Goal: Task Accomplishment & Management: Use online tool/utility

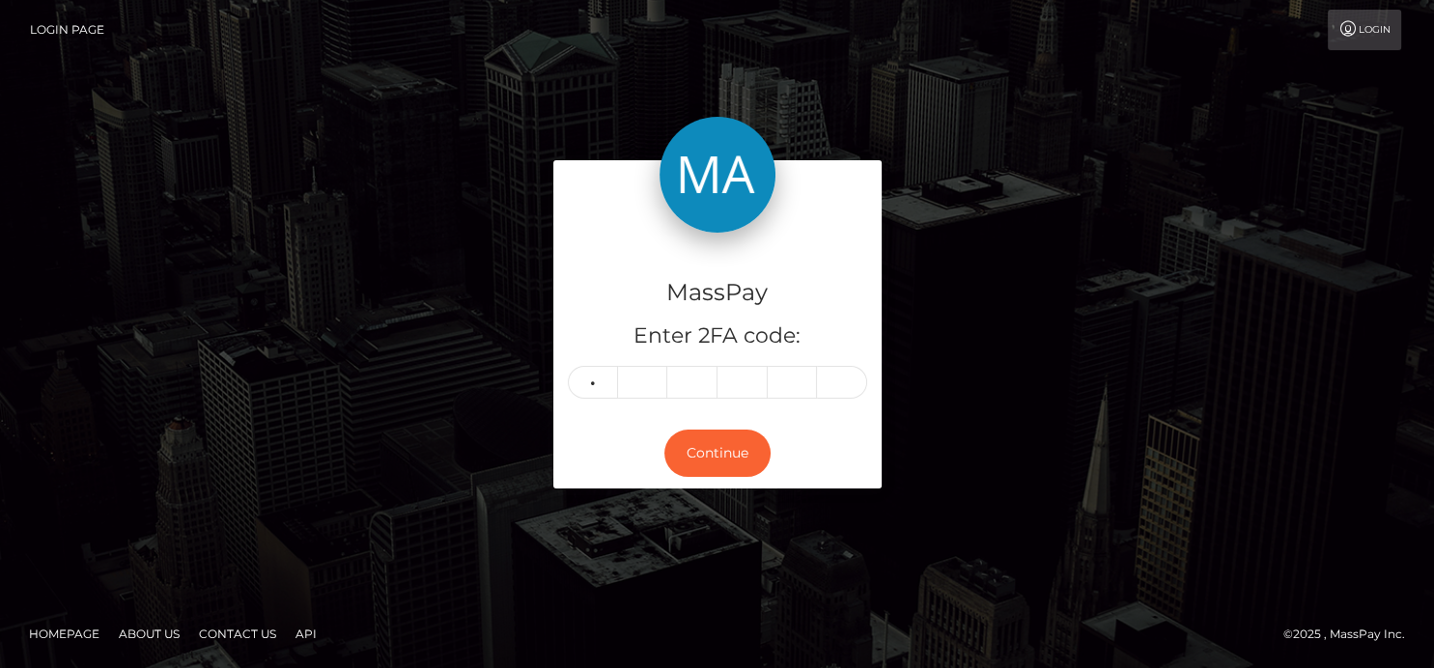
type input "6"
type input "8"
type input "9"
type input "6"
type input "1"
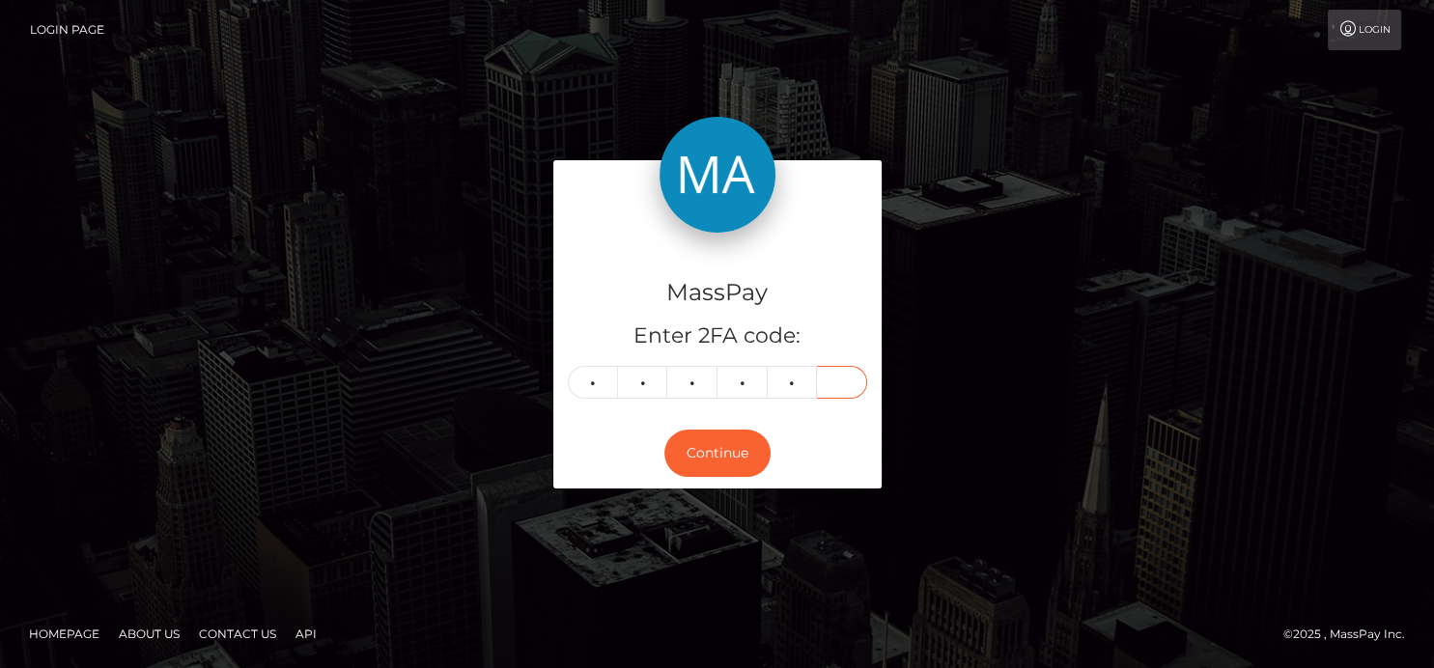
type input "0"
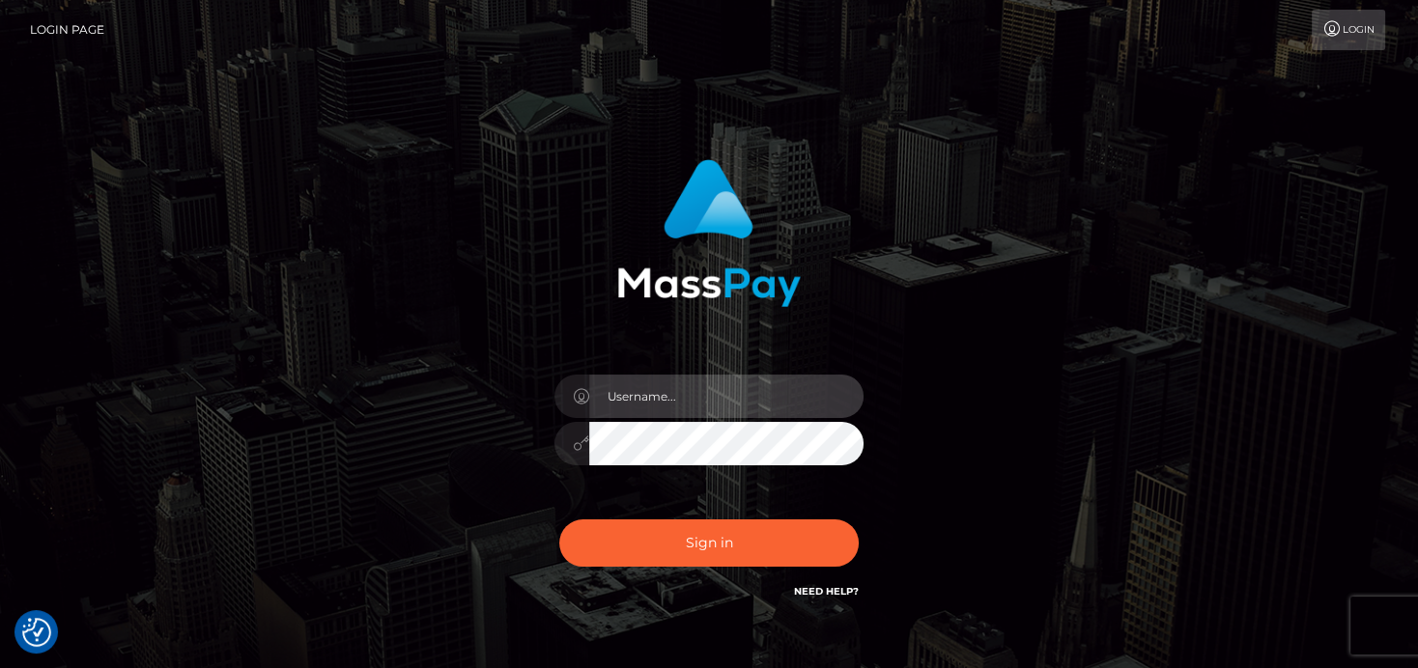
type input "[PERSON_NAME]"
click at [778, 586] on div "Sign in Need Help?" at bounding box center [709, 551] width 338 height 86
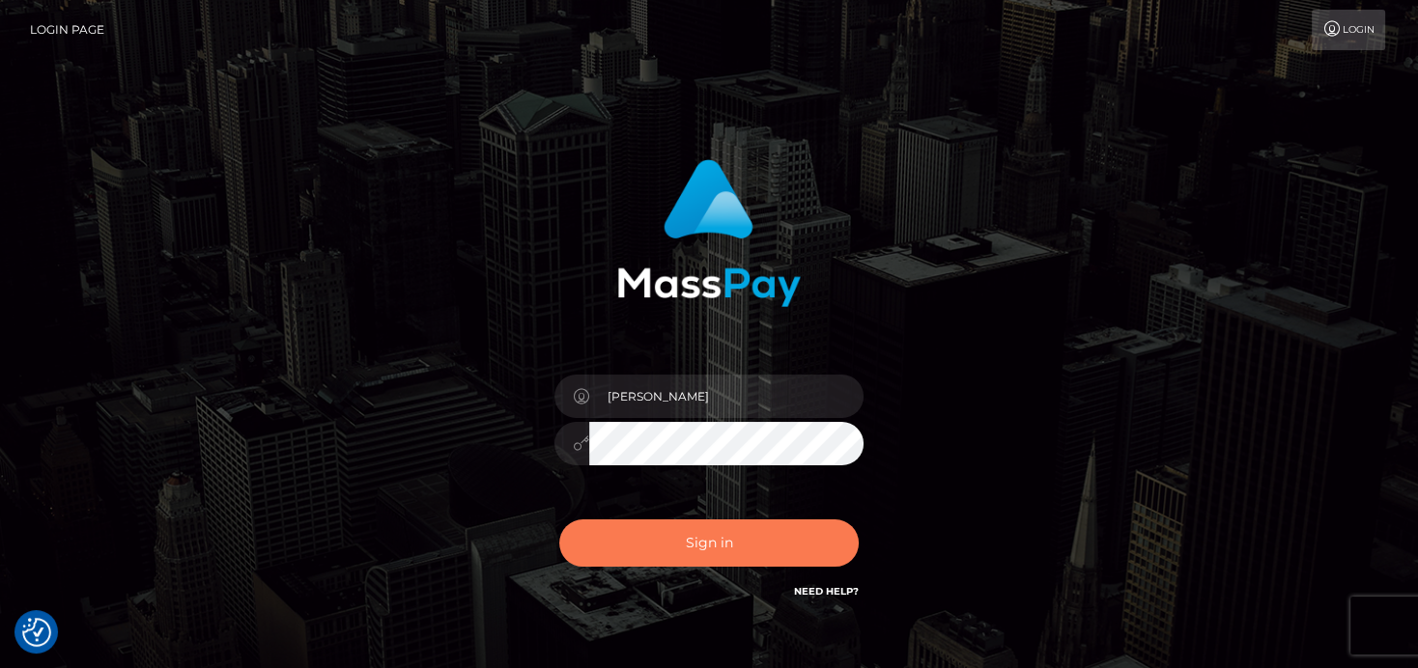
click at [689, 522] on button "Sign in" at bounding box center [708, 543] width 299 height 47
click at [689, 522] on div "Sign in Need Help?" at bounding box center [709, 551] width 338 height 86
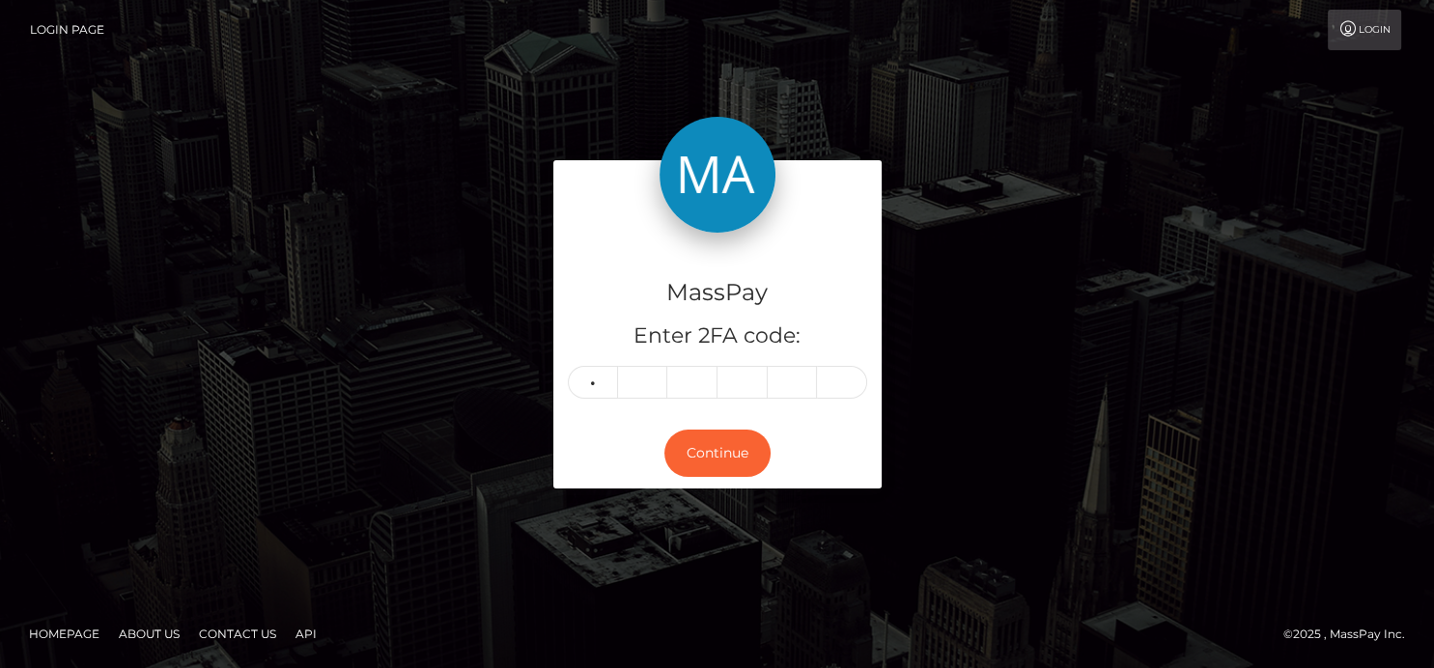
type input "6"
type input "8"
type input "9"
type input "6"
type input "1"
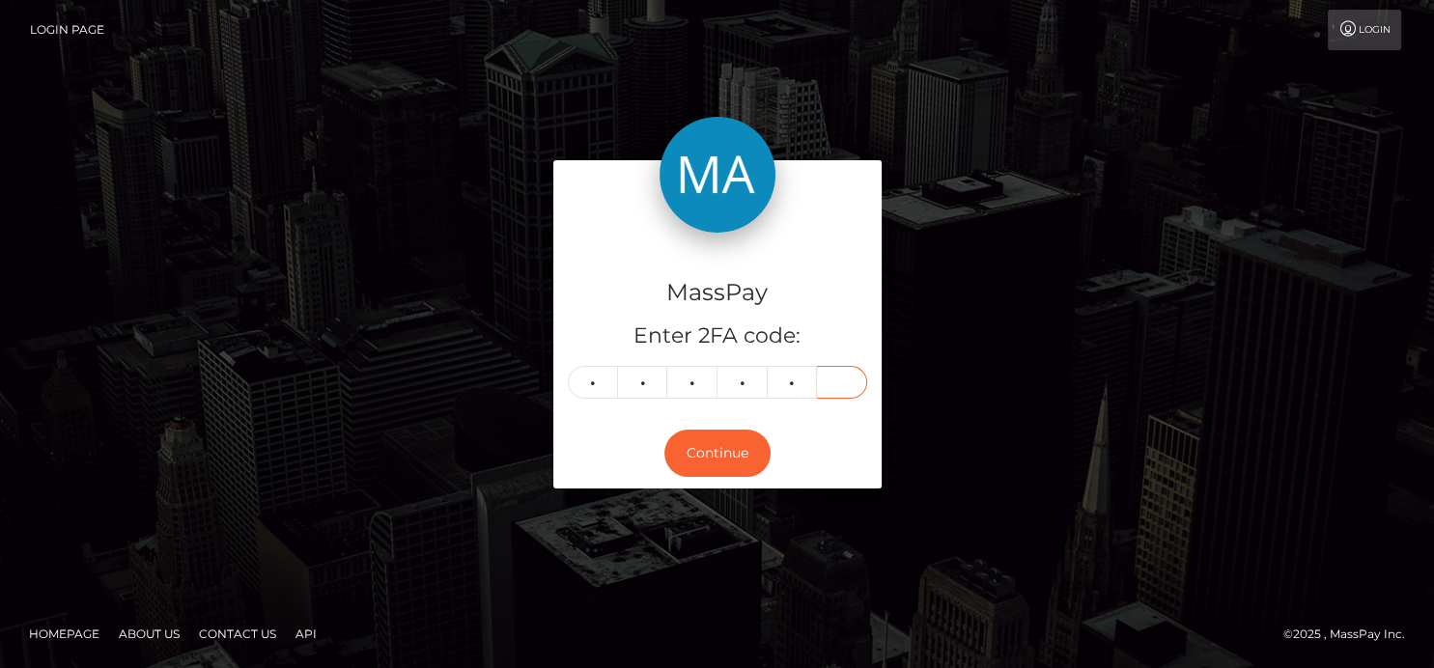
type input "0"
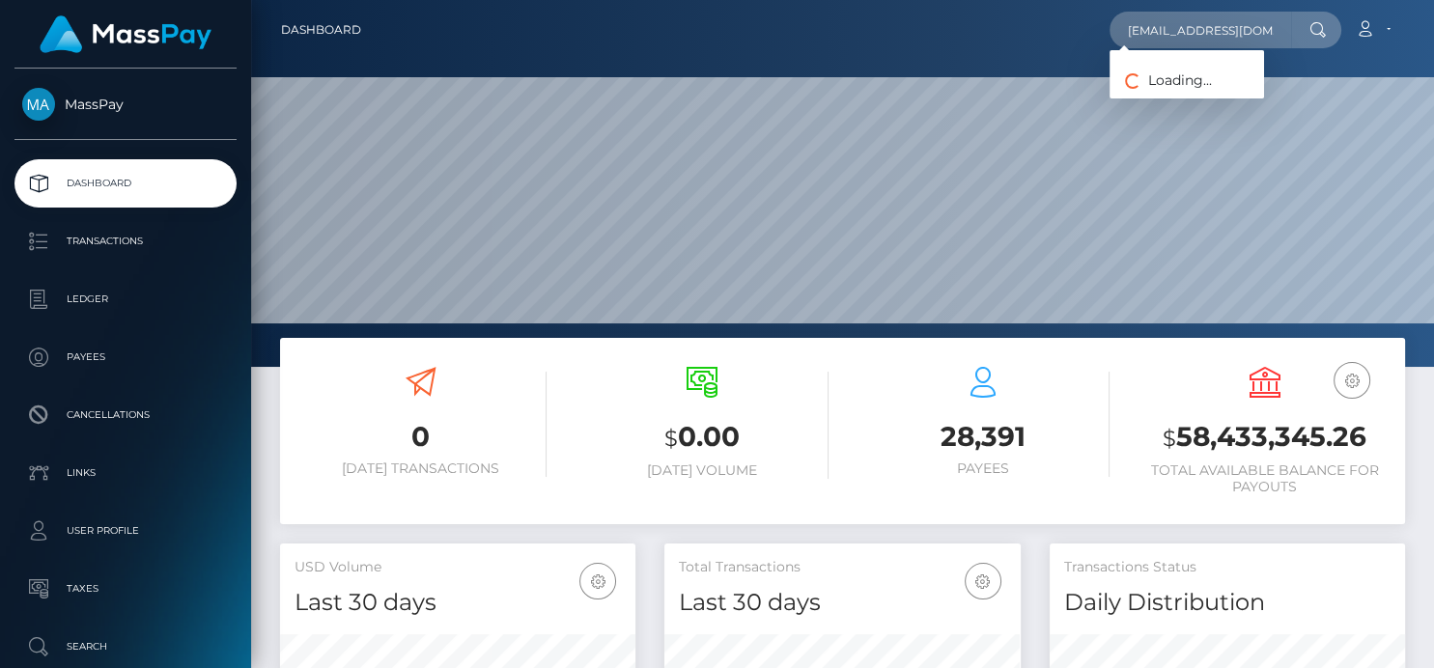
scroll to position [342, 355]
click at [1176, 98] on link "EMANUELE MELIS" at bounding box center [1187, 100] width 154 height 36
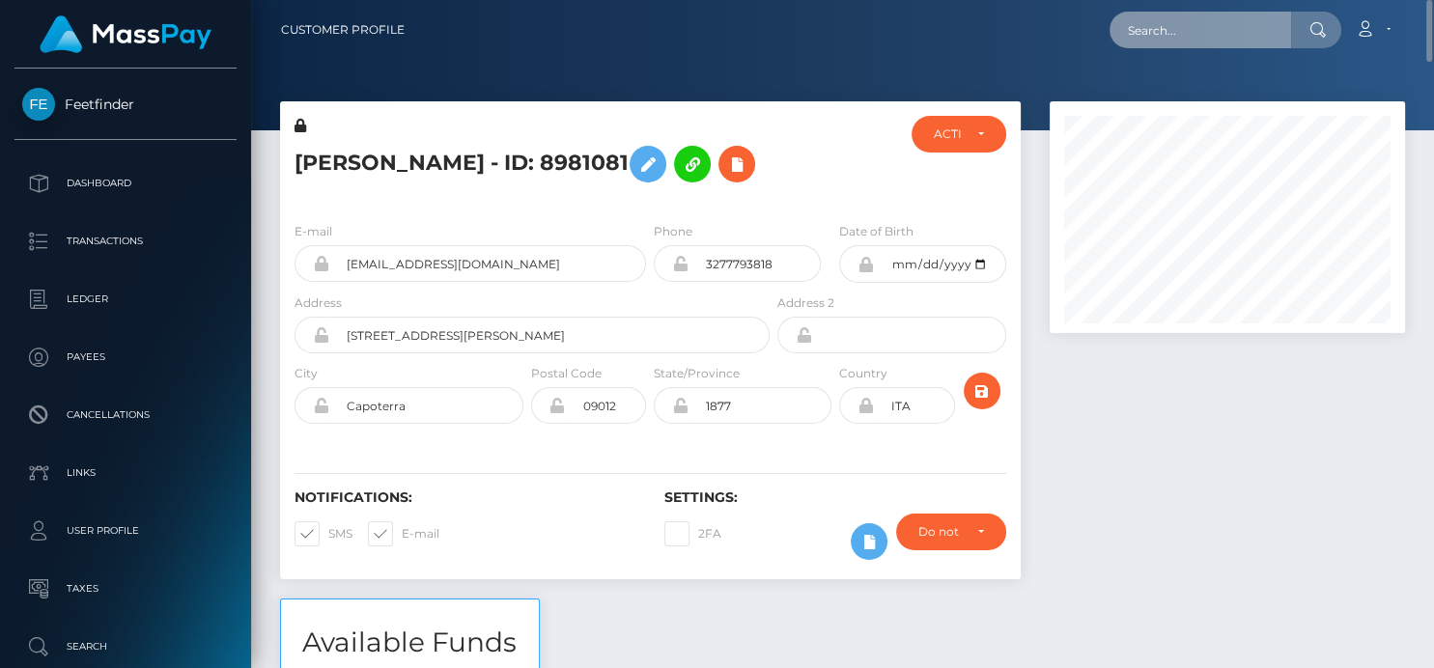
click at [1150, 47] on input "text" at bounding box center [1201, 30] width 182 height 37
paste input "[EMAIL_ADDRESS][DOMAIN_NAME]"
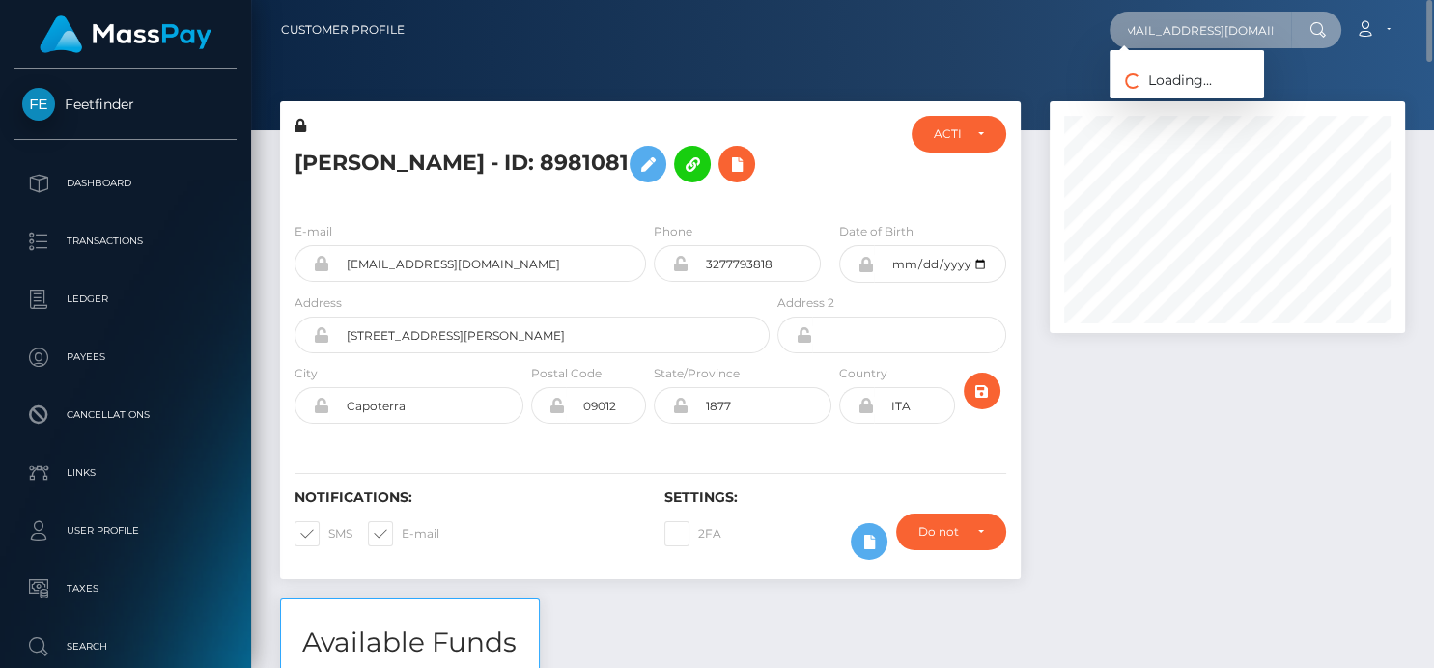
type input "[EMAIL_ADDRESS][DOMAIN_NAME]"
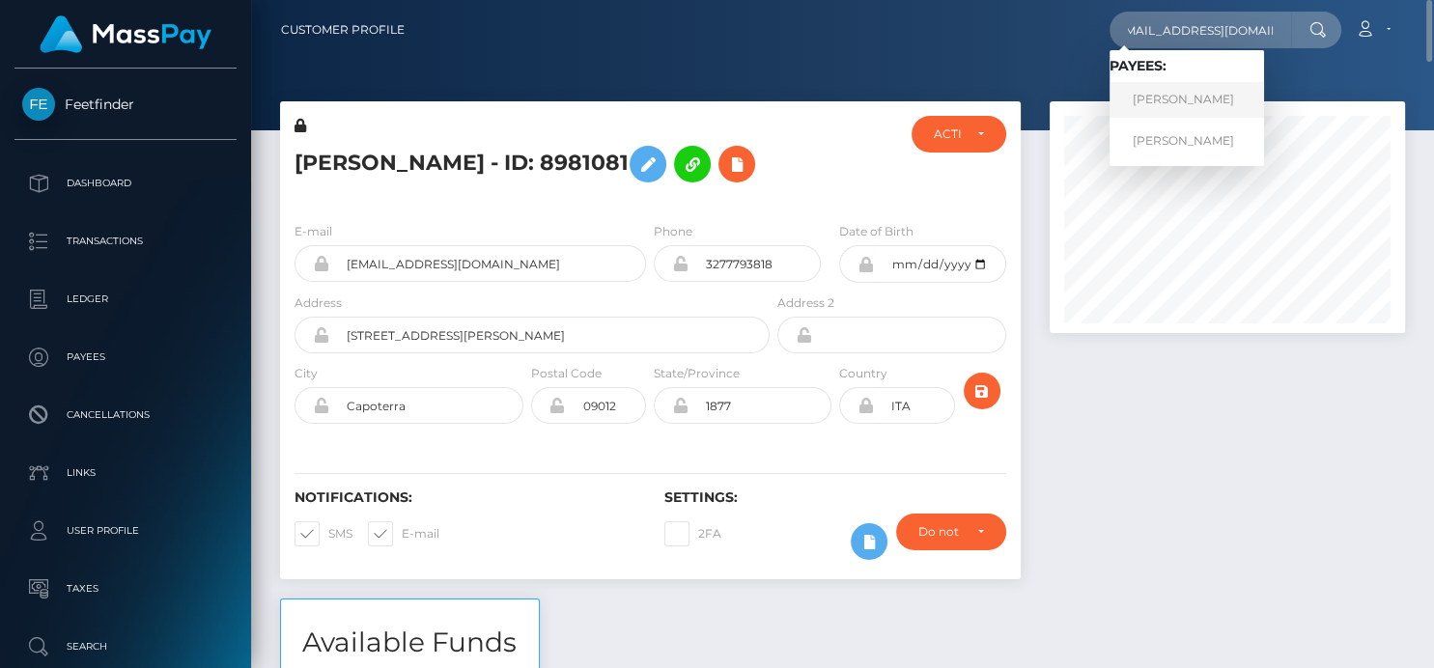
scroll to position [0, 0]
click at [1165, 110] on link "[PERSON_NAME]" at bounding box center [1187, 100] width 154 height 36
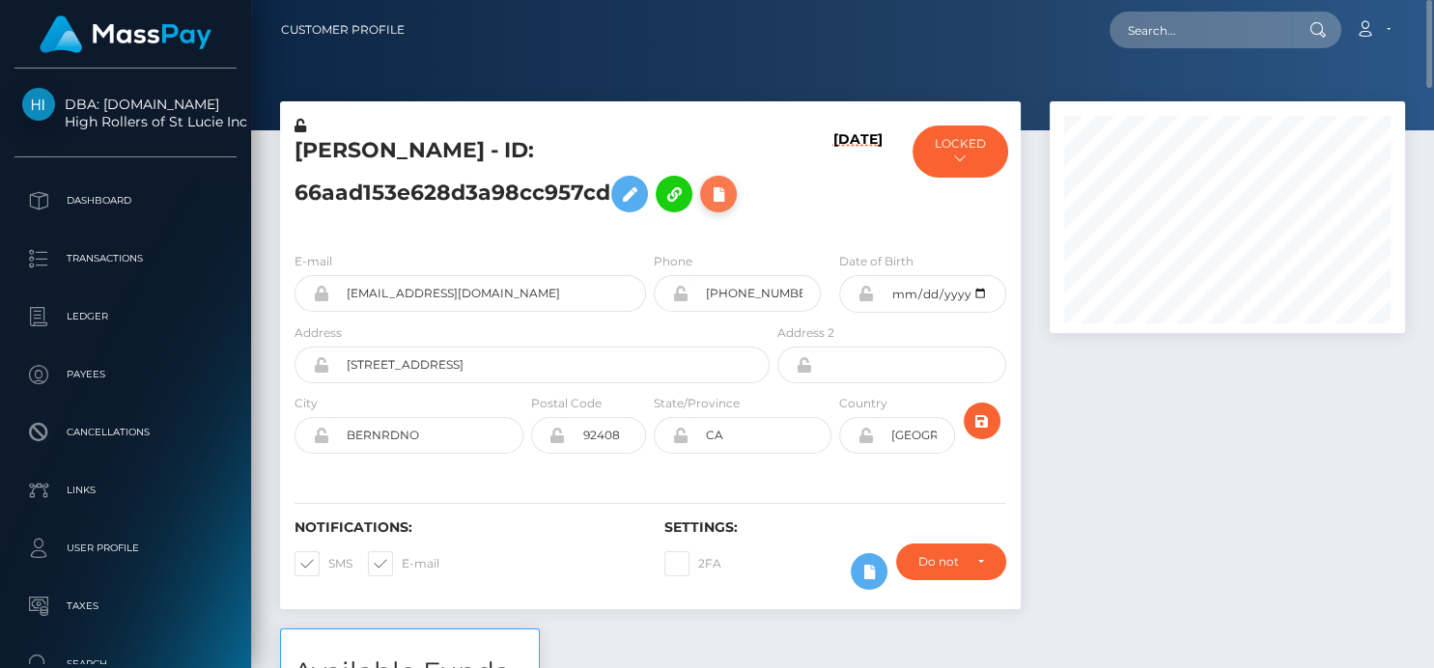
click at [707, 195] on button at bounding box center [718, 194] width 37 height 37
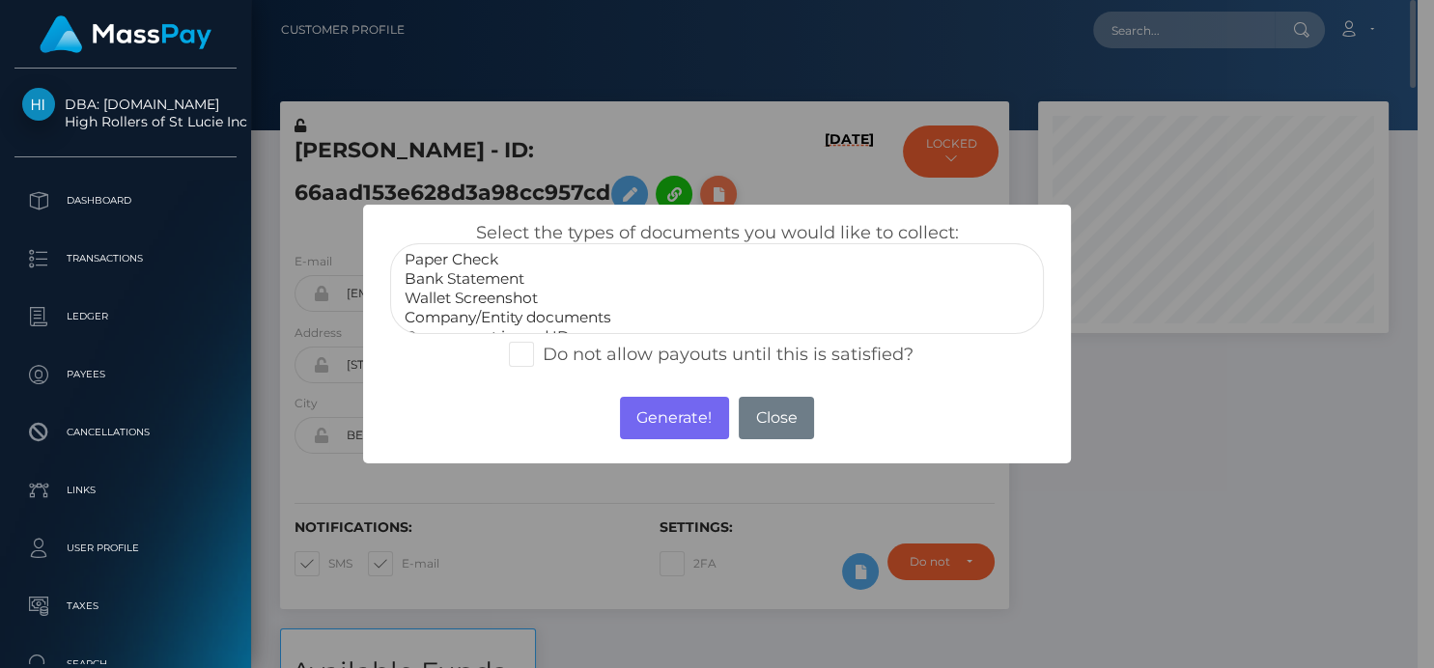
scroll to position [965392, 965273]
select select "Bank Statement"
click at [432, 275] on option "Bank Statement" at bounding box center [717, 278] width 628 height 19
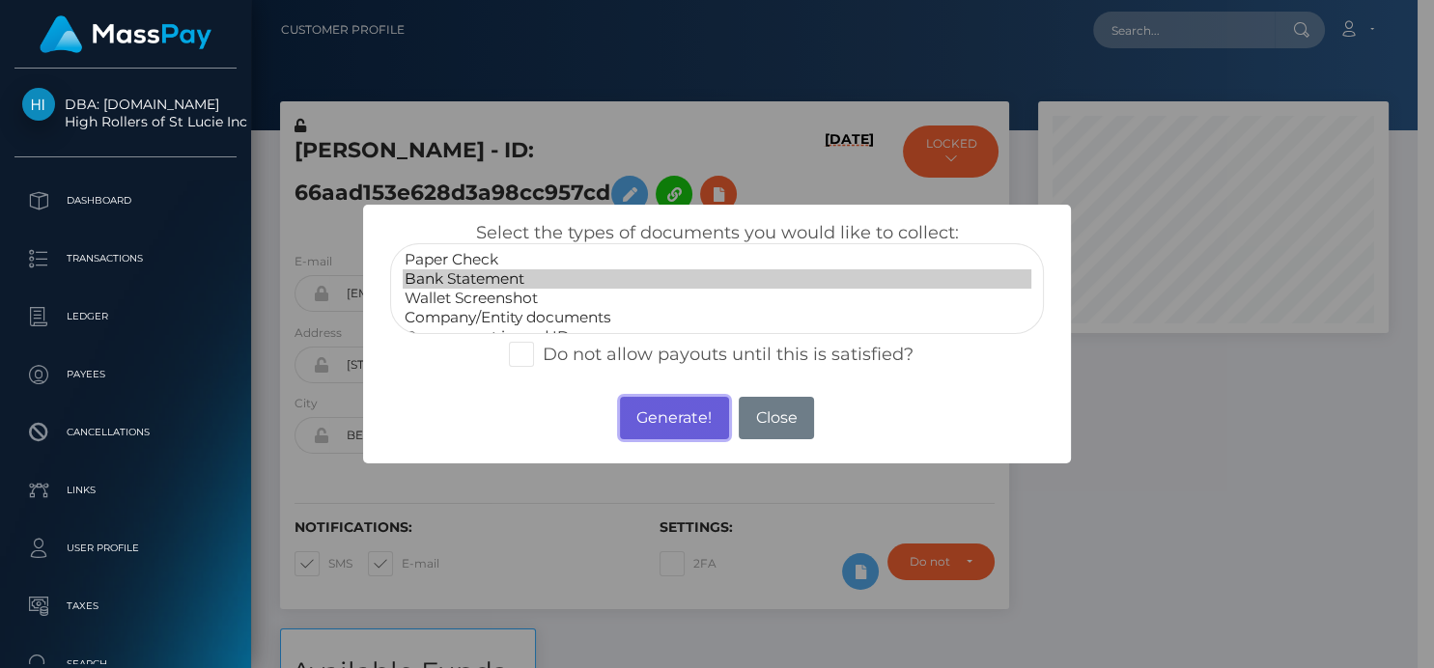
click at [662, 430] on button "Generate!" at bounding box center [674, 418] width 109 height 42
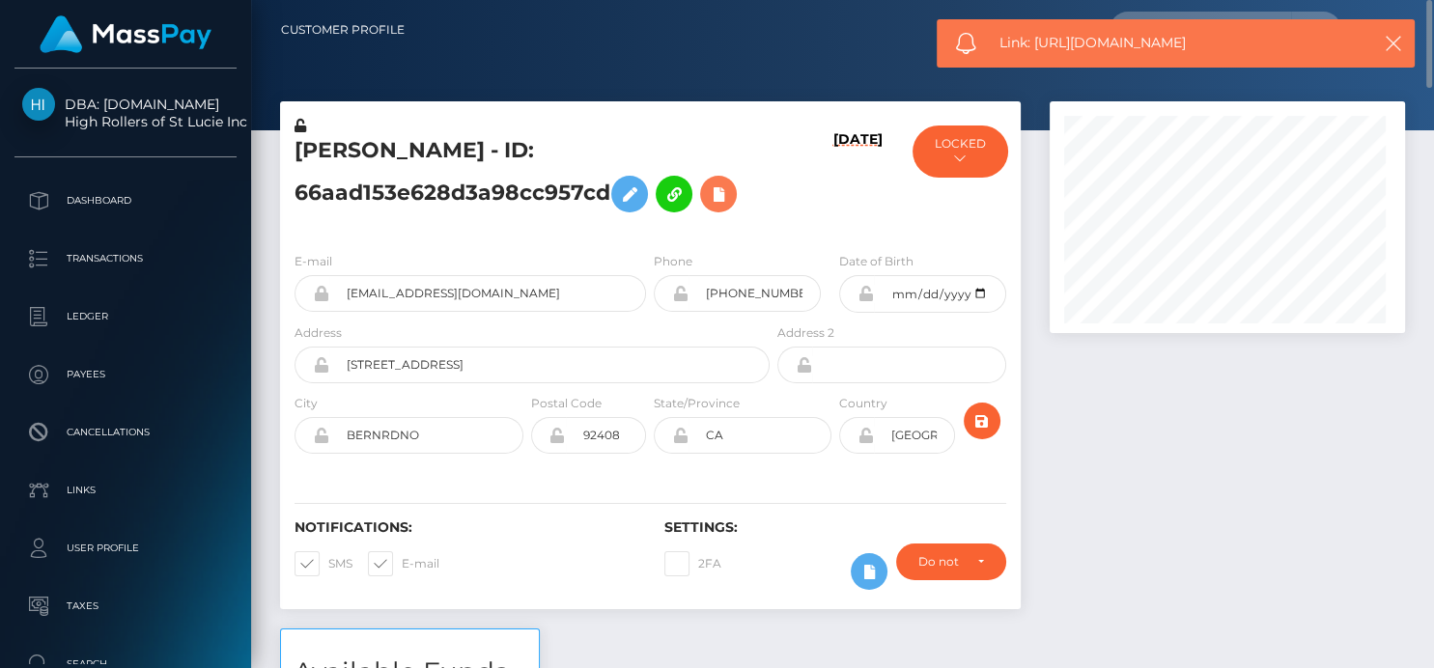
scroll to position [232, 355]
drag, startPoint x: 1220, startPoint y: 41, endPoint x: 1036, endPoint y: 45, distance: 183.5
click at [1036, 45] on span "Link: https://l.maspay.io/UkdFz" at bounding box center [1175, 43] width 352 height 20
copy span "https://l.maspay.io/UkdFz"
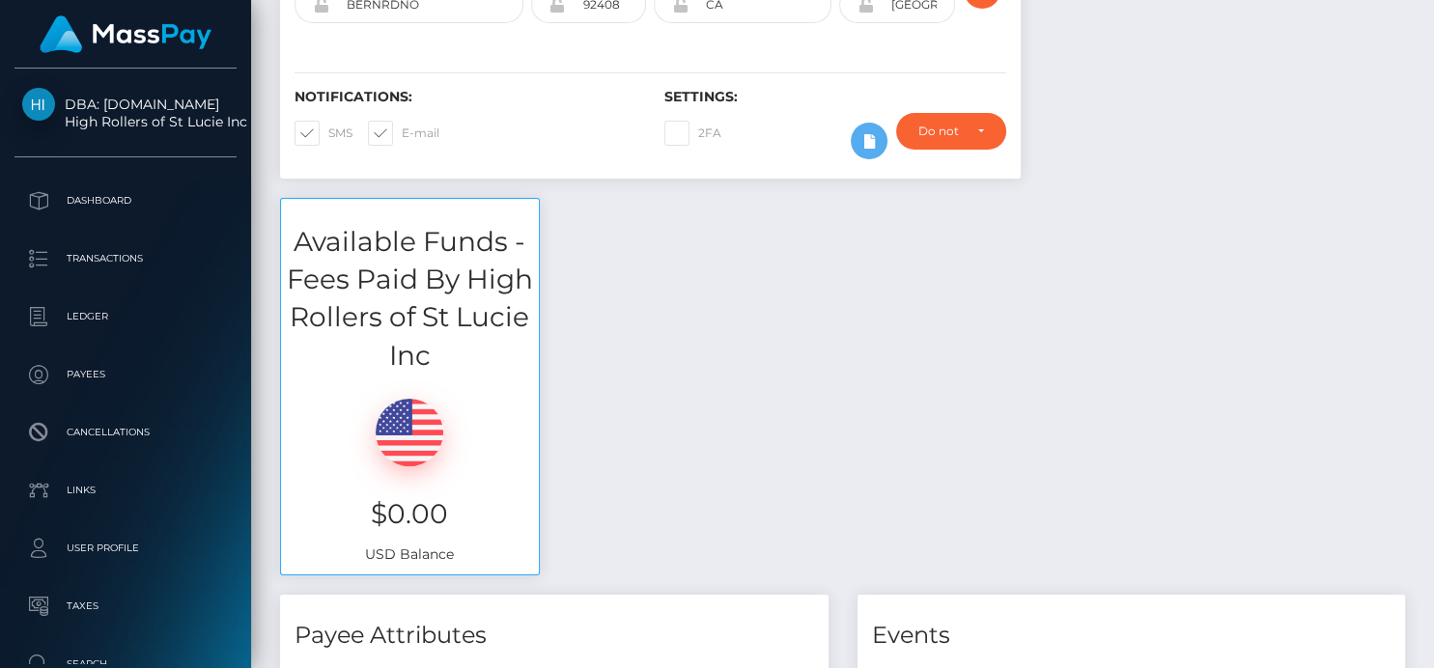
scroll to position [0, 0]
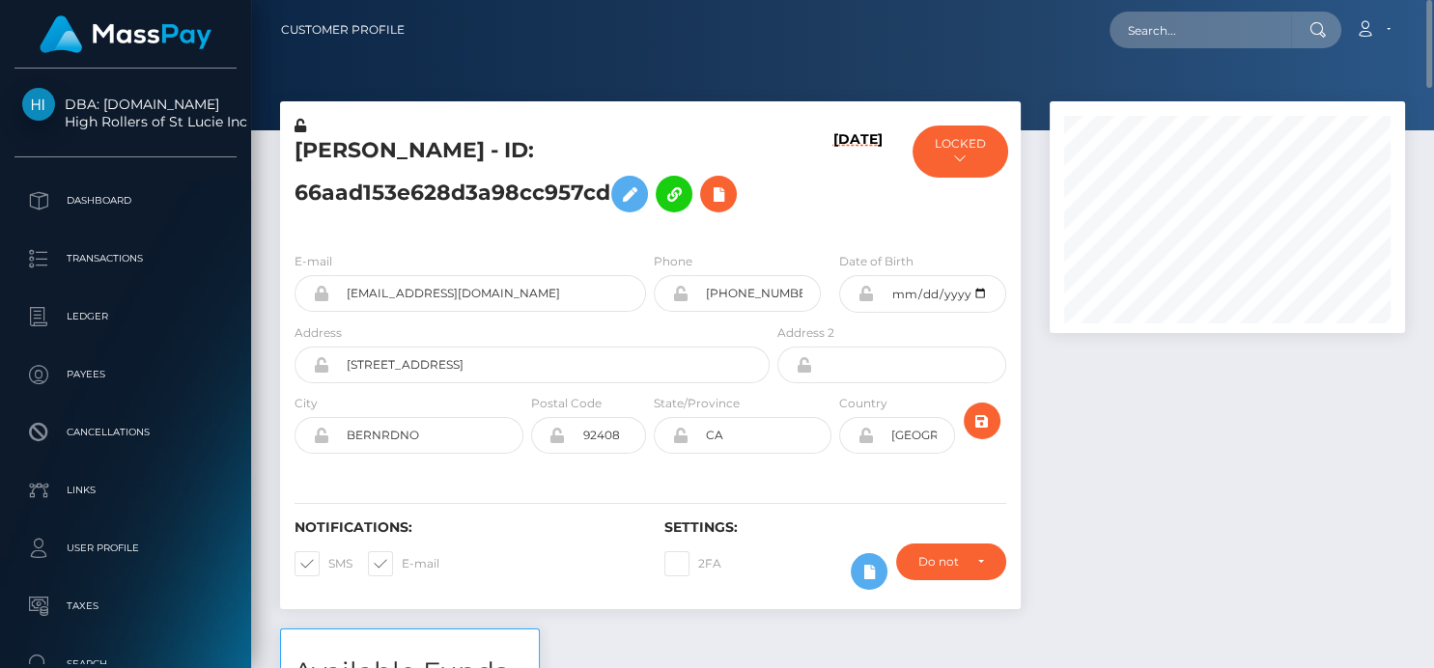
click at [739, 194] on h5 "ERIC LAMONTA slaughter - ID: 66aad153e628d3a98cc957cd" at bounding box center [527, 179] width 464 height 86
click at [722, 193] on icon at bounding box center [718, 195] width 23 height 24
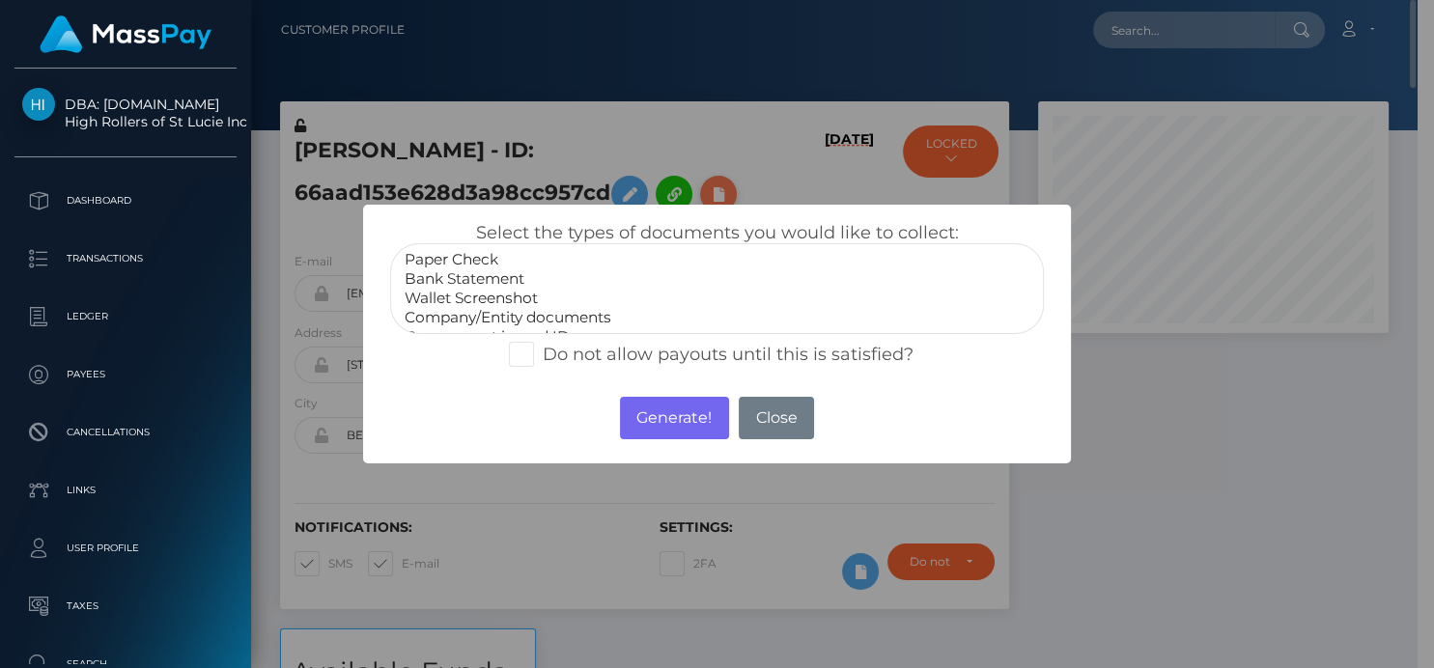
scroll to position [965392, 965273]
select select "Bank Statement"
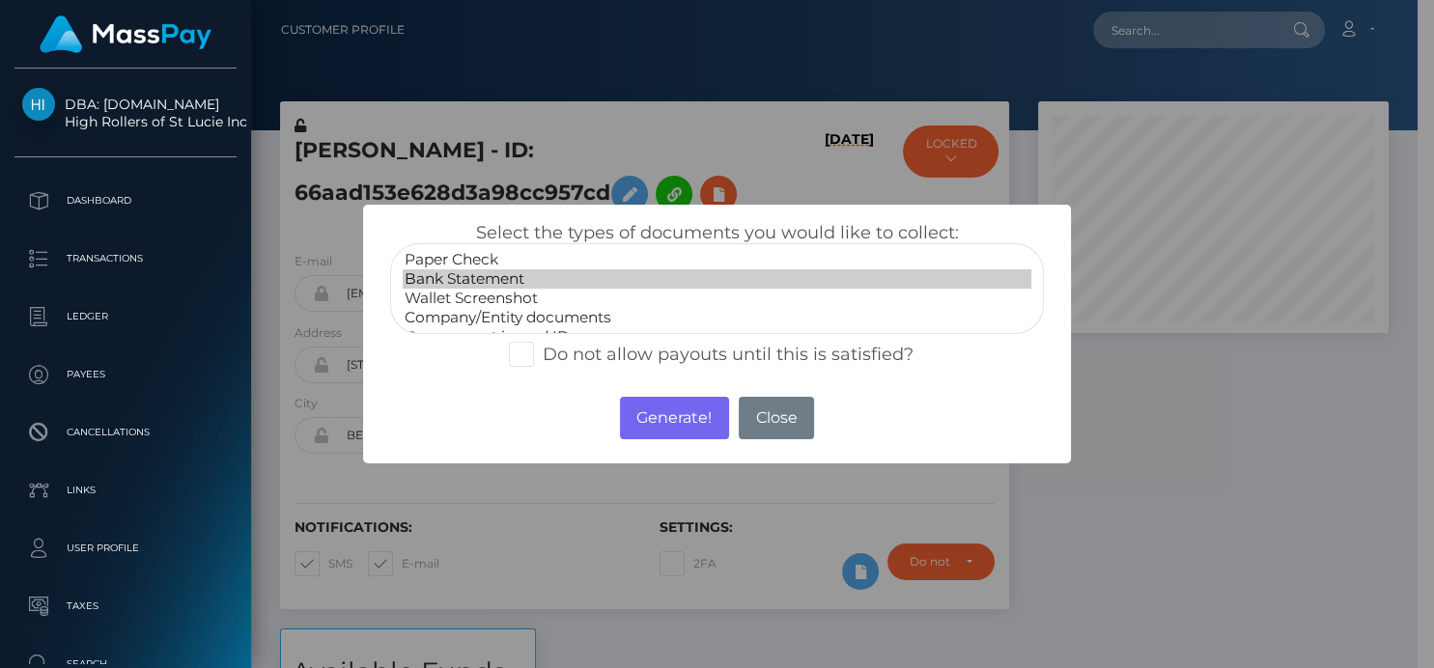
click at [508, 275] on option "Bank Statement" at bounding box center [717, 278] width 628 height 19
click at [667, 419] on button "Generate!" at bounding box center [674, 418] width 109 height 42
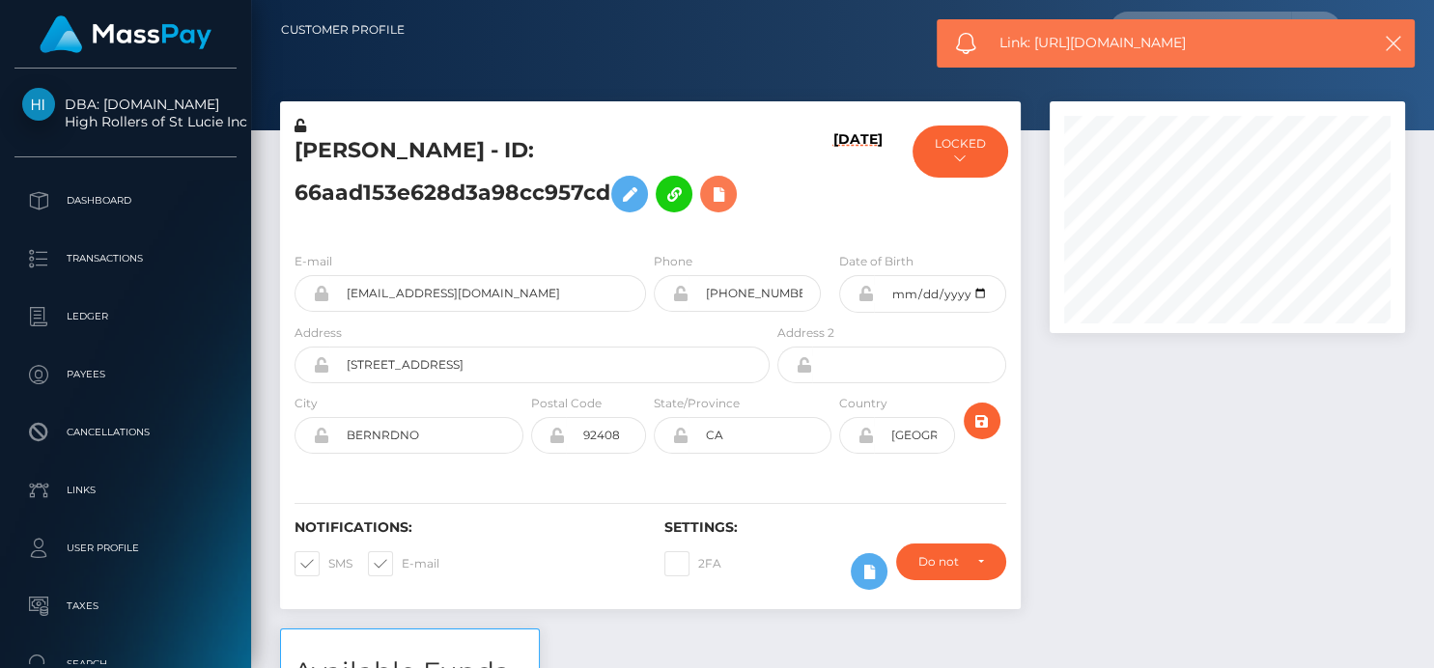
scroll to position [232, 355]
drag, startPoint x: 1219, startPoint y: 43, endPoint x: 1035, endPoint y: 36, distance: 183.6
click at [1035, 36] on span "Link: https://l.maspay.io/PkdGi" at bounding box center [1175, 43] width 352 height 20
copy span "https://l.maspay.io/PkdGi"
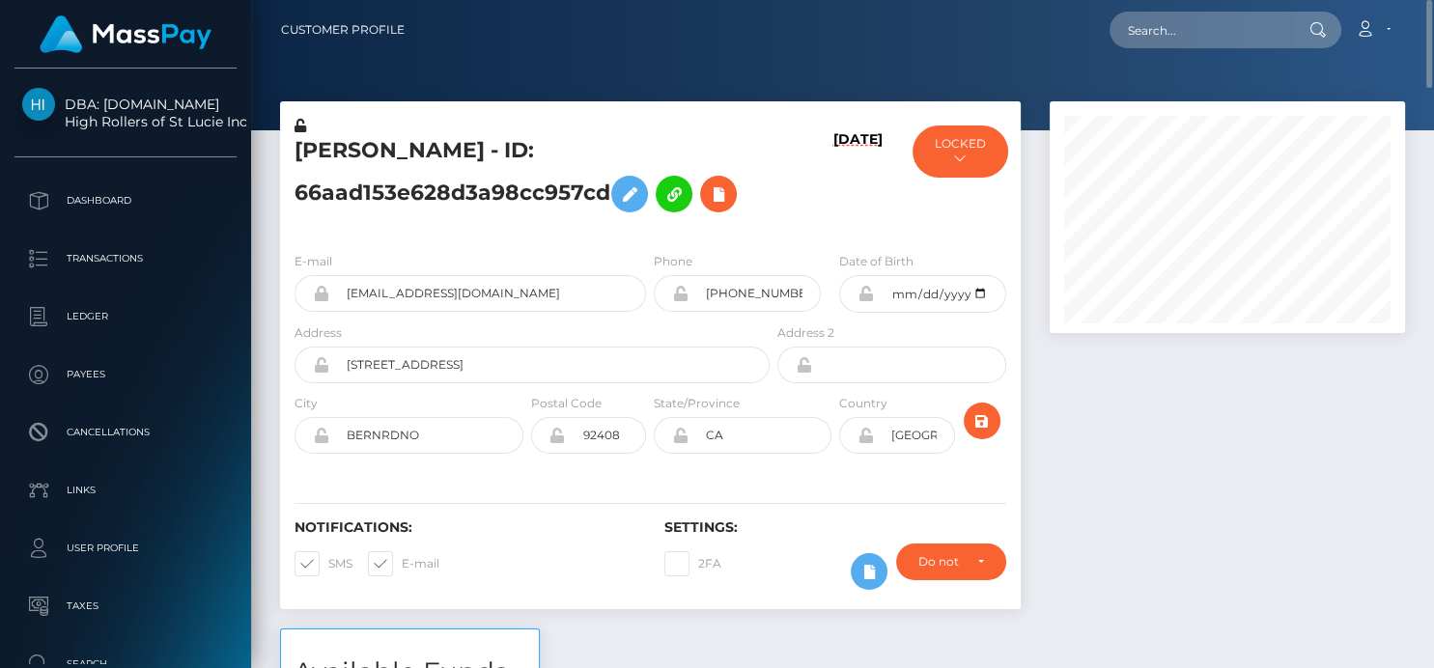
scroll to position [322, 0]
click at [730, 198] on icon at bounding box center [718, 195] width 23 height 24
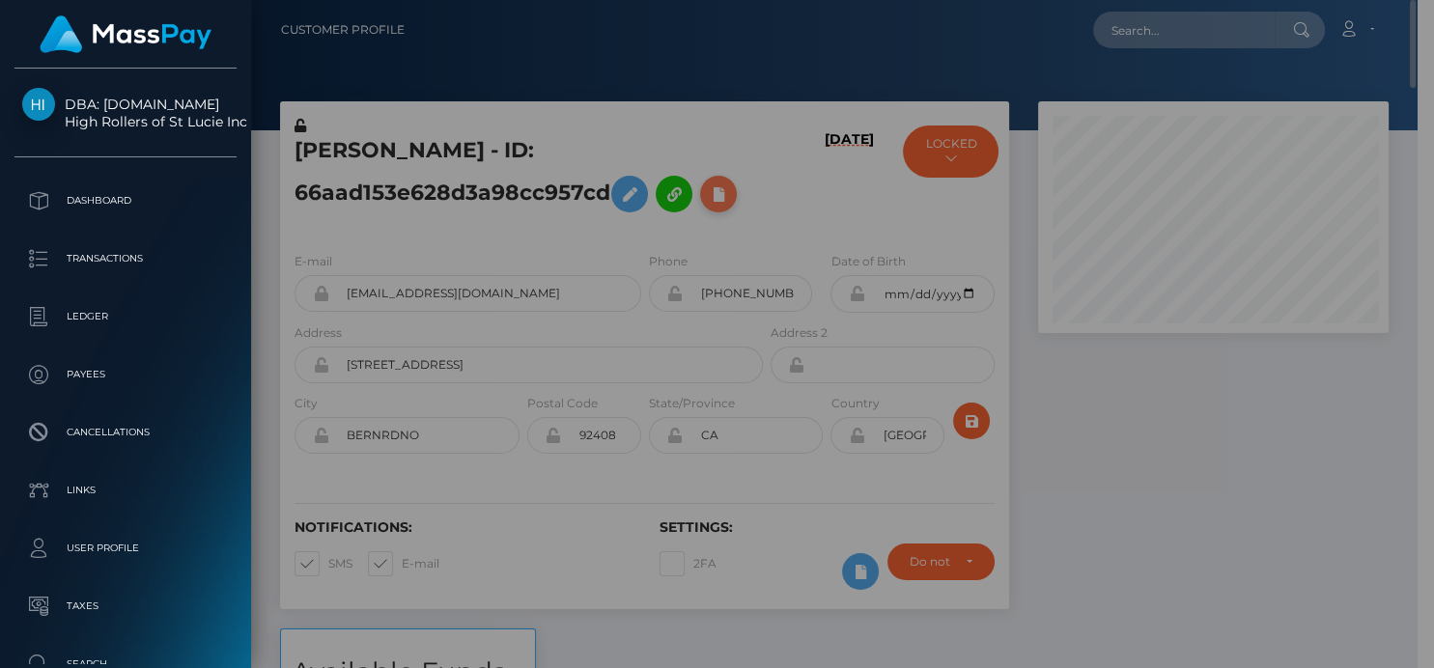
scroll to position [965392, 965273]
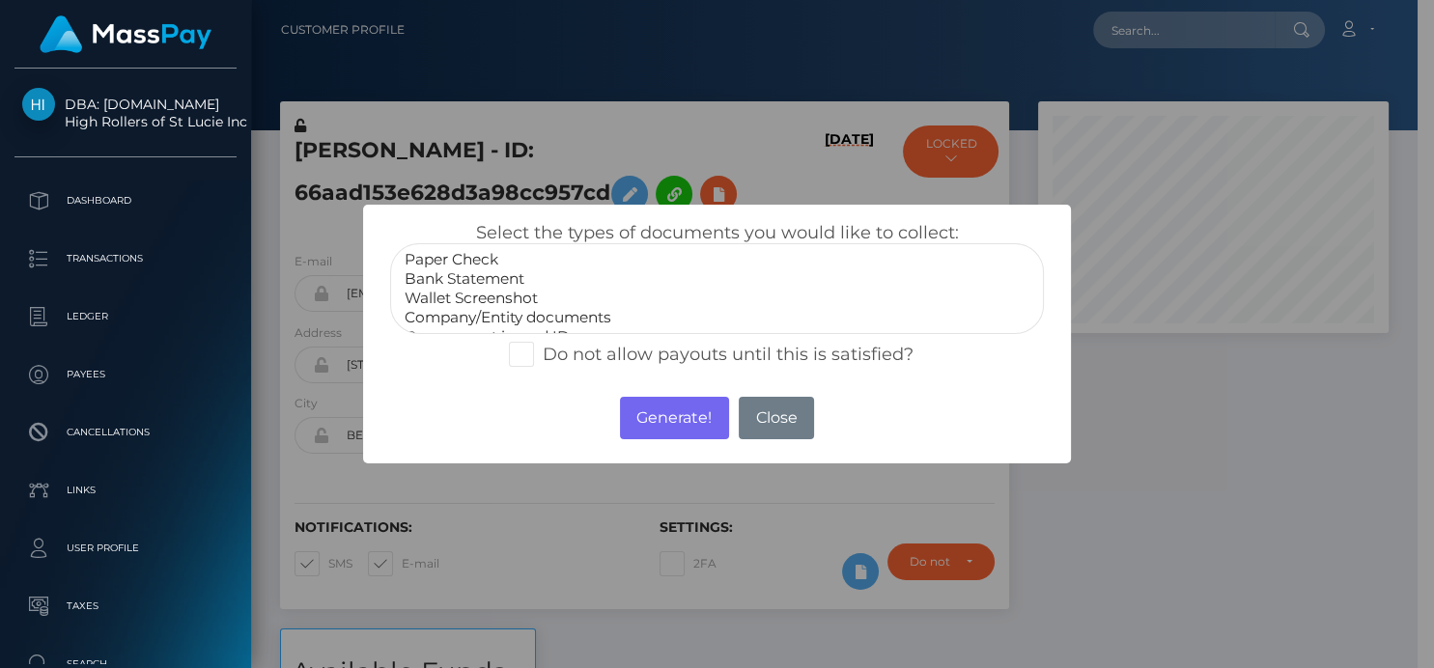
select select "Bank Statement"
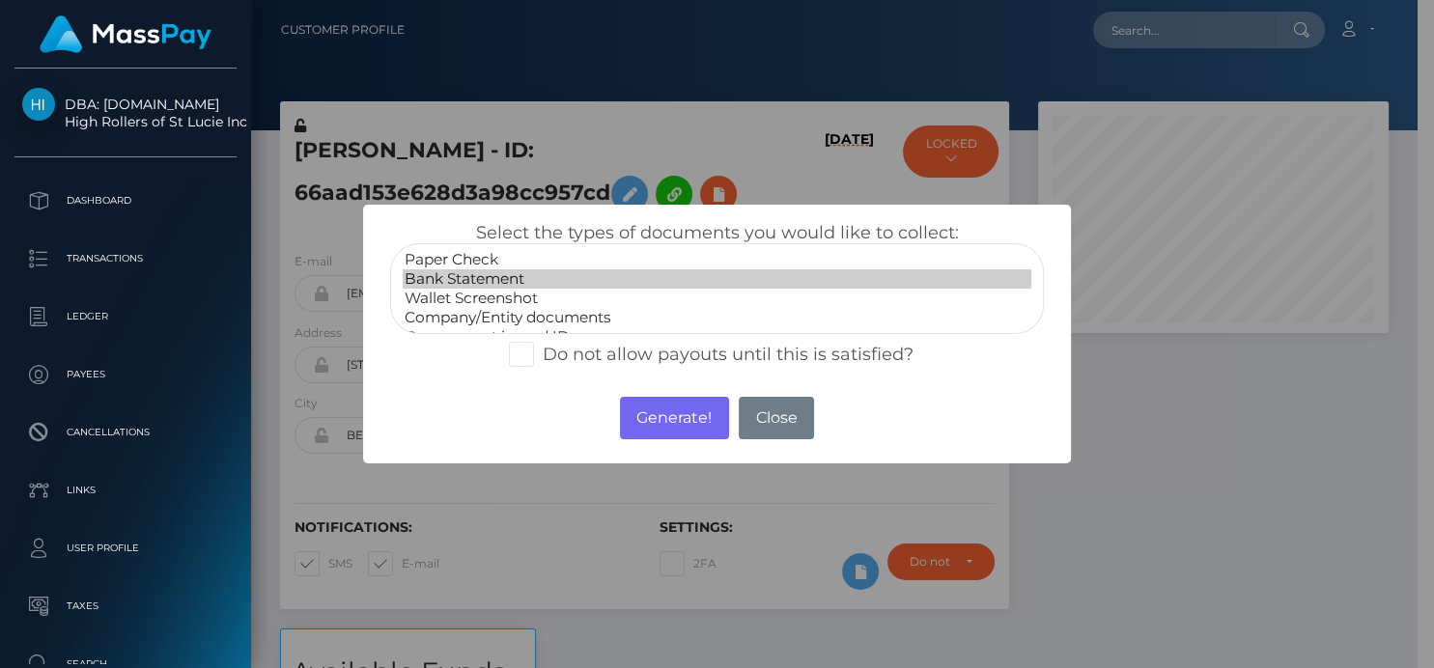
click at [450, 276] on option "Bank Statement" at bounding box center [717, 278] width 628 height 19
click at [681, 412] on button "Generate!" at bounding box center [674, 418] width 109 height 42
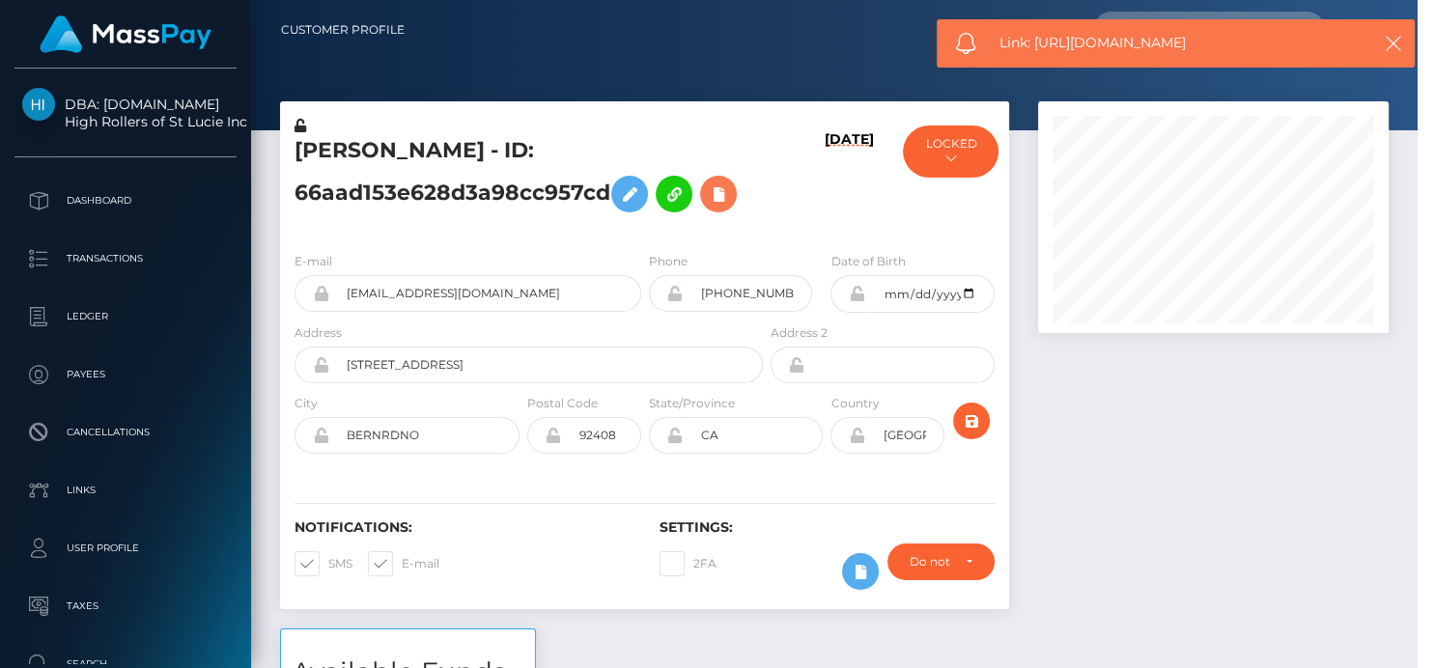
scroll to position [232, 355]
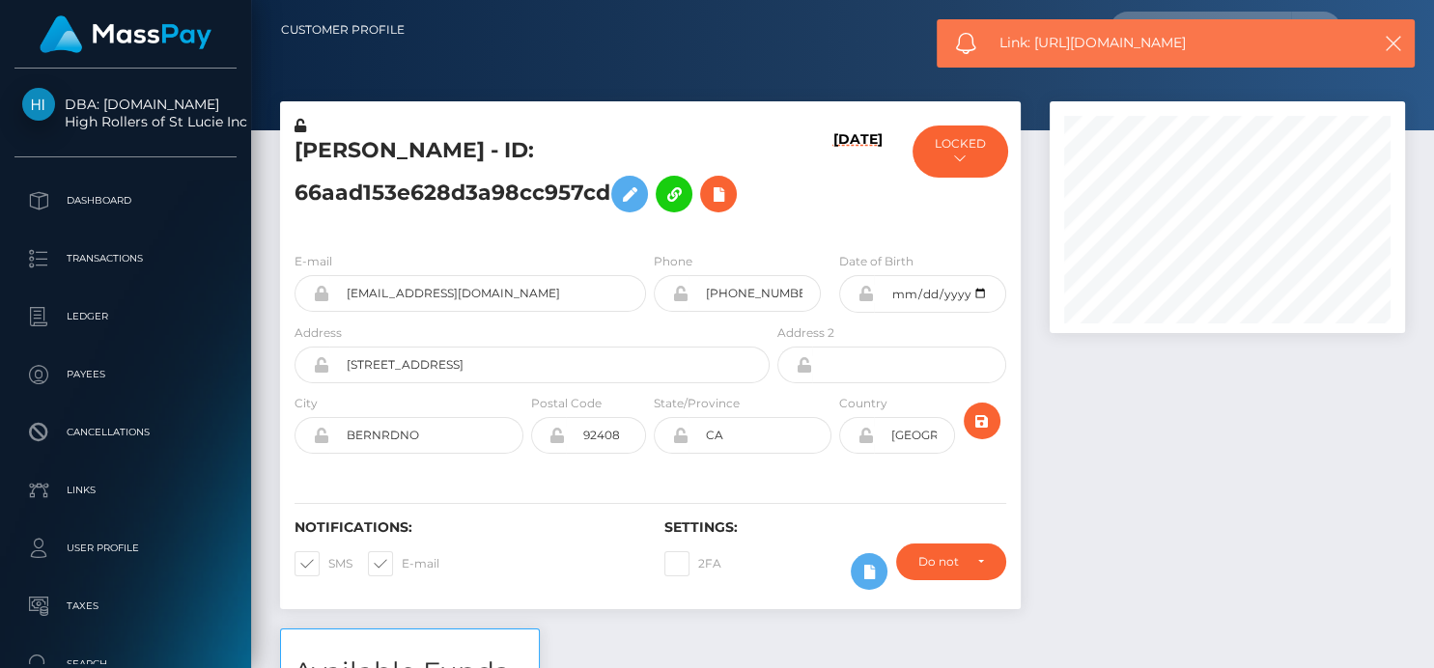
drag, startPoint x: 1207, startPoint y: 48, endPoint x: 1037, endPoint y: 52, distance: 170.0
click at [1037, 52] on span "Link: https://l.maspay.io/jkdHw" at bounding box center [1175, 43] width 352 height 20
copy span "https://l.maspay.io/jkdHw"
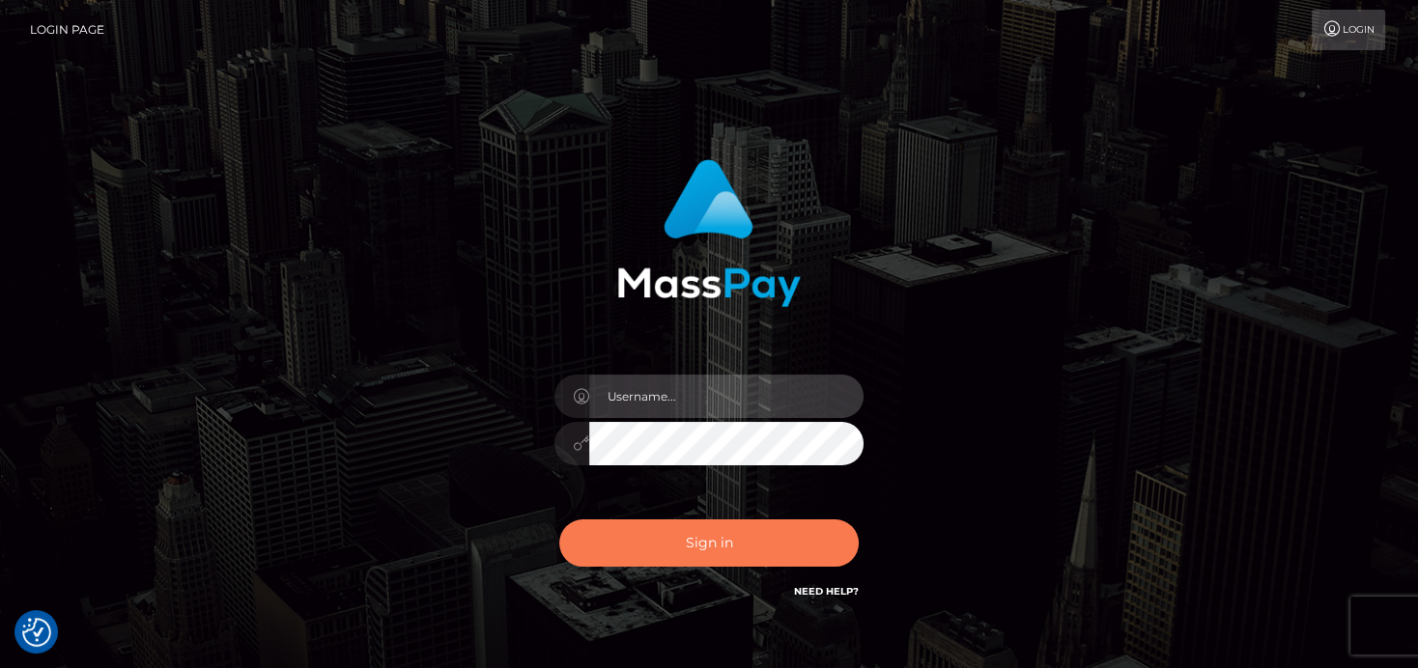
type input "[PERSON_NAME]"
click at [749, 535] on button "Sign in" at bounding box center [708, 543] width 299 height 47
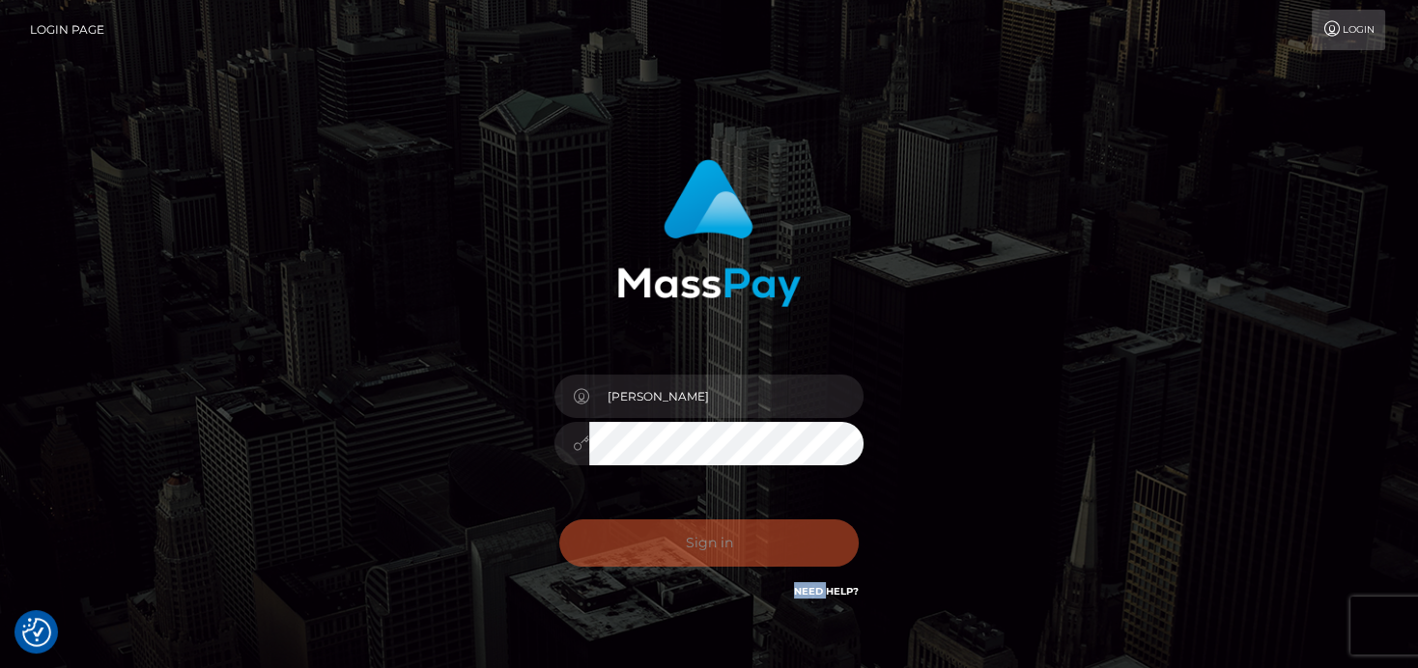
click at [749, 535] on div "Sign in Need Help?" at bounding box center [709, 551] width 338 height 86
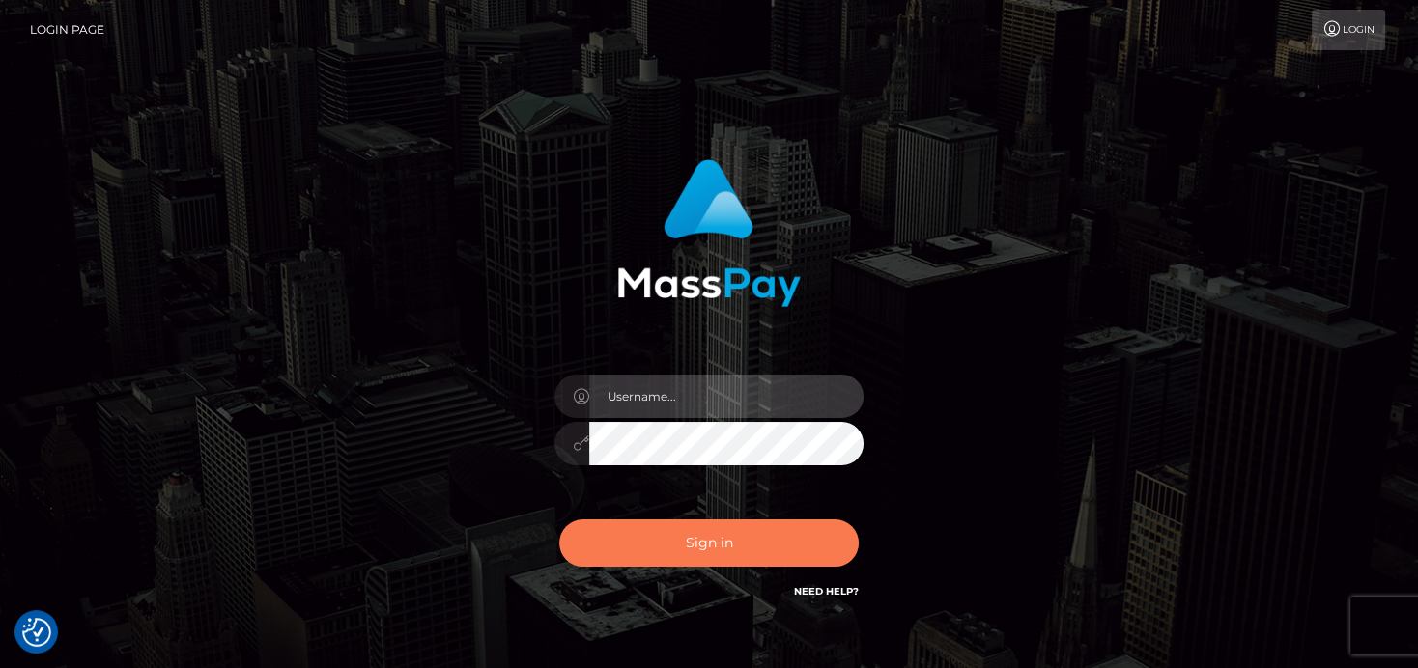
type input "denise"
click at [719, 561] on button "Sign in" at bounding box center [708, 543] width 299 height 47
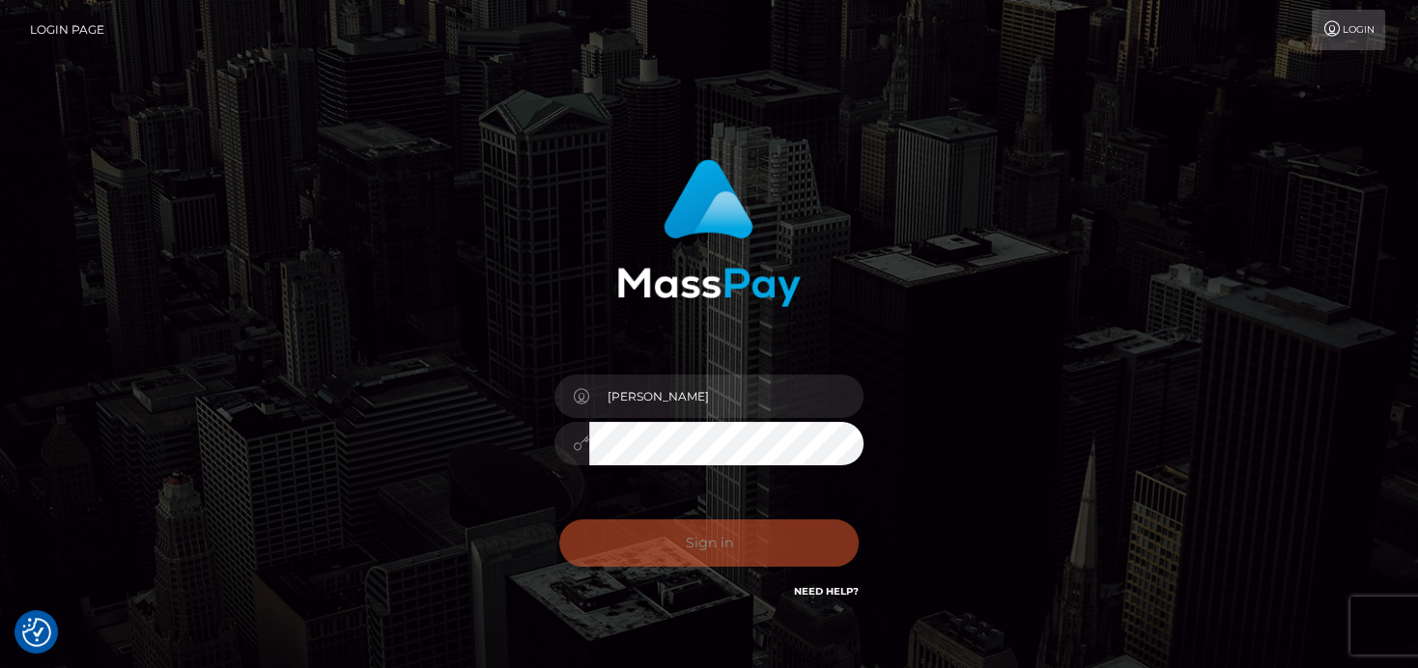
click at [722, 542] on div "0cAFcWeA48CQa6EdpS7ADL6xoUcZDpTYmNjsOOPsnbKAEOPjJHLjDopj9tGXiuDhzVQTdk9nn9gRc42…" at bounding box center [709, 551] width 338 height 86
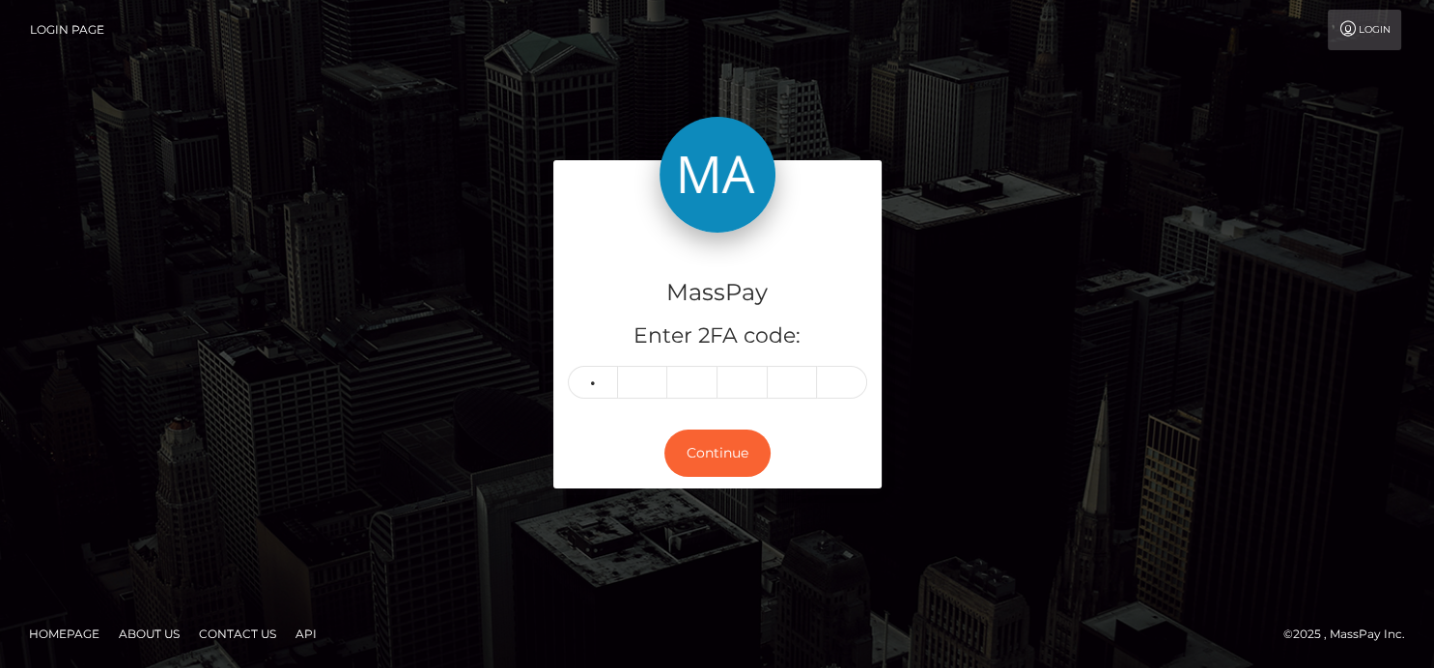
type input "9"
type input "3"
type input "0"
type input "4"
type input "3"
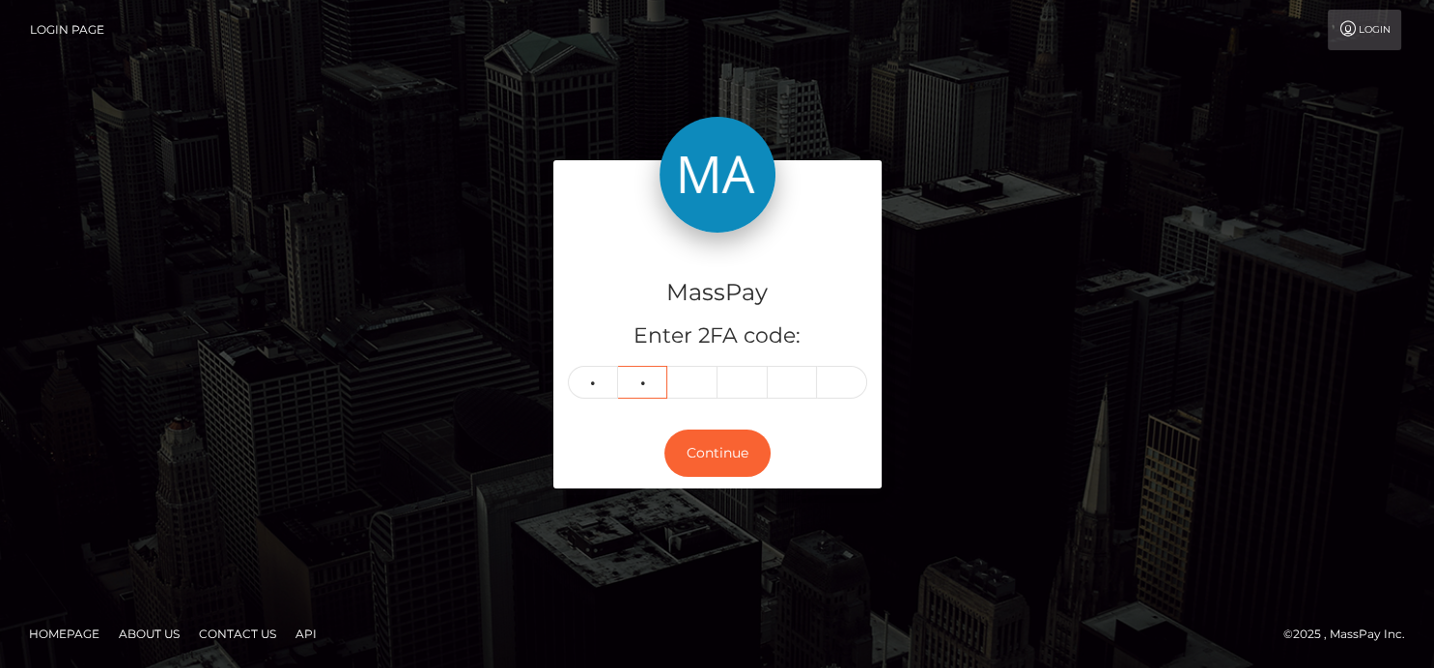
type input "6"
type input "7"
type input "0"
type input "1"
type input "9"
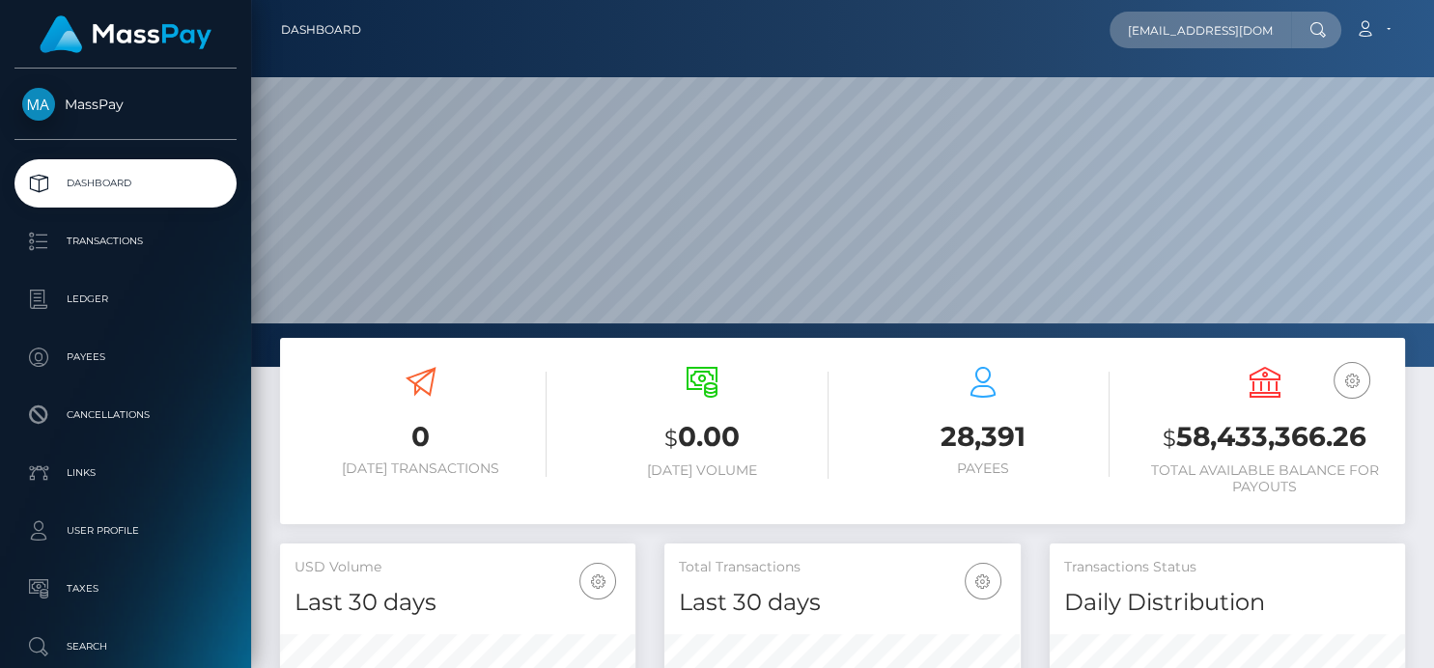
scroll to position [342, 355]
type input "[EMAIL_ADDRESS][DOMAIN_NAME]"
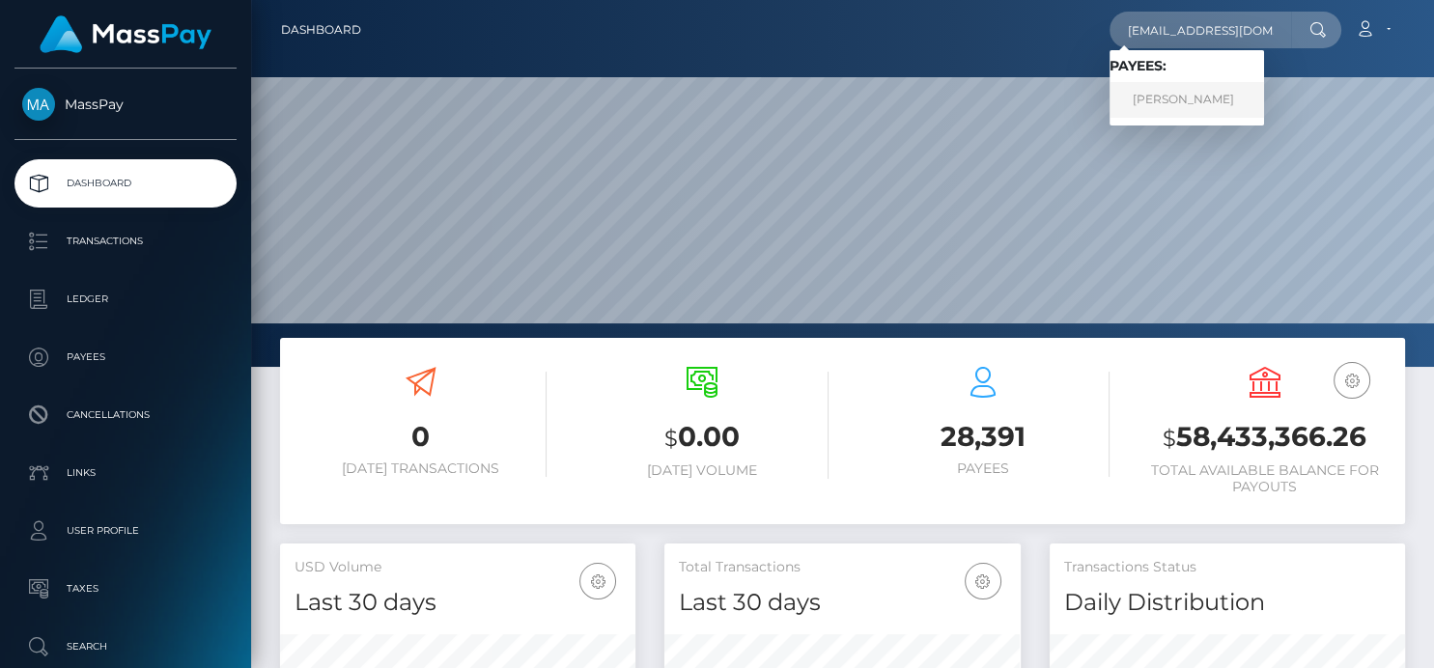
click at [1156, 101] on link "[PERSON_NAME]" at bounding box center [1187, 100] width 154 height 36
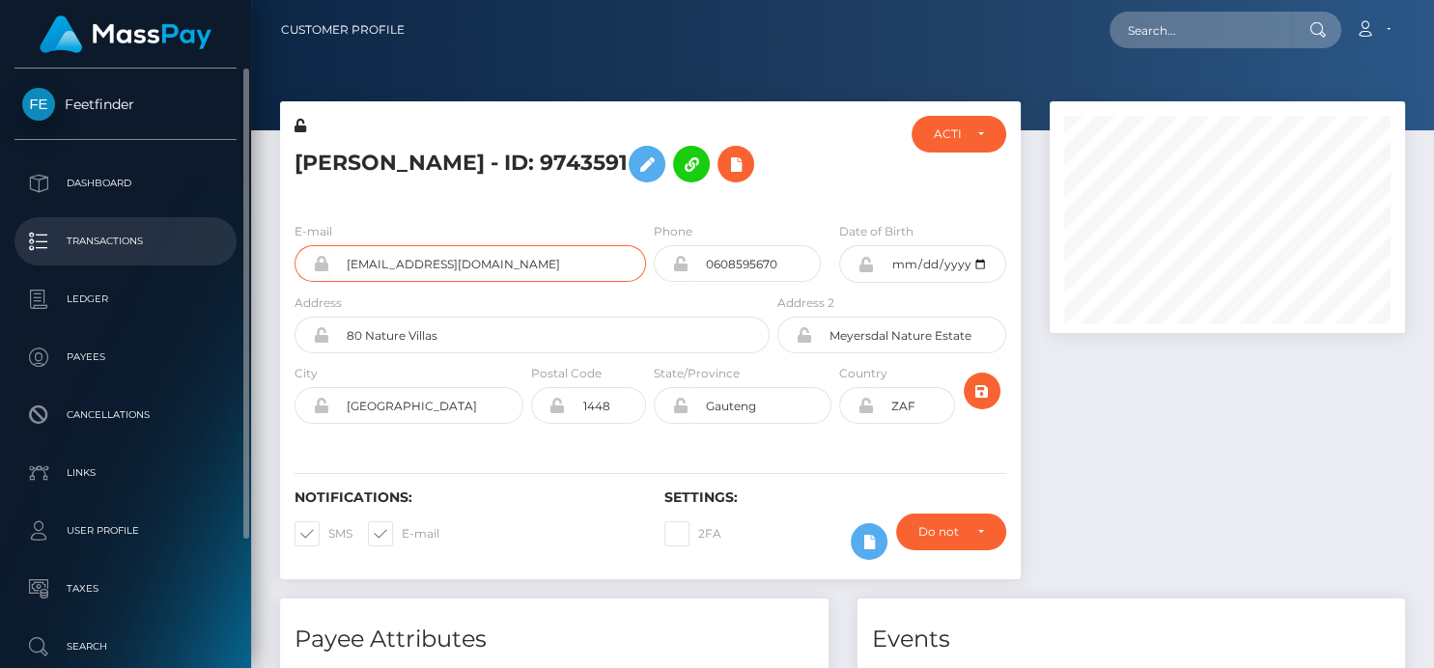
drag, startPoint x: 502, startPoint y: 267, endPoint x: 235, endPoint y: 236, distance: 269.3
click at [235, 236] on div "Feetfinder Dashboard Transactions Ledger Payees" at bounding box center [717, 334] width 1434 height 668
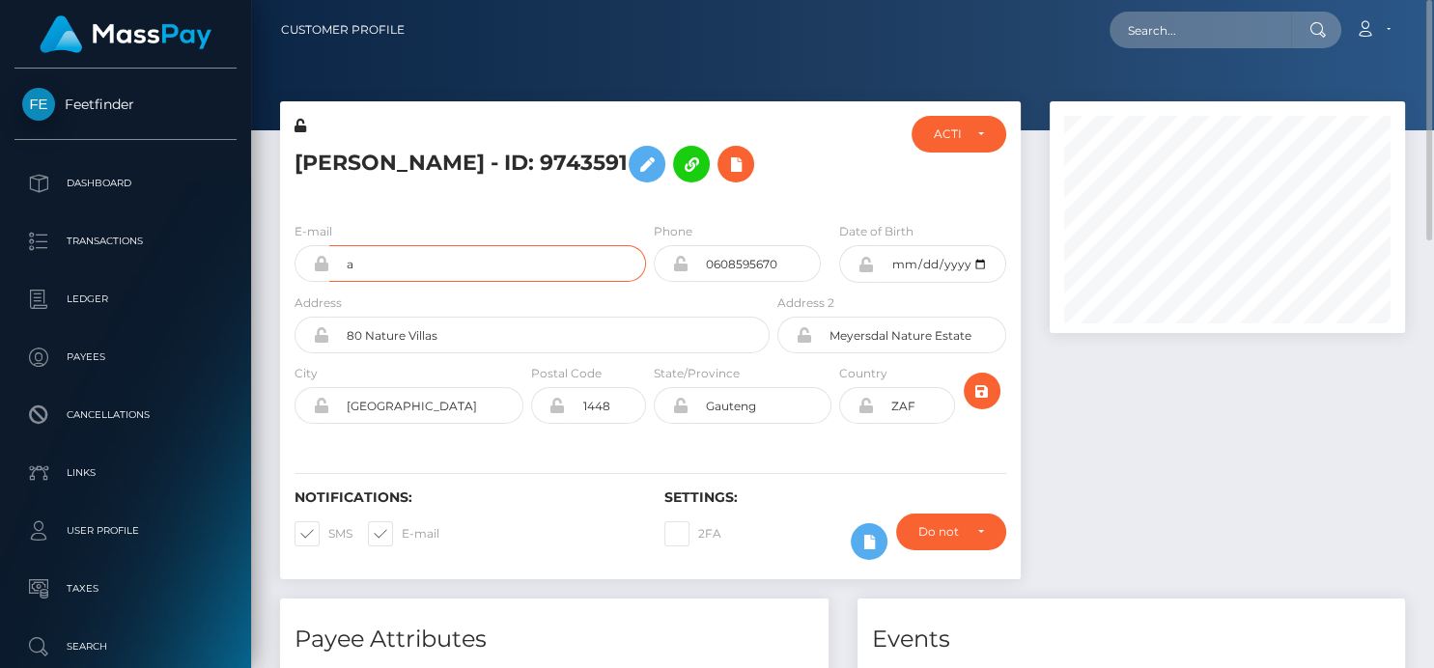
click at [386, 267] on input "a" at bounding box center [487, 263] width 317 height 37
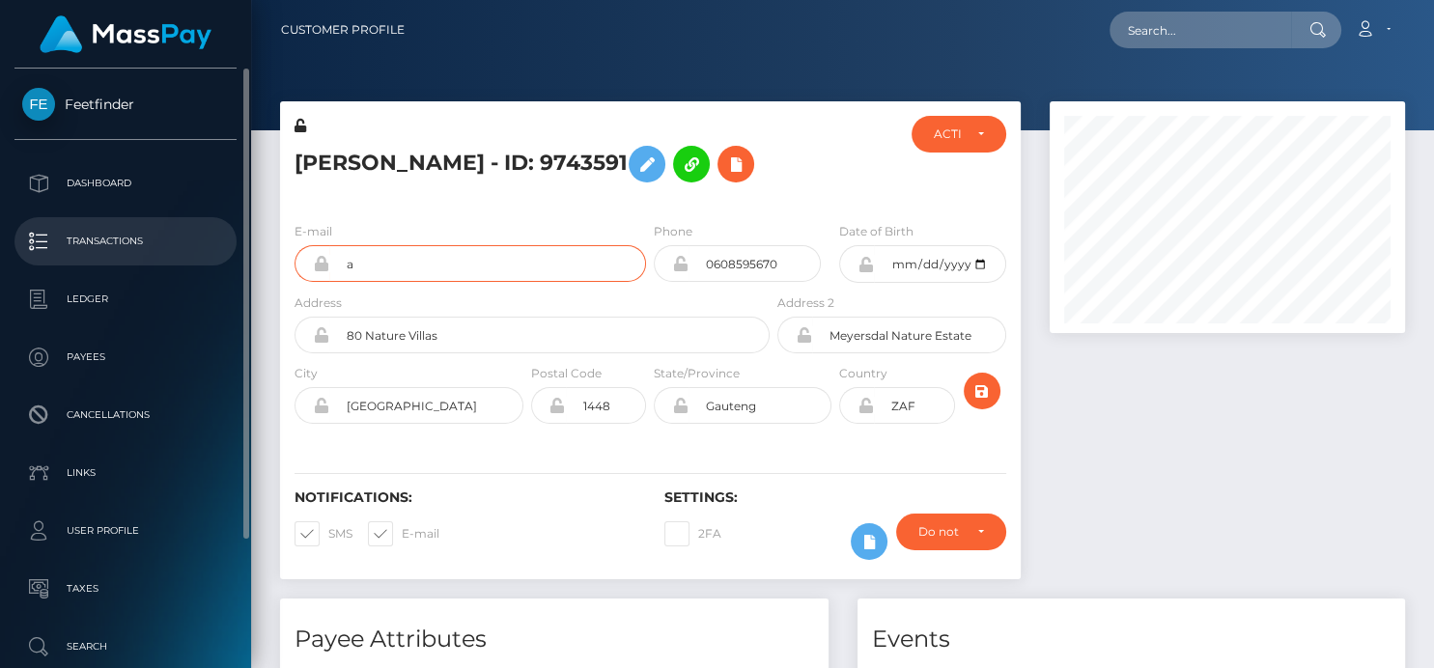
drag, startPoint x: 386, startPoint y: 267, endPoint x: 233, endPoint y: 258, distance: 153.8
click at [233, 258] on div "Feetfinder Dashboard Transactions Ledger Payees" at bounding box center [717, 334] width 1434 height 668
paste input "bfiocchi5@gmail.com"
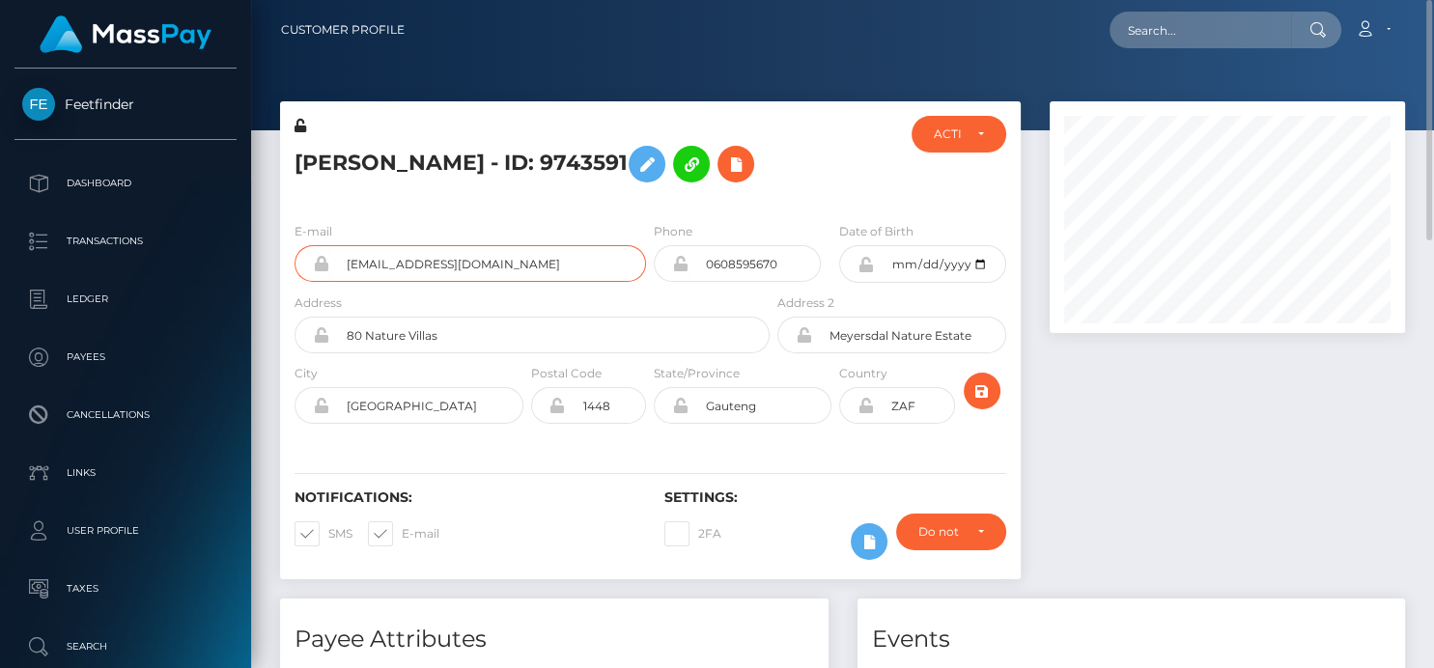
type input "bfiocchi5@gmail.com"
click at [1305, 522] on div at bounding box center [1227, 349] width 384 height 497
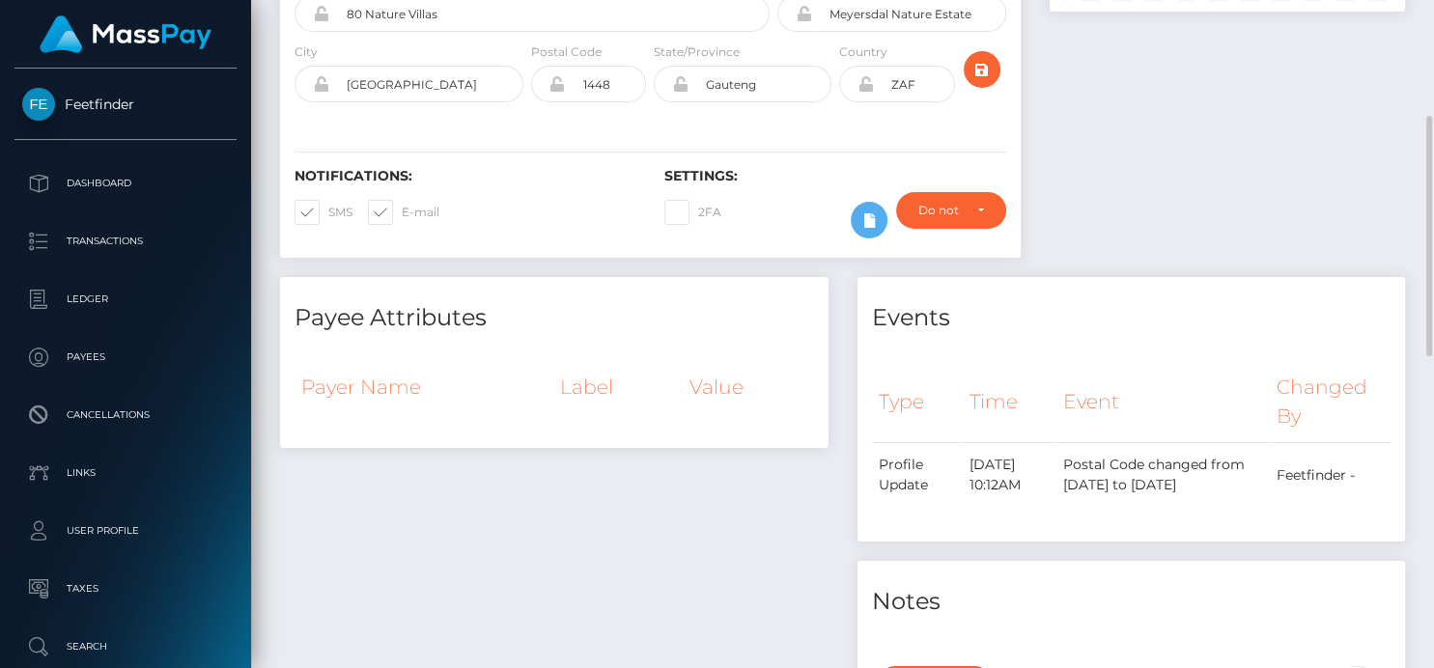
scroll to position [214, 0]
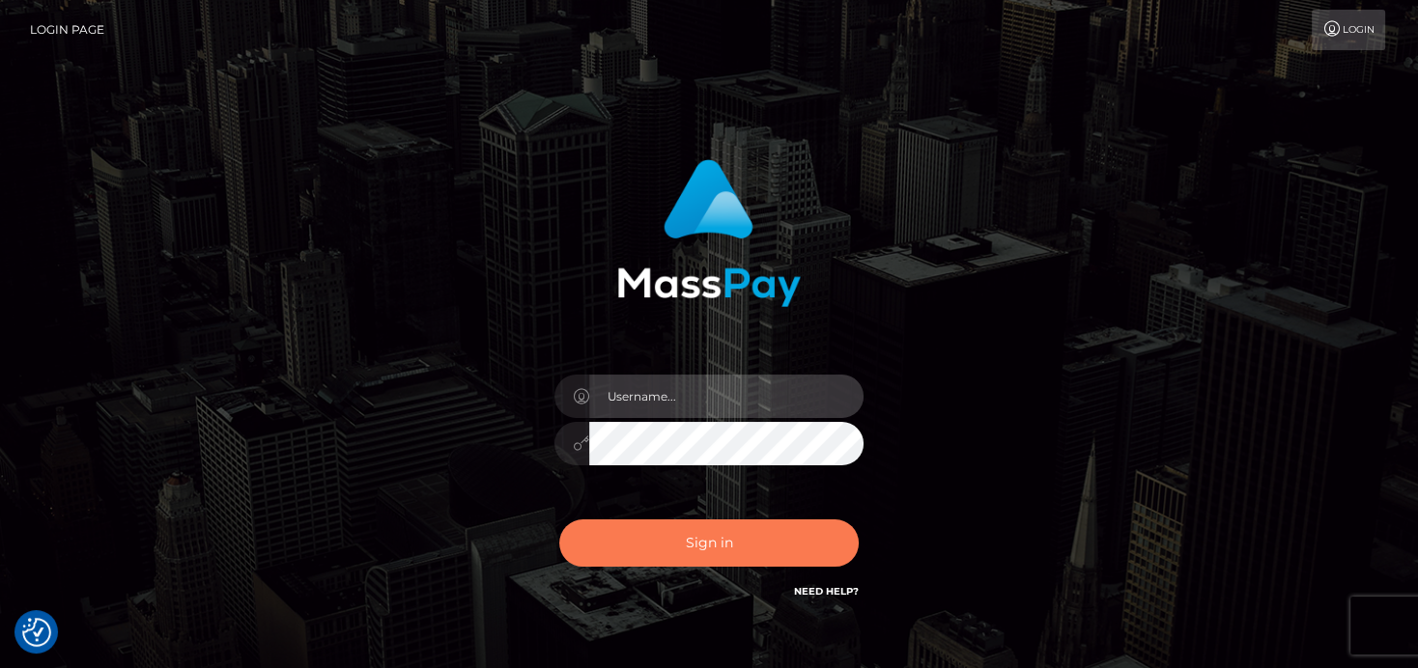
type input "[PERSON_NAME]"
click at [651, 541] on button "Sign in" at bounding box center [708, 543] width 299 height 47
type input "[PERSON_NAME]"
click at [684, 550] on button "Sign in" at bounding box center [708, 543] width 299 height 47
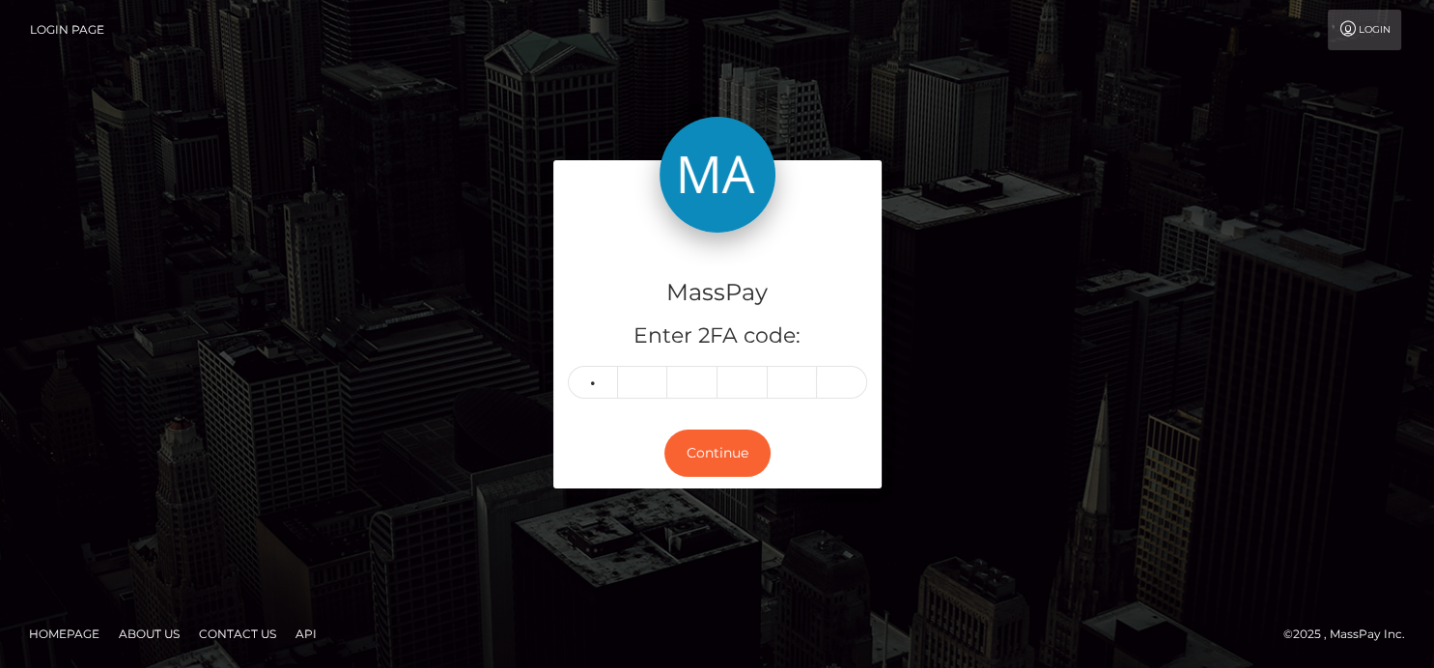
type input "3"
type input "7"
type input "5"
type input "4"
type input "1"
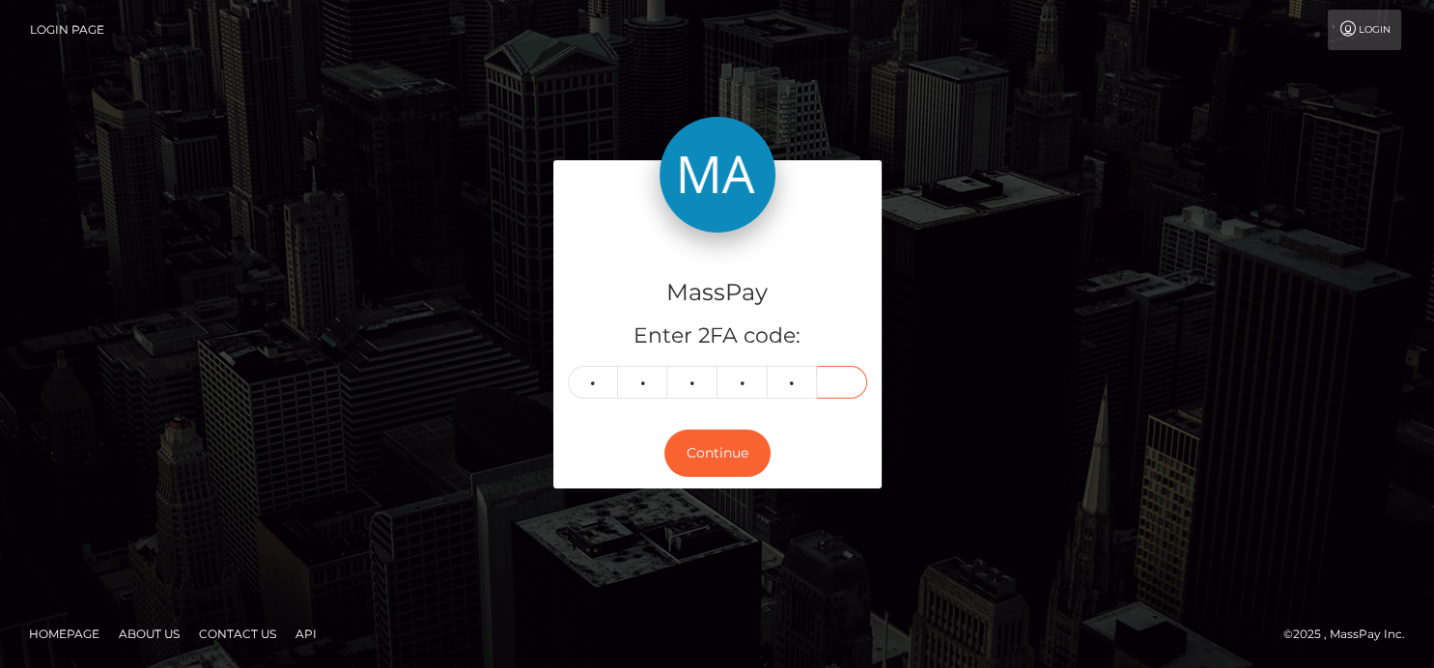
type input "2"
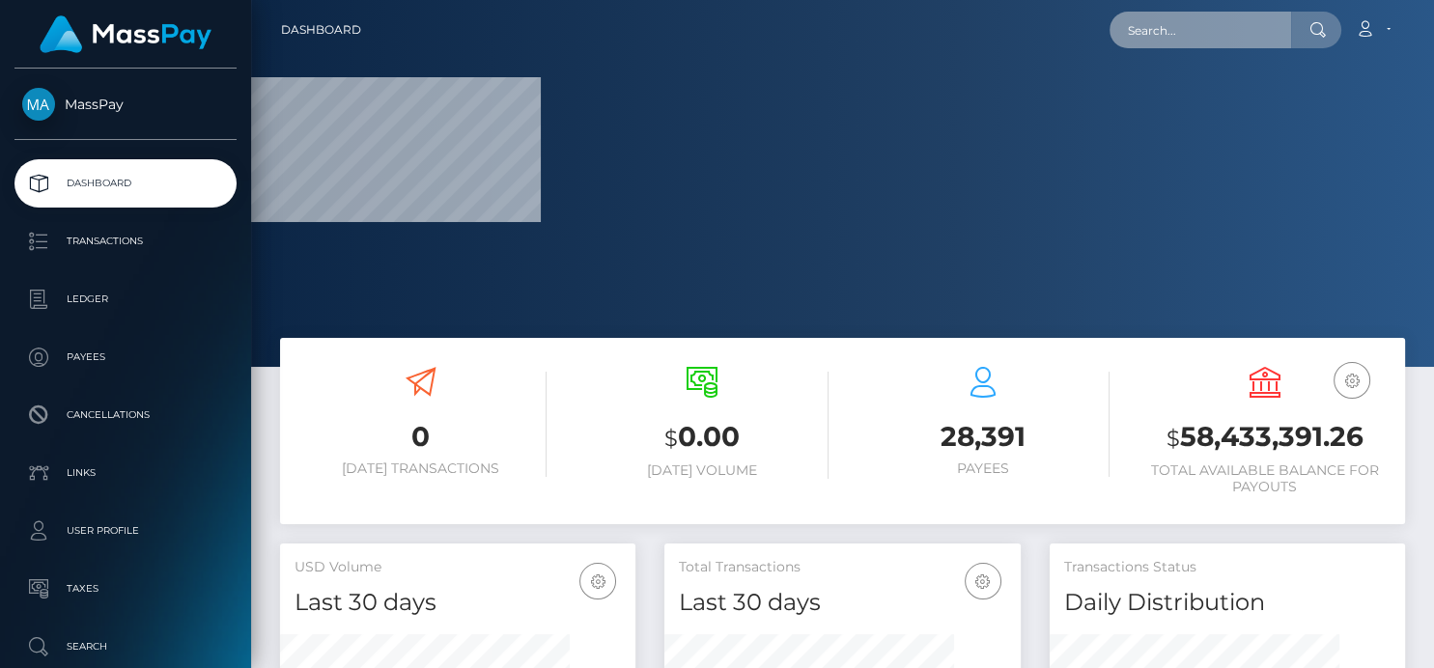
click at [1173, 38] on input "text" at bounding box center [1201, 30] width 182 height 37
paste input "[EMAIL_ADDRESS][DOMAIN_NAME]"
type input "[EMAIL_ADDRESS][DOMAIN_NAME]"
click at [1218, 249] on div at bounding box center [842, 183] width 1183 height 367
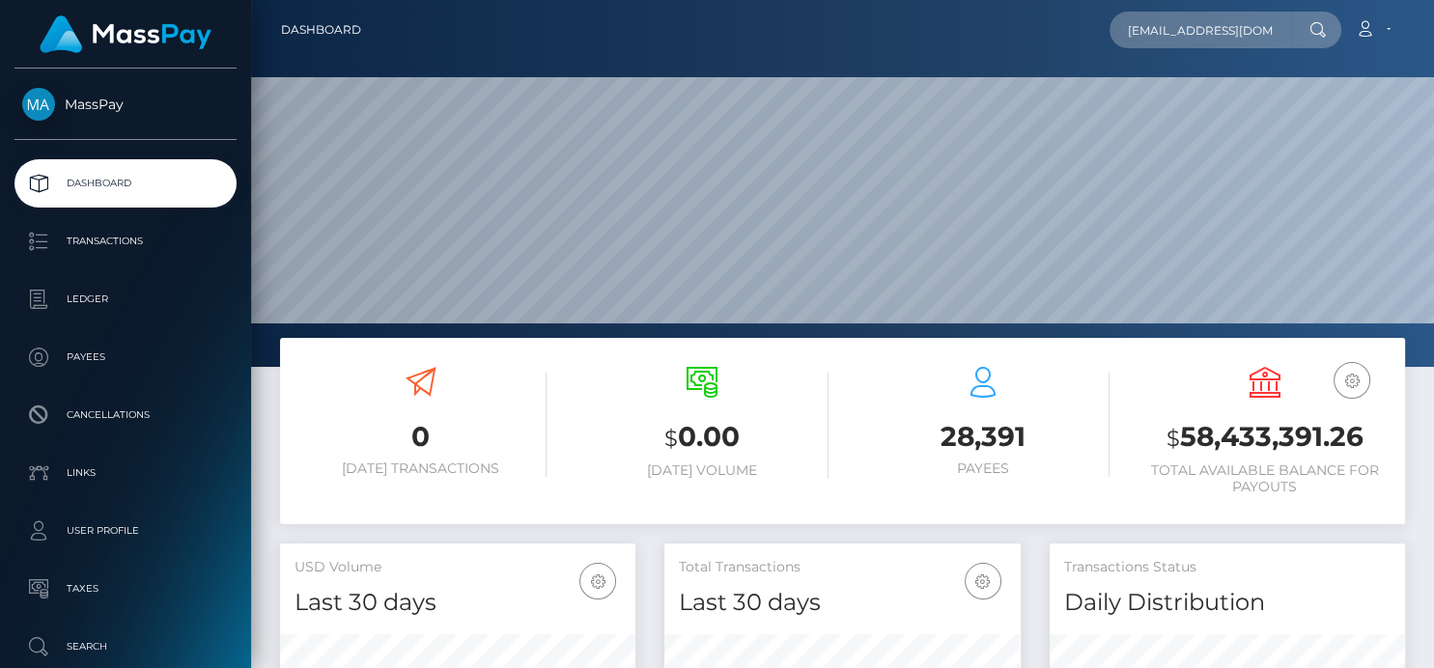
scroll to position [342, 355]
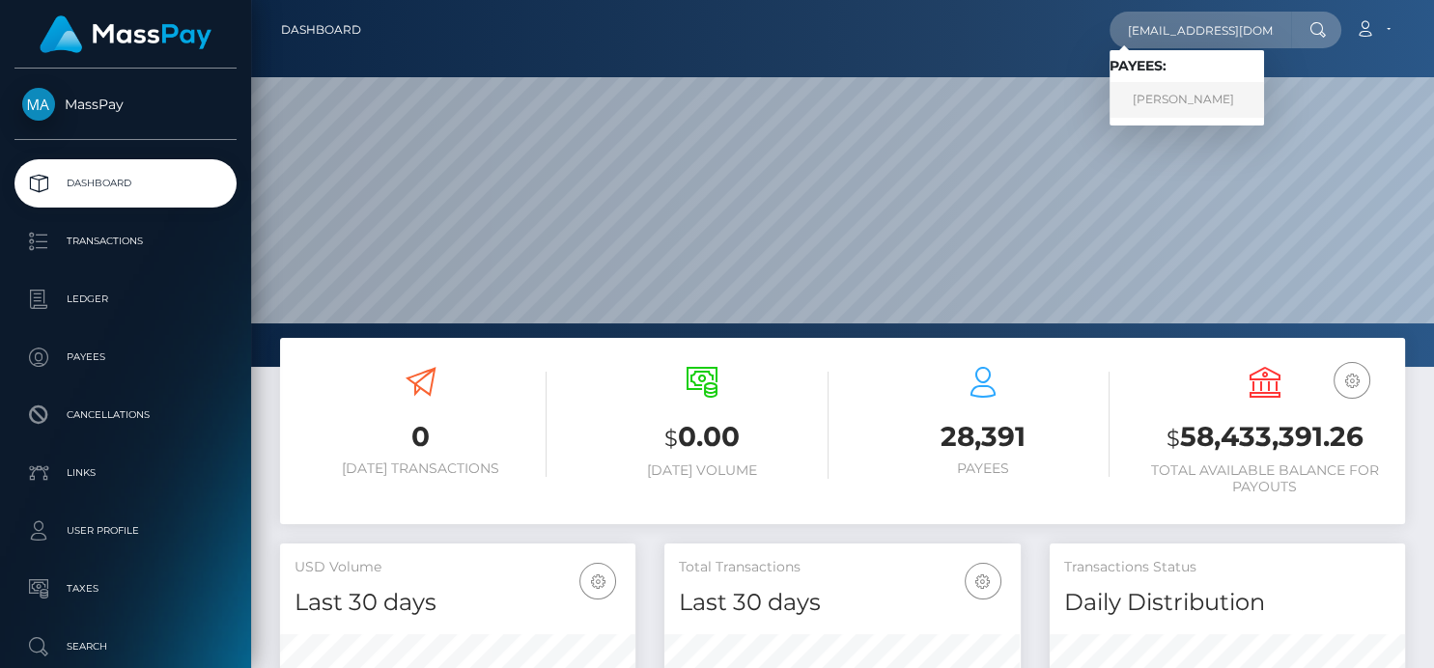
click at [1166, 88] on link "EMANUELE MELIS" at bounding box center [1187, 100] width 154 height 36
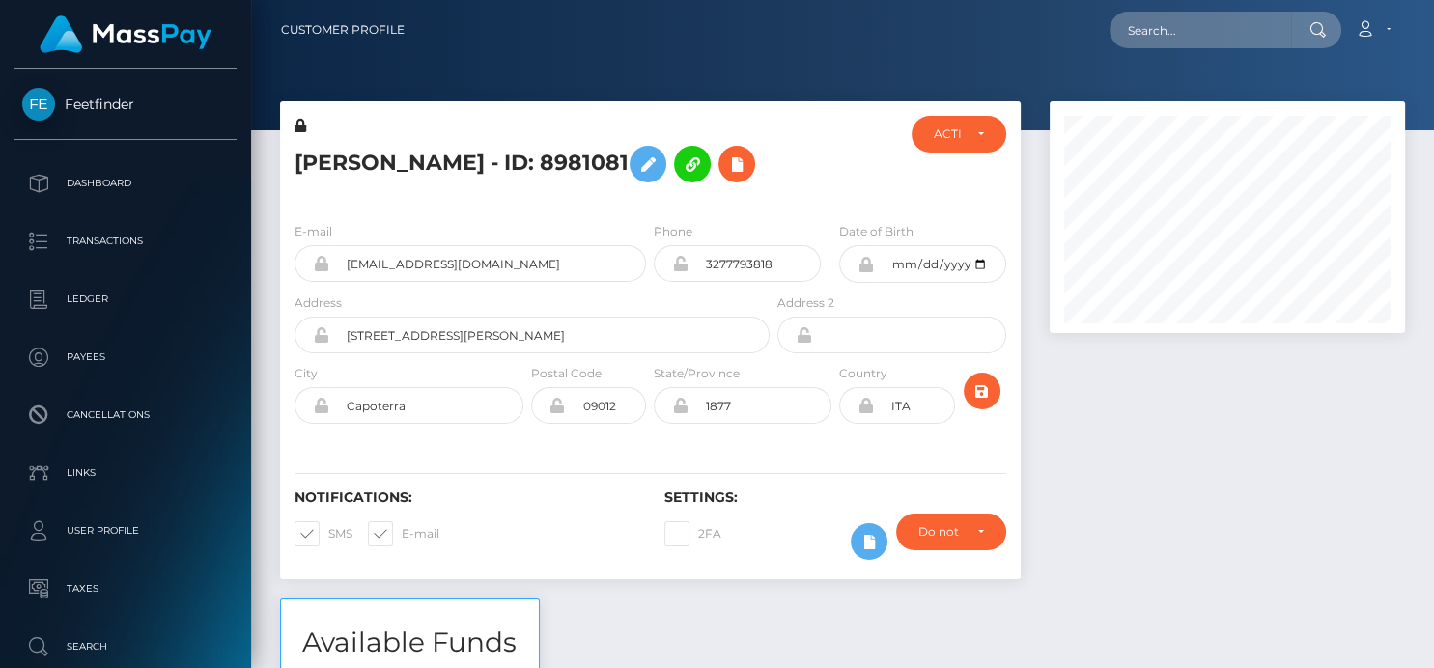
scroll to position [232, 355]
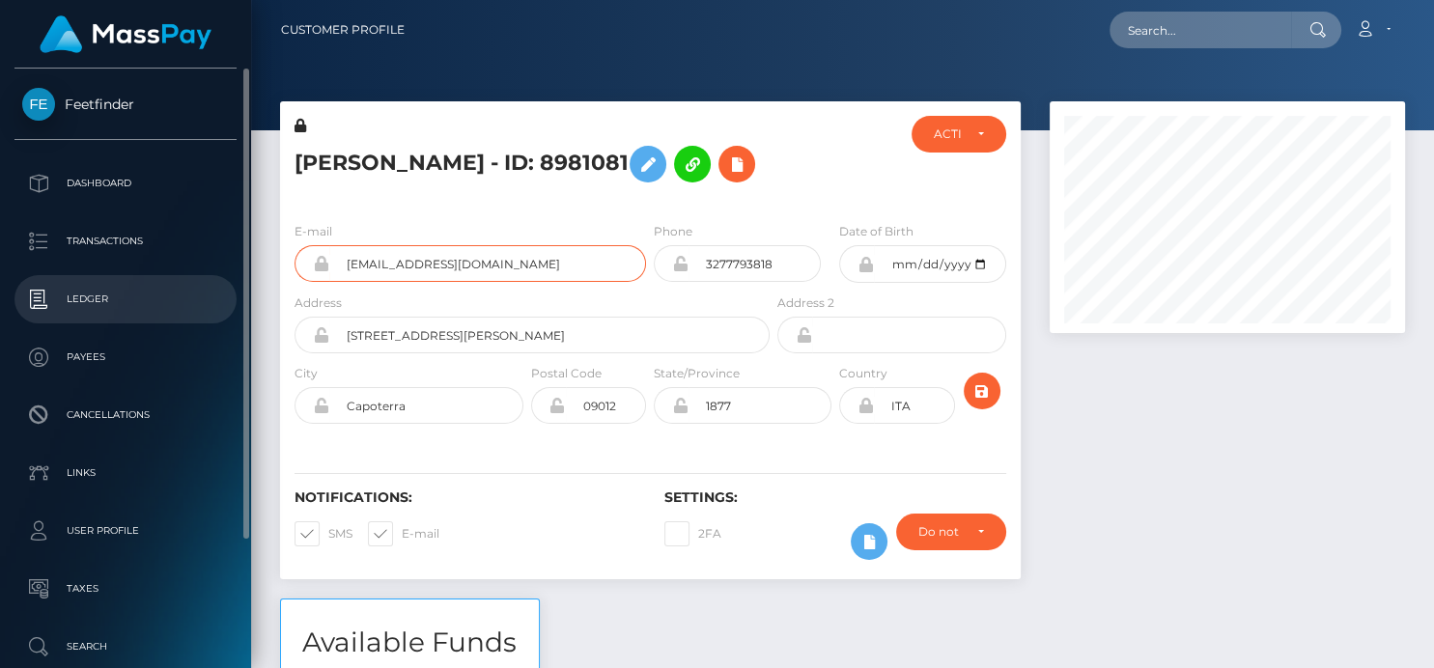
drag, startPoint x: 488, startPoint y: 318, endPoint x: 78, endPoint y: 283, distance: 410.9
click at [78, 283] on div "Feetfinder Dashboard Transactions Ledger Payees" at bounding box center [717, 334] width 1434 height 668
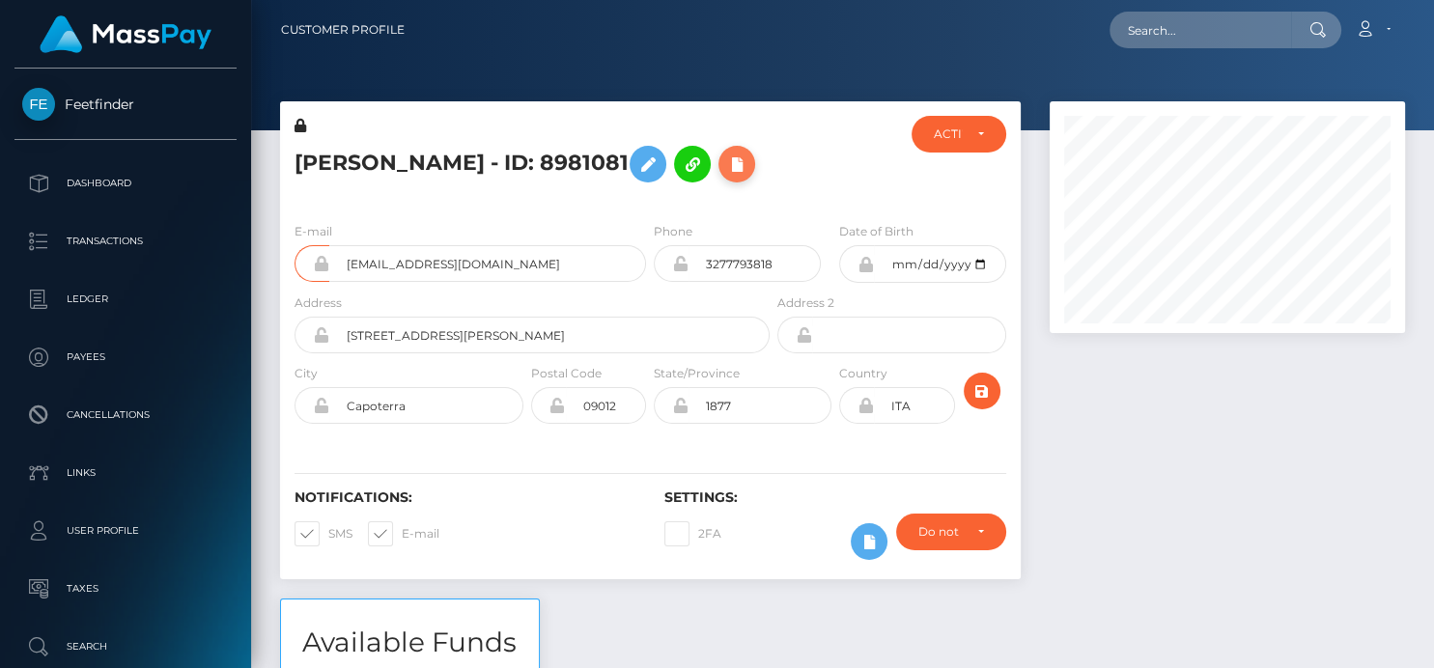
click at [725, 177] on icon at bounding box center [736, 165] width 23 height 24
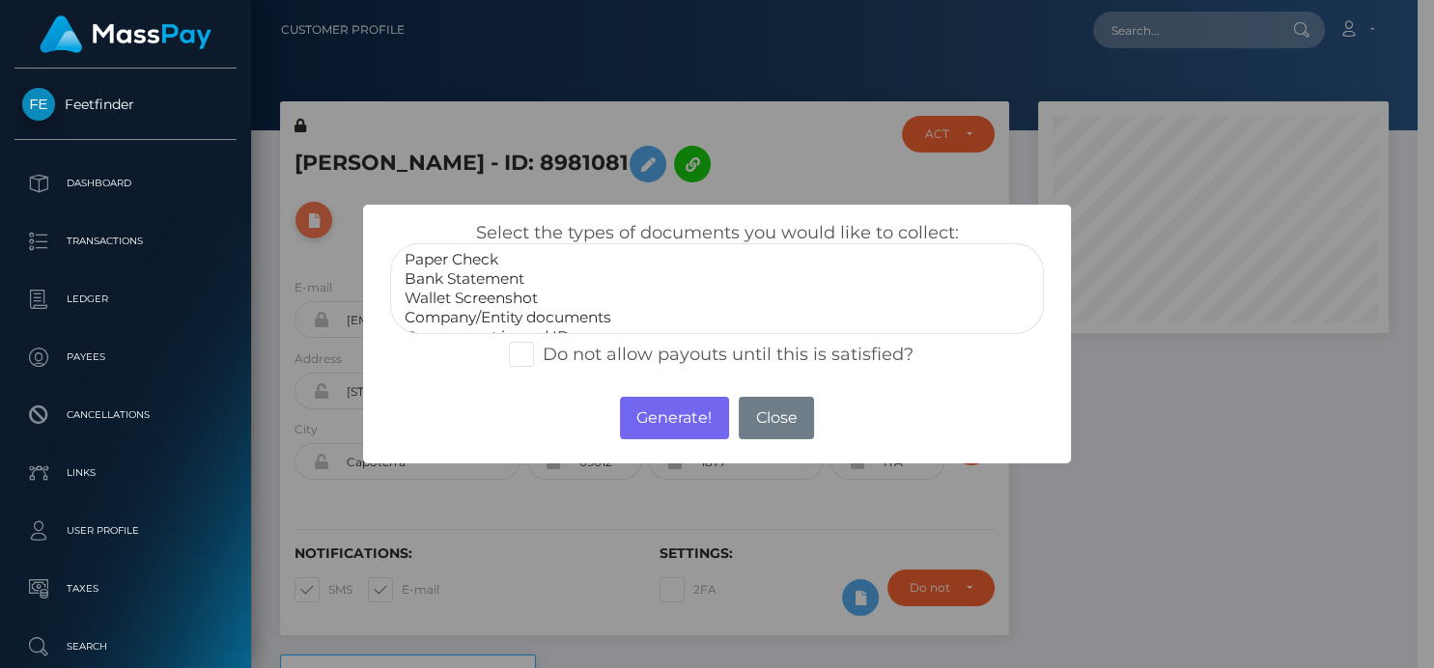
scroll to position [965392, 965273]
click at [521, 279] on option "Bank Statement" at bounding box center [717, 278] width 628 height 19
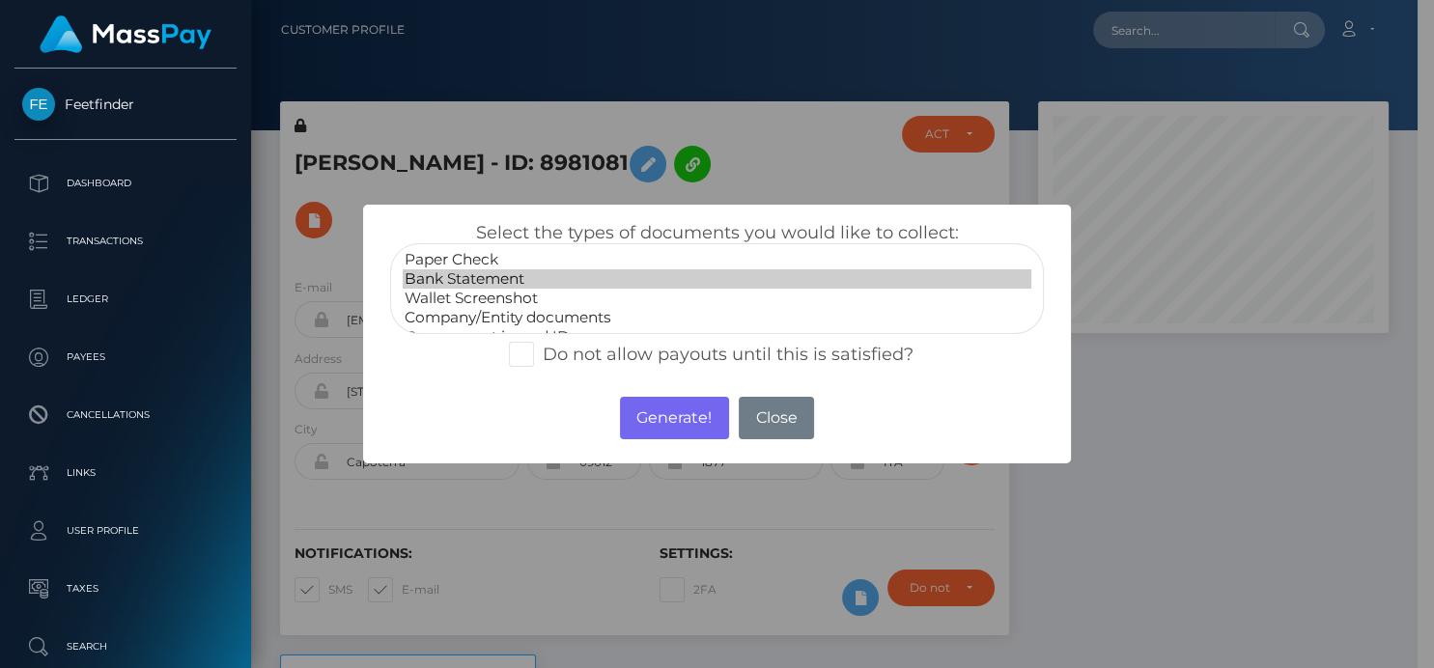
scroll to position [37, 0]
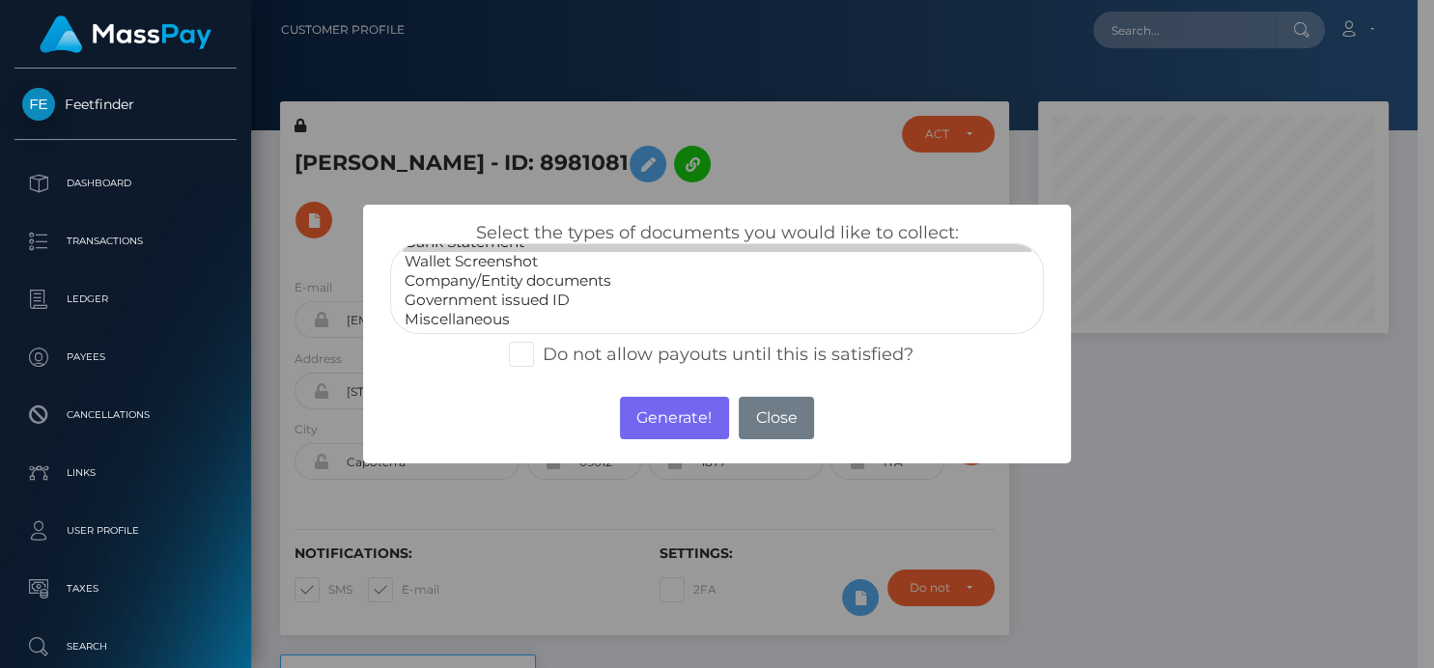
select select "Government issued ID"
click at [522, 298] on option "Government issued ID" at bounding box center [717, 300] width 628 height 19
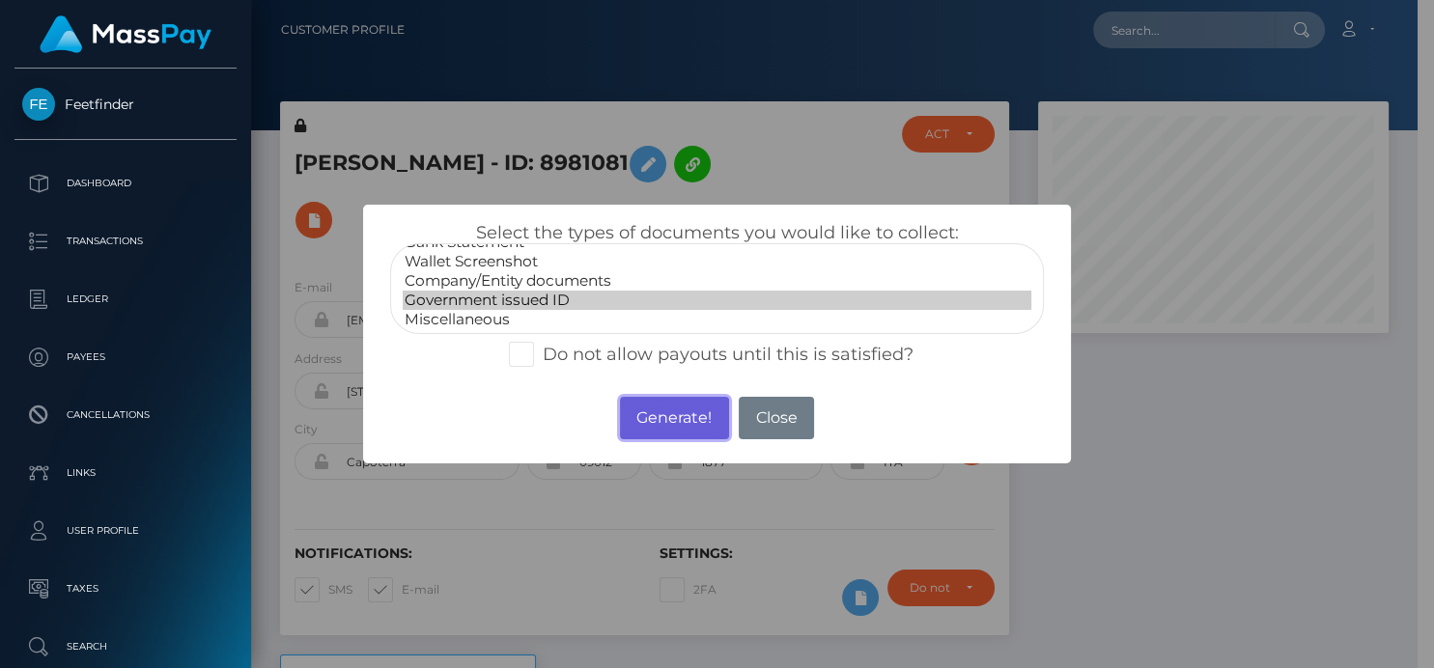
click at [671, 410] on button "Generate!" at bounding box center [674, 418] width 109 height 42
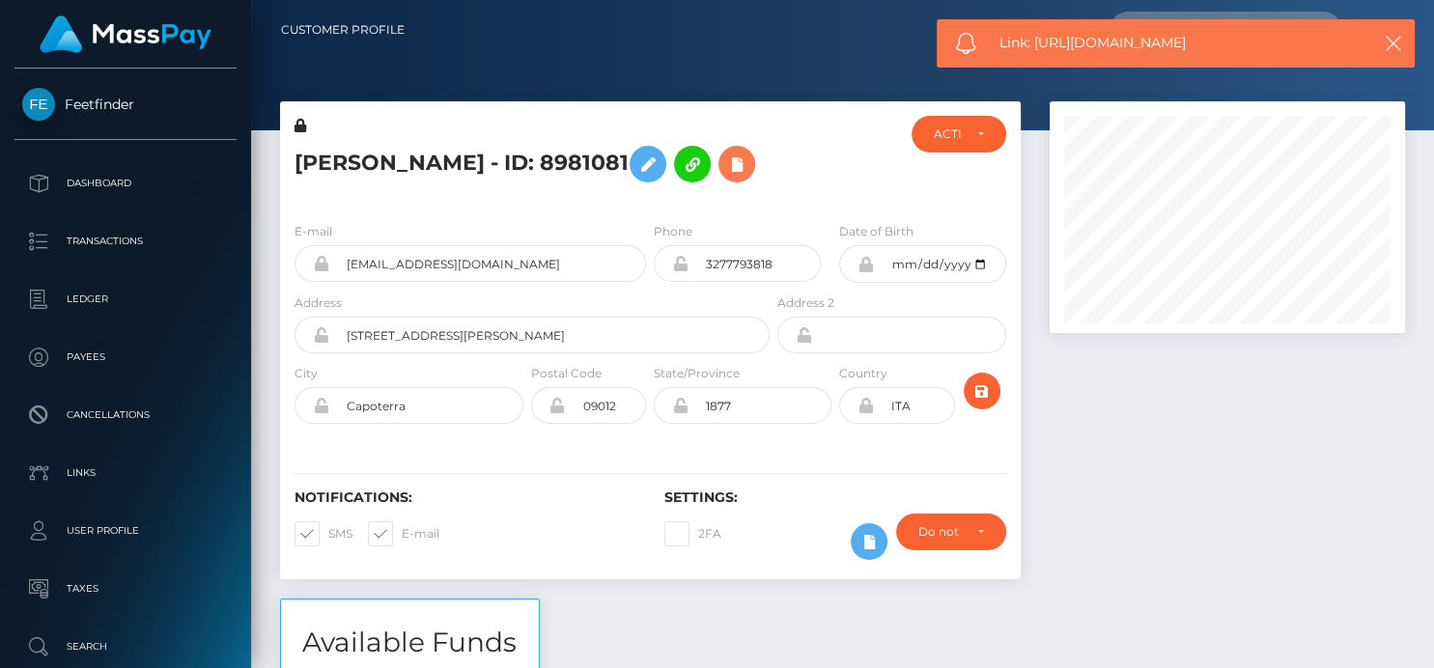
scroll to position [232, 355]
drag, startPoint x: 1226, startPoint y: 44, endPoint x: 1038, endPoint y: 57, distance: 188.7
click at [1038, 57] on div "Link: https://l.maspay.io/okdZb" at bounding box center [1176, 43] width 478 height 48
copy span "https://l.maspay.io/okdZb"
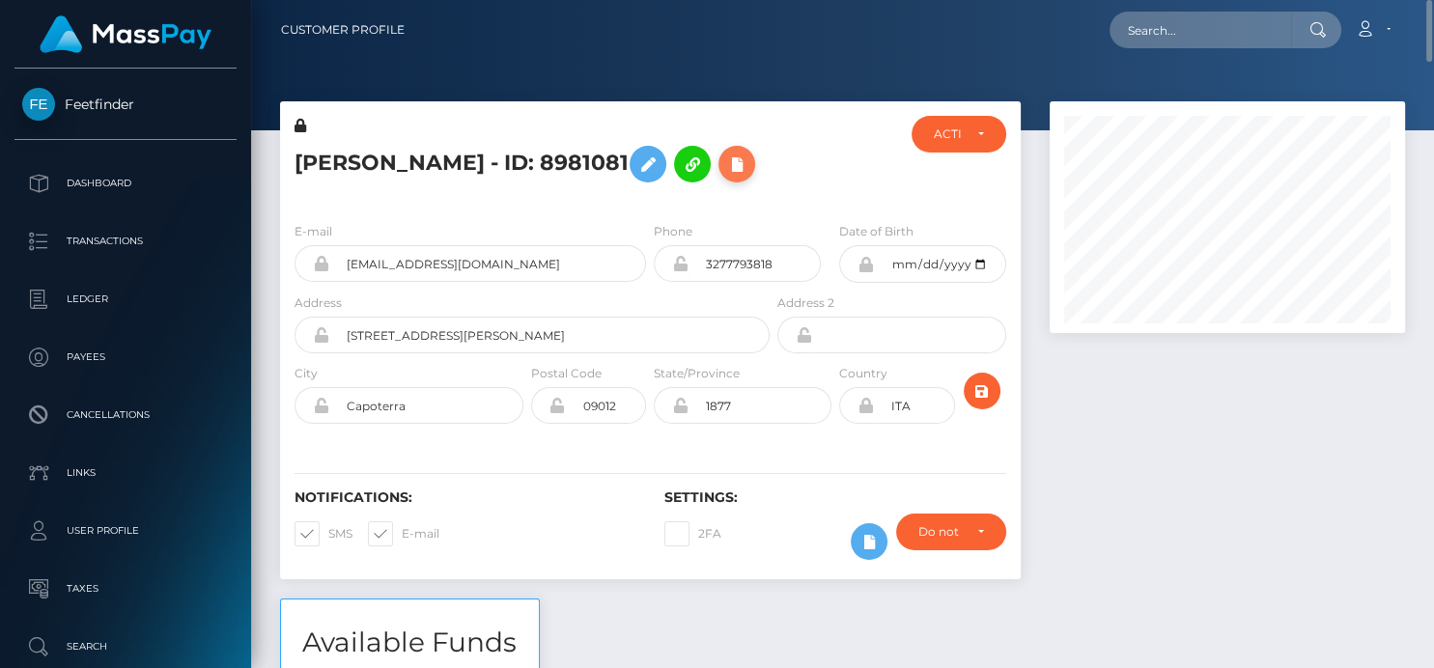
click at [725, 177] on icon at bounding box center [736, 165] width 23 height 24
select select
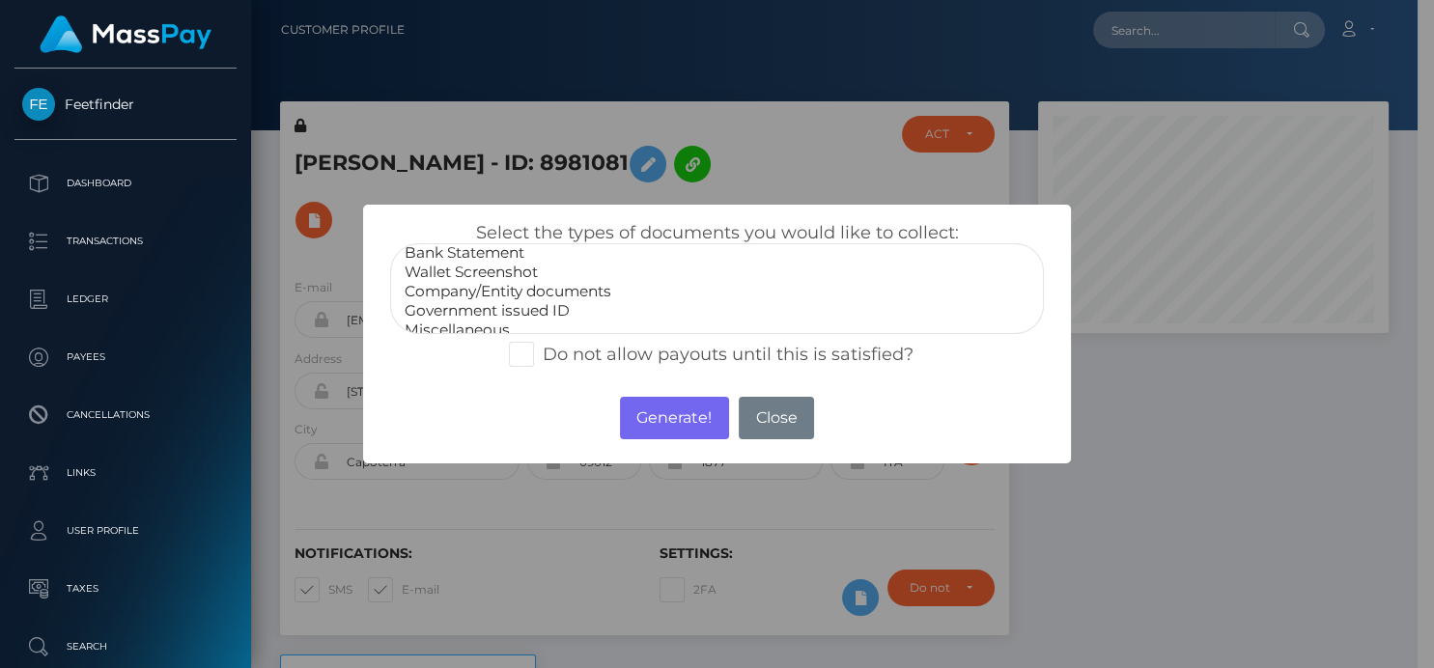
scroll to position [37, 0]
click at [772, 407] on button "Close" at bounding box center [776, 418] width 75 height 42
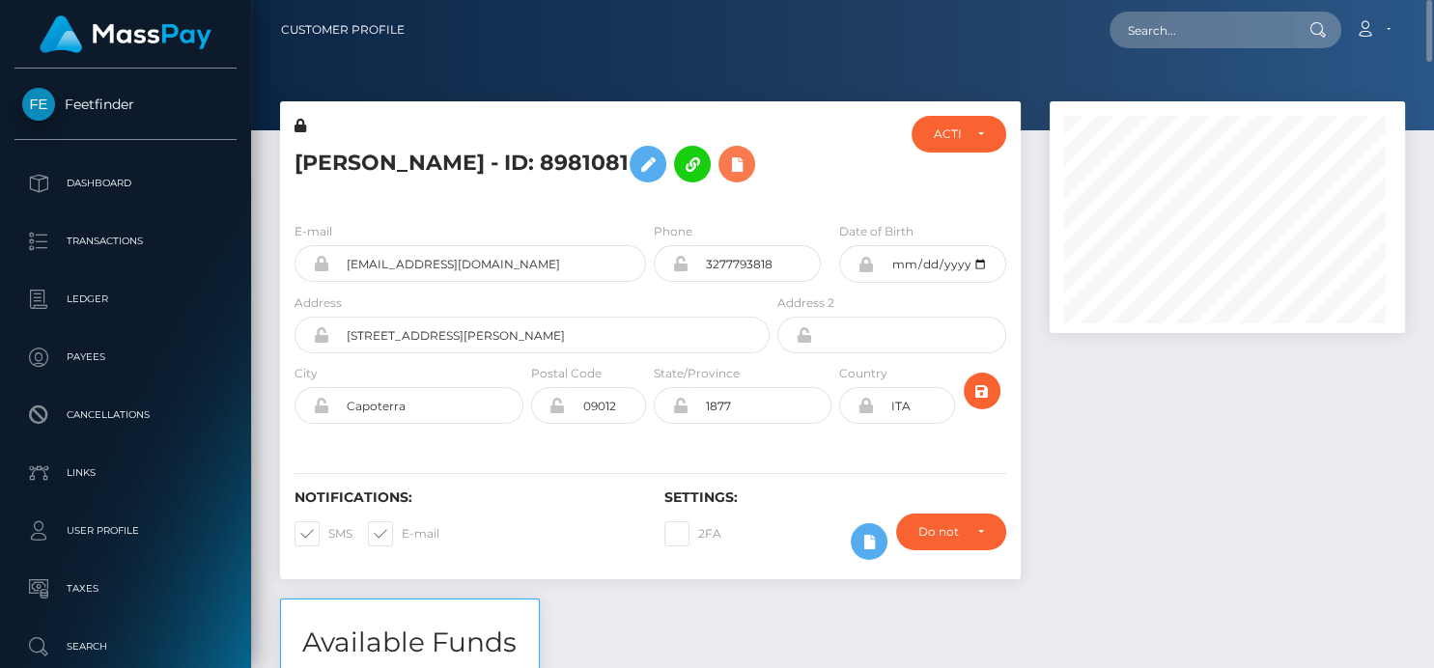
scroll to position [232, 355]
click at [1211, 38] on input "text" at bounding box center [1201, 30] width 182 height 37
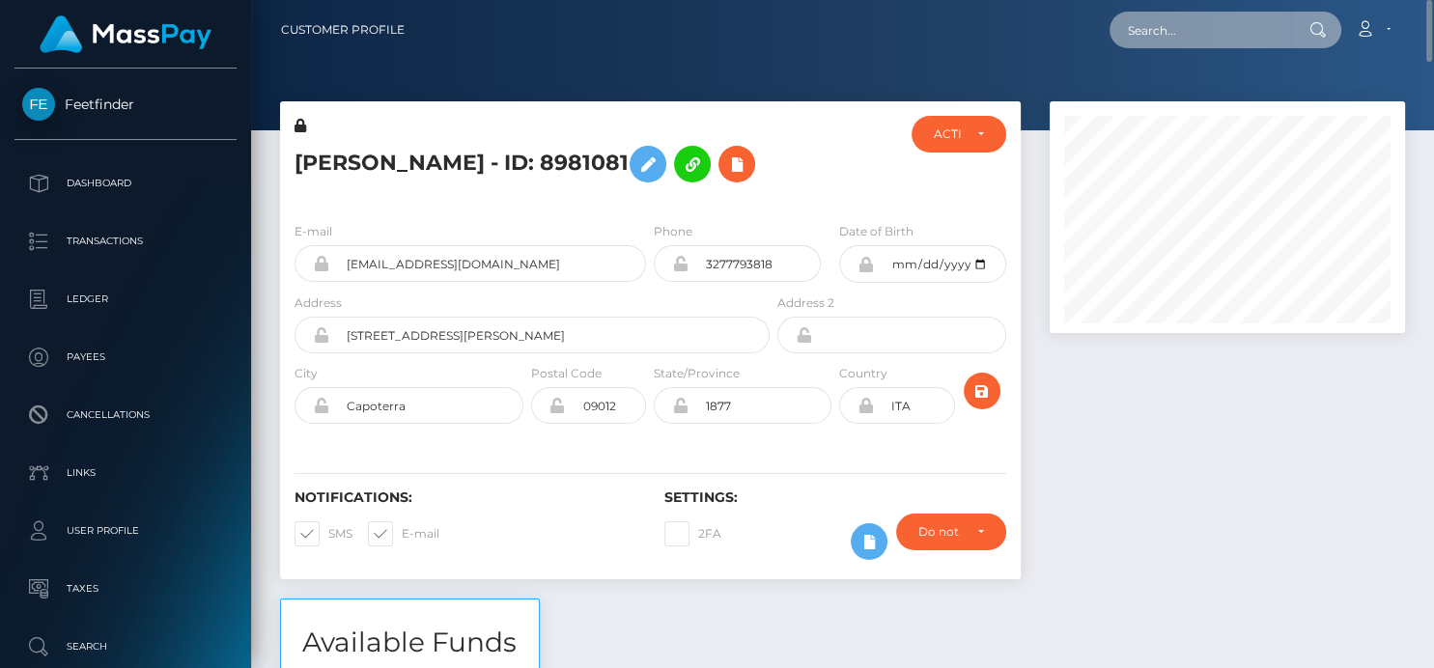
paste input "achisylvie2018@gmail.com"
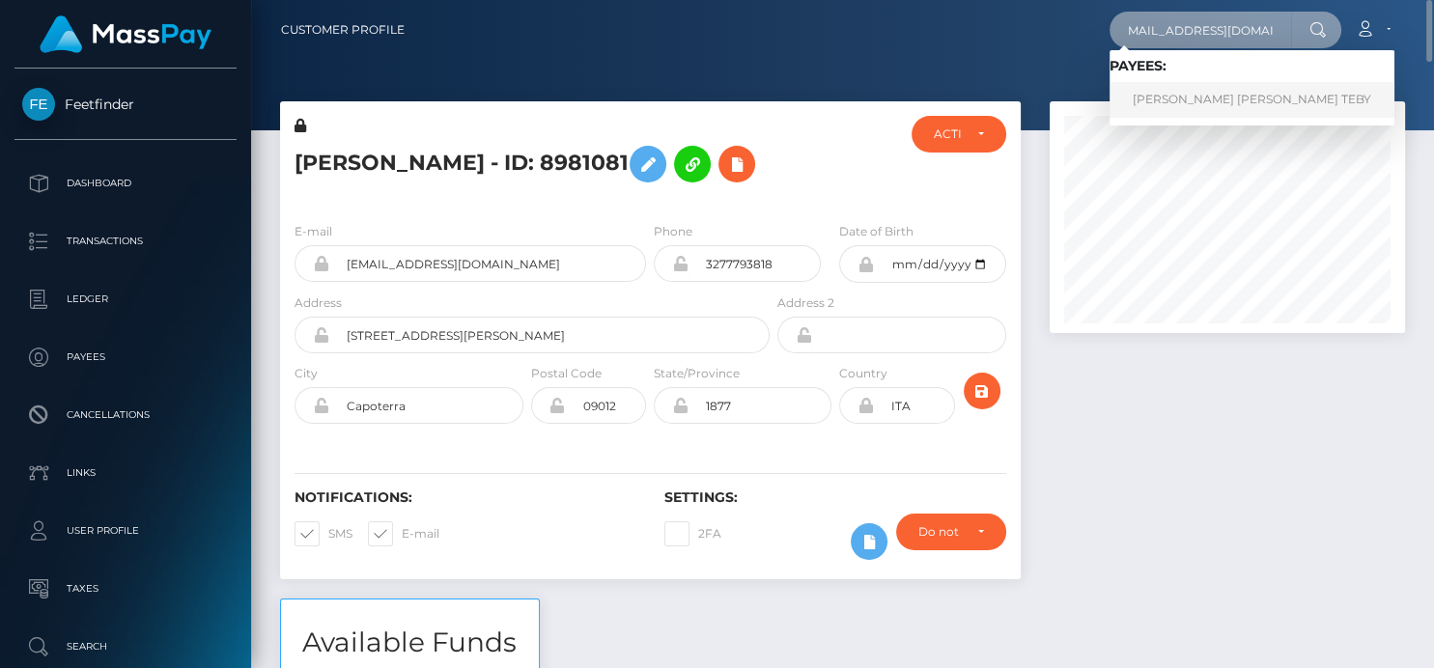
type input "achisylvie2018@gmail.com"
click at [1177, 102] on link "ACHI SYLVIE NANCY TEBY" at bounding box center [1252, 100] width 285 height 36
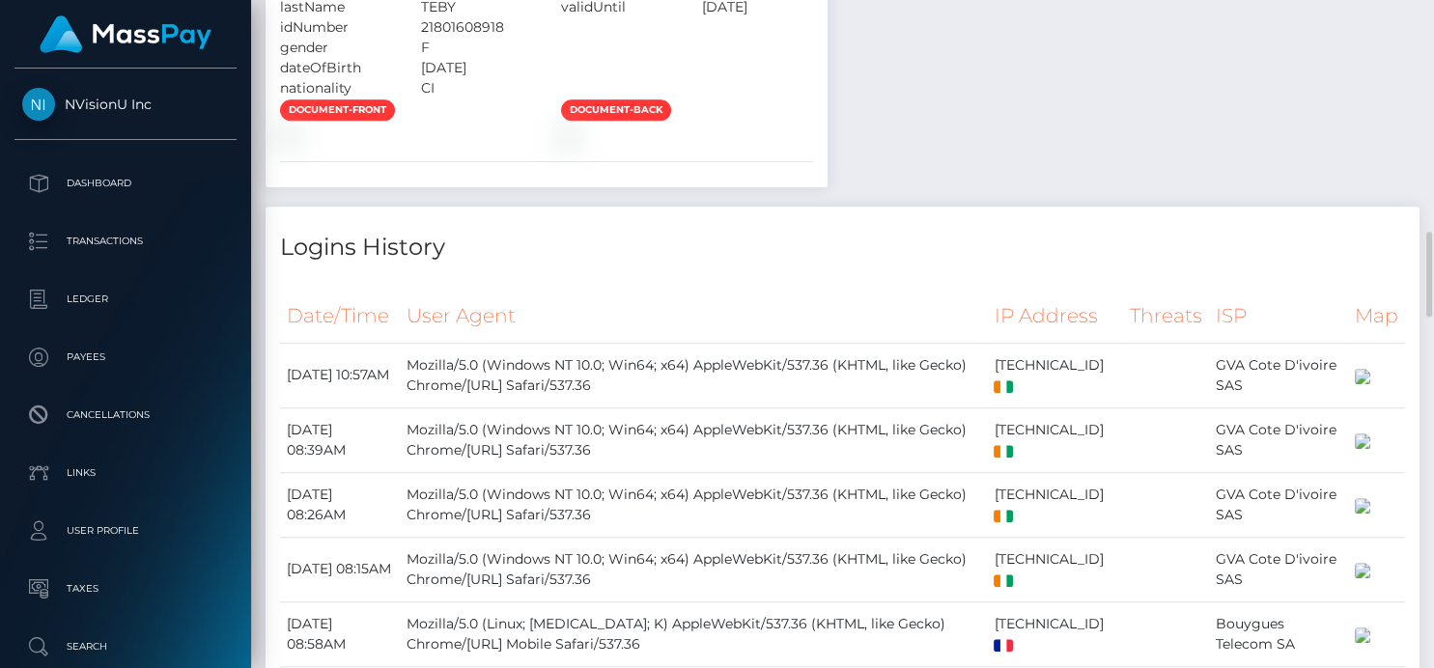
scroll to position [1504, 0]
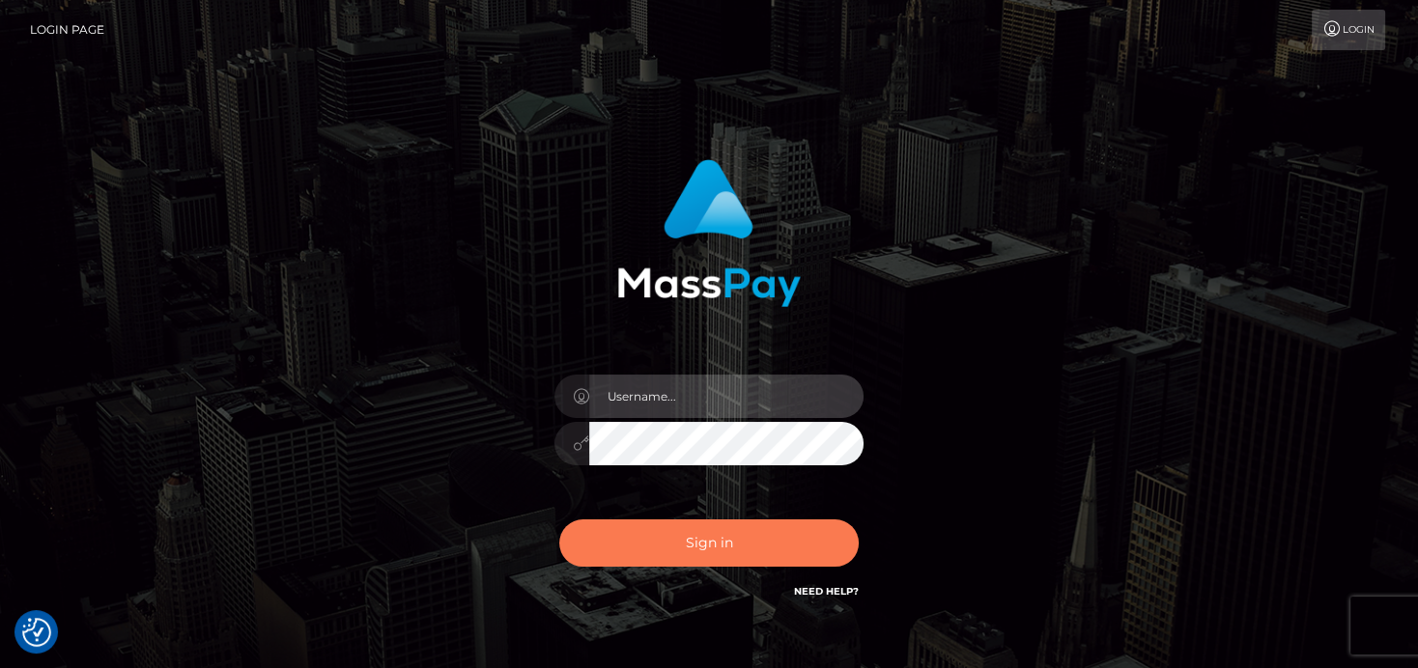
type input "[PERSON_NAME]"
click at [677, 551] on button "Sign in" at bounding box center [708, 543] width 299 height 47
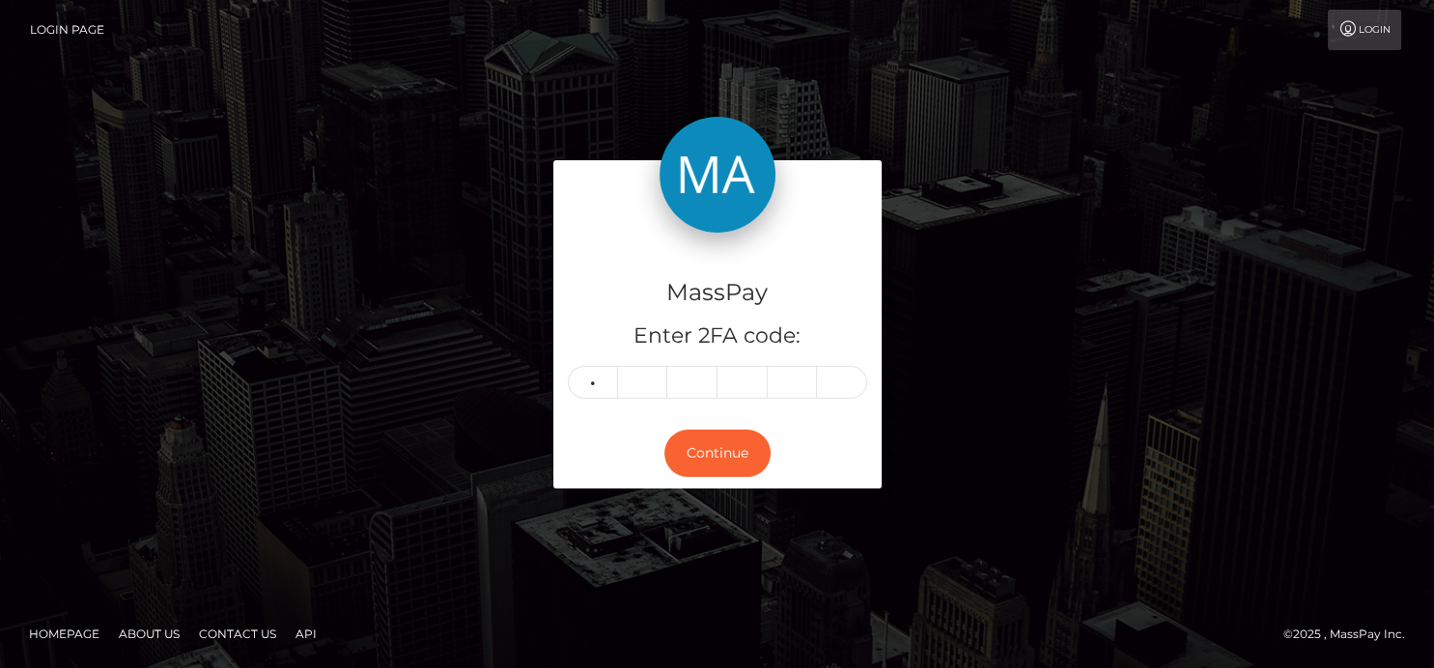
type input "6"
type input "5"
type input "7"
type input "3"
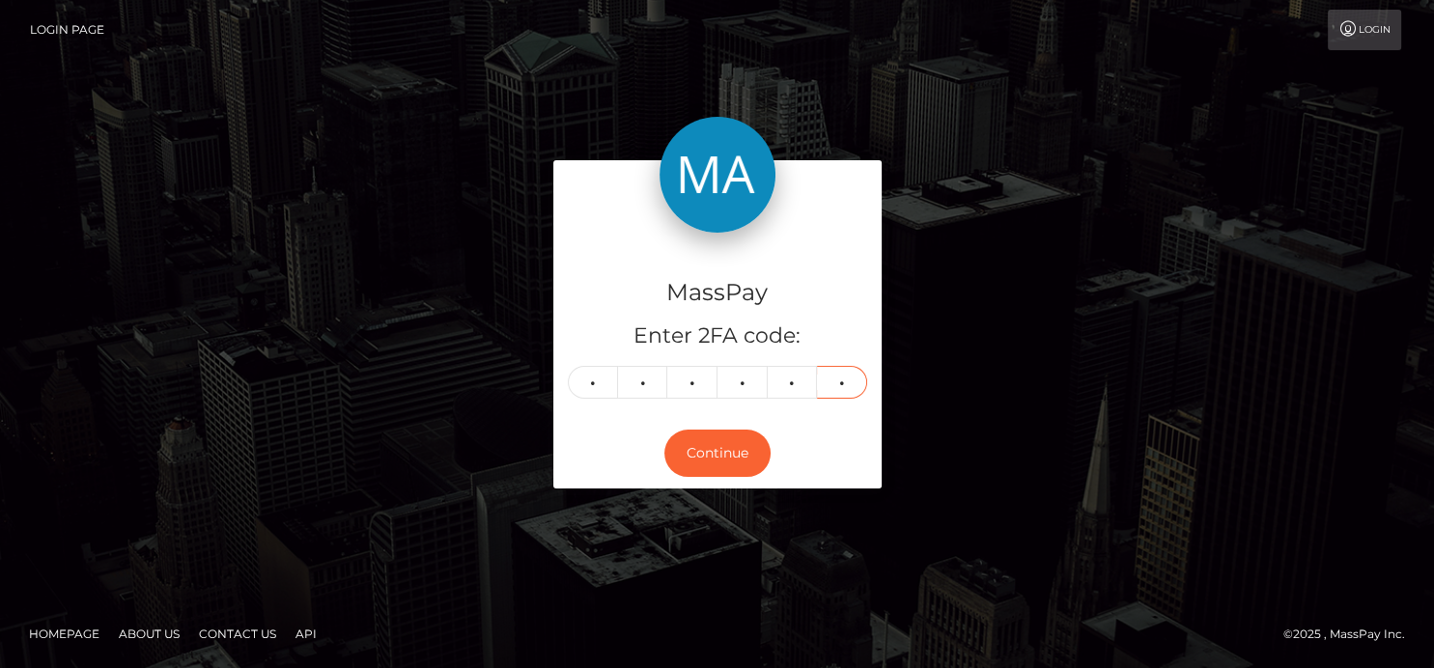
type input "6"
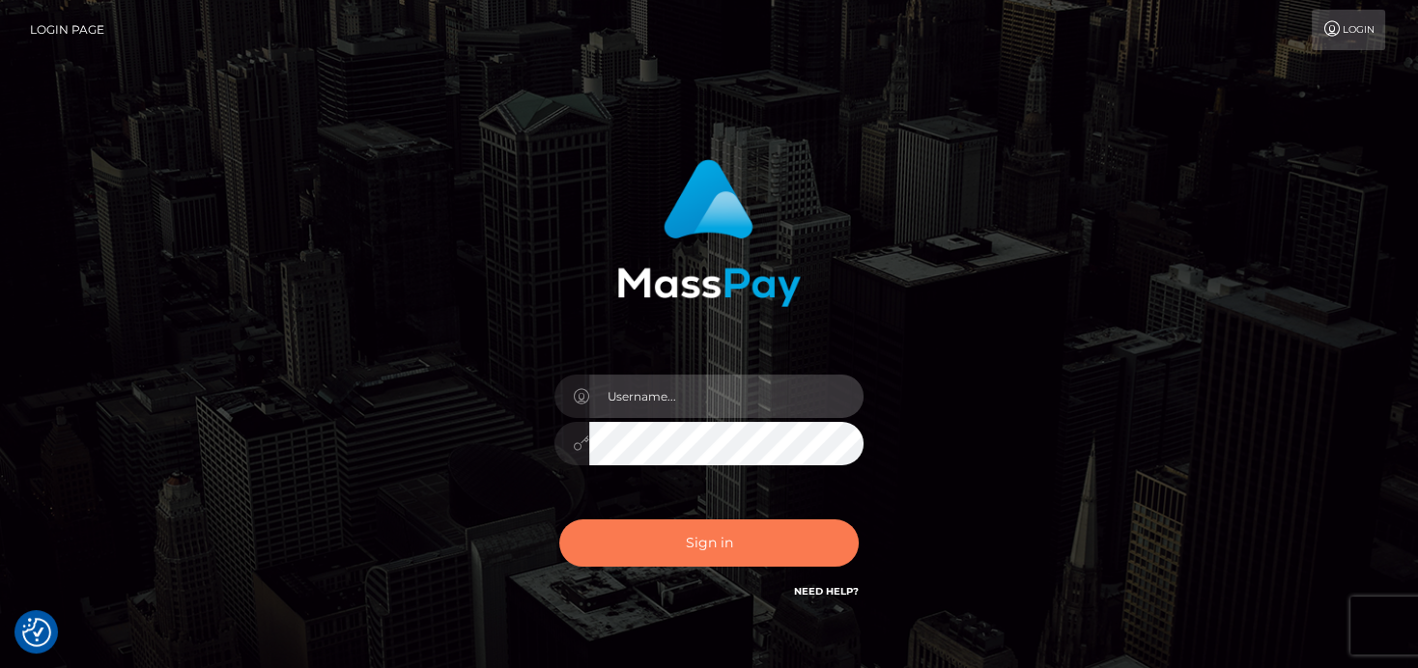
type input "[PERSON_NAME]"
click at [713, 541] on button "Sign in" at bounding box center [708, 543] width 299 height 47
type input "denise"
click at [614, 545] on button "Sign in" at bounding box center [708, 543] width 299 height 47
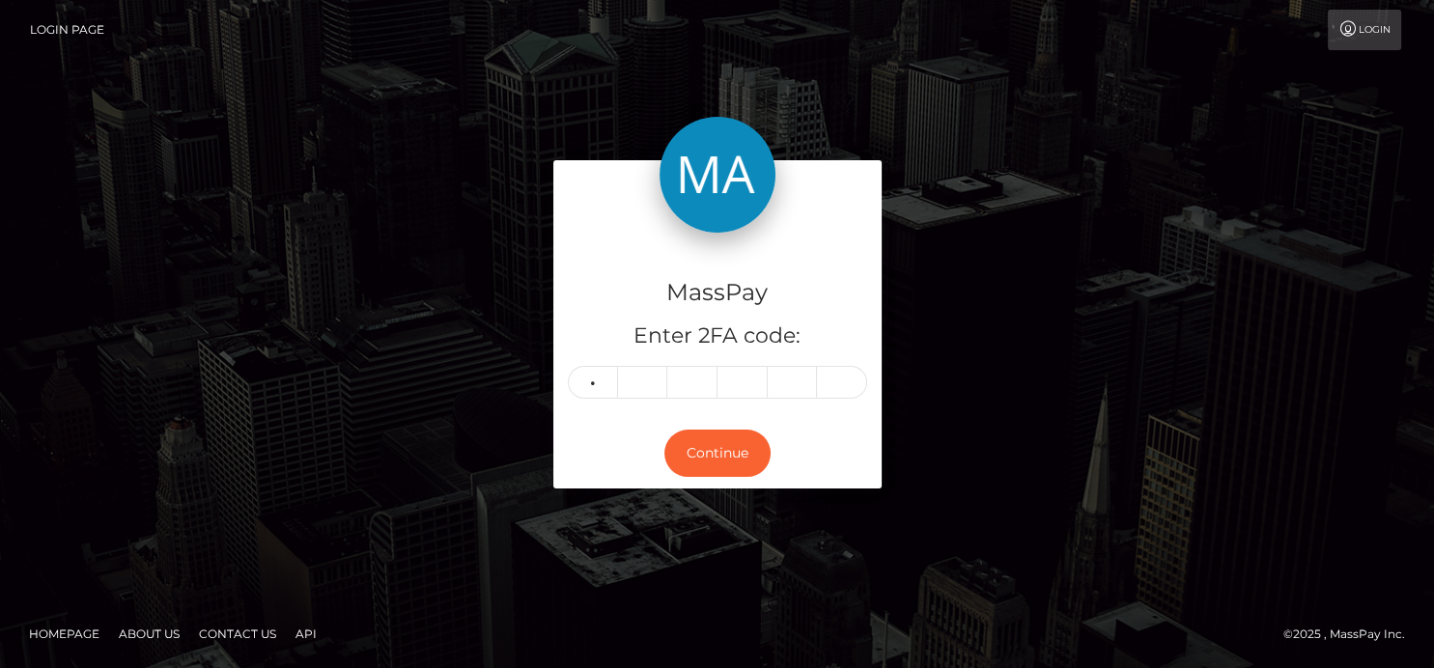
type input "1"
type input "9"
type input "0"
type input "9"
type input "0"
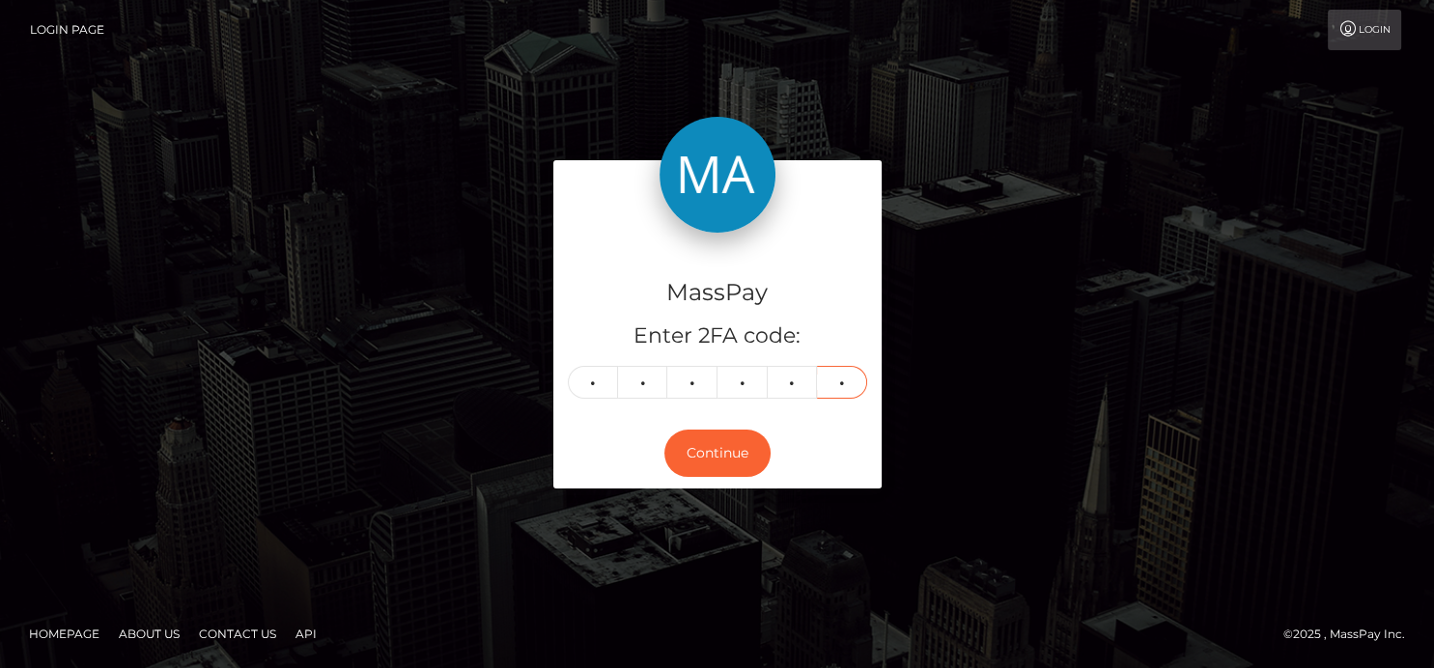
type input "4"
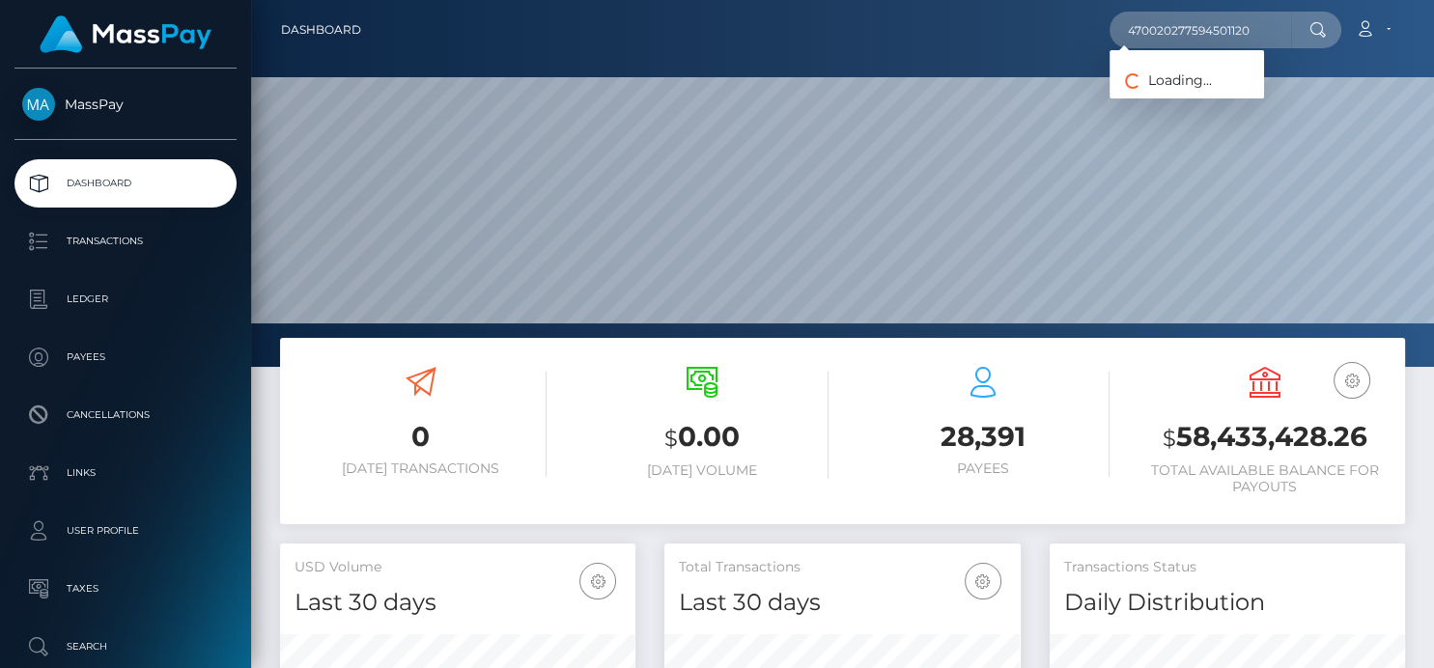
scroll to position [342, 355]
type input "470020277594501120"
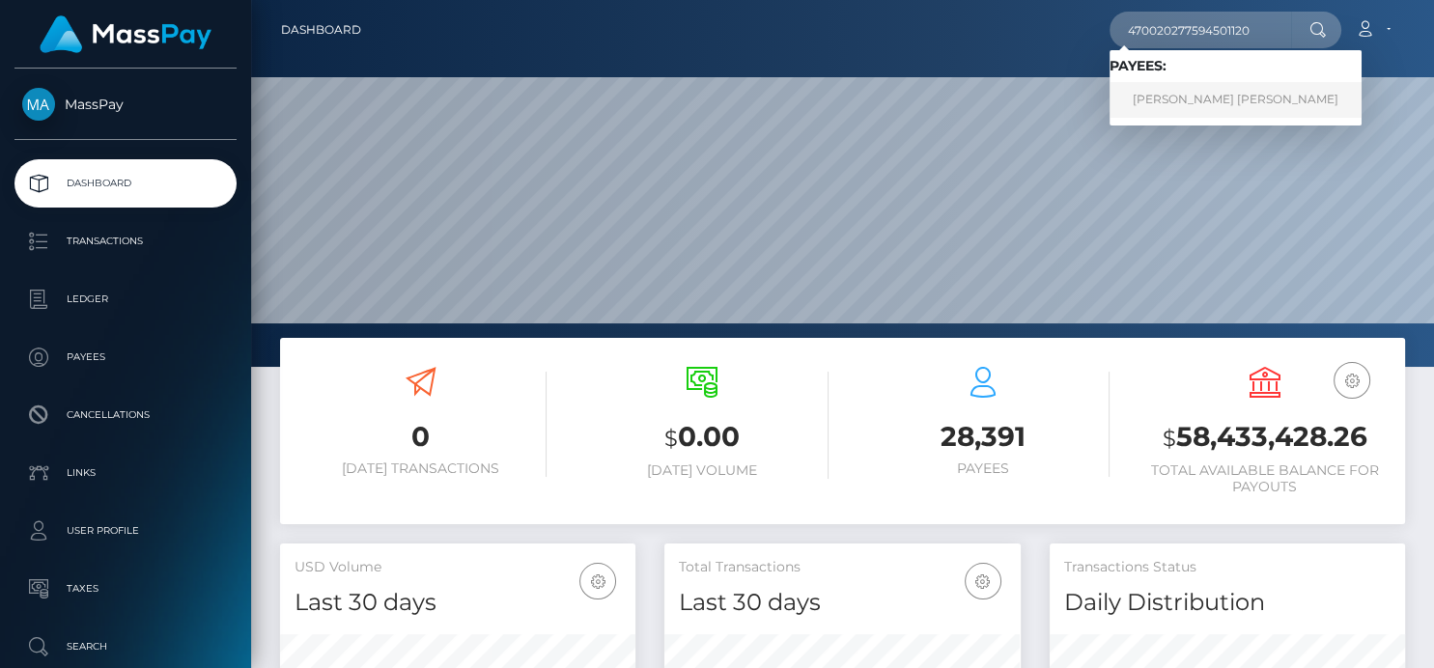
click at [1189, 93] on link "[PERSON_NAME] [PERSON_NAME]" at bounding box center [1236, 100] width 252 height 36
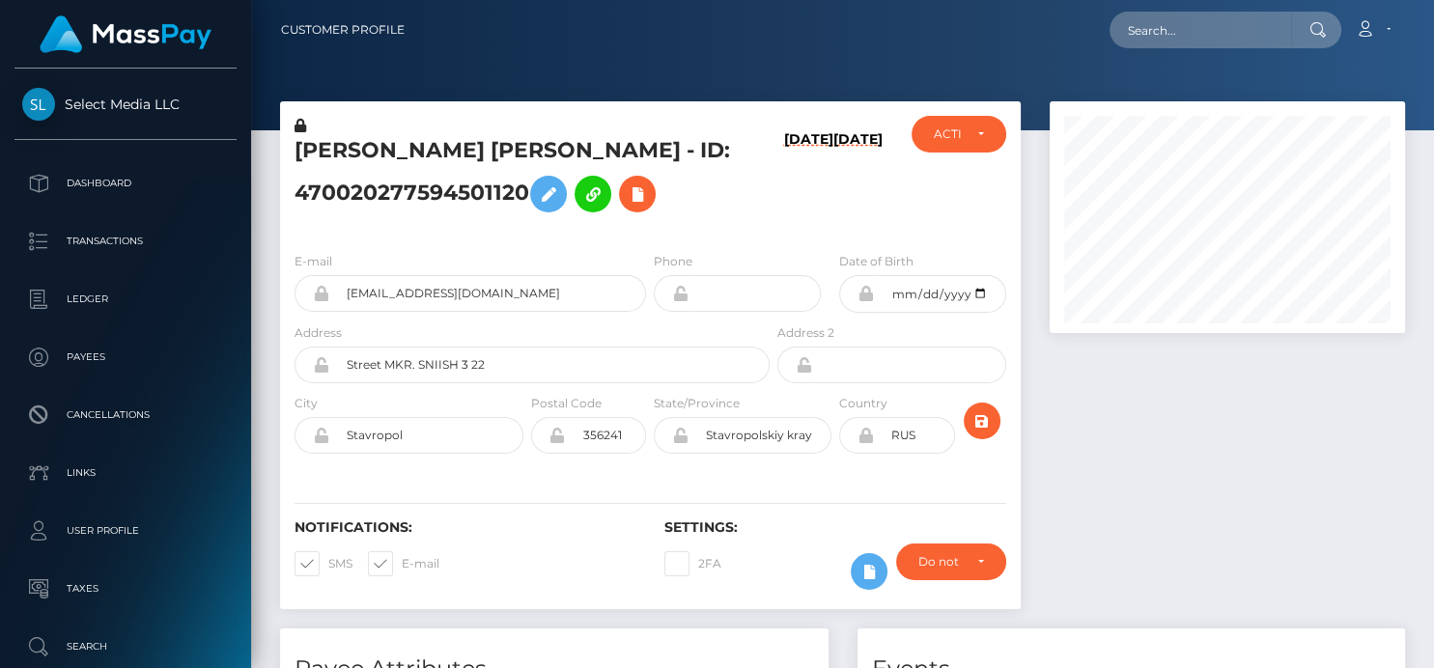
scroll to position [965392, 965268]
click at [637, 201] on icon at bounding box center [637, 195] width 23 height 24
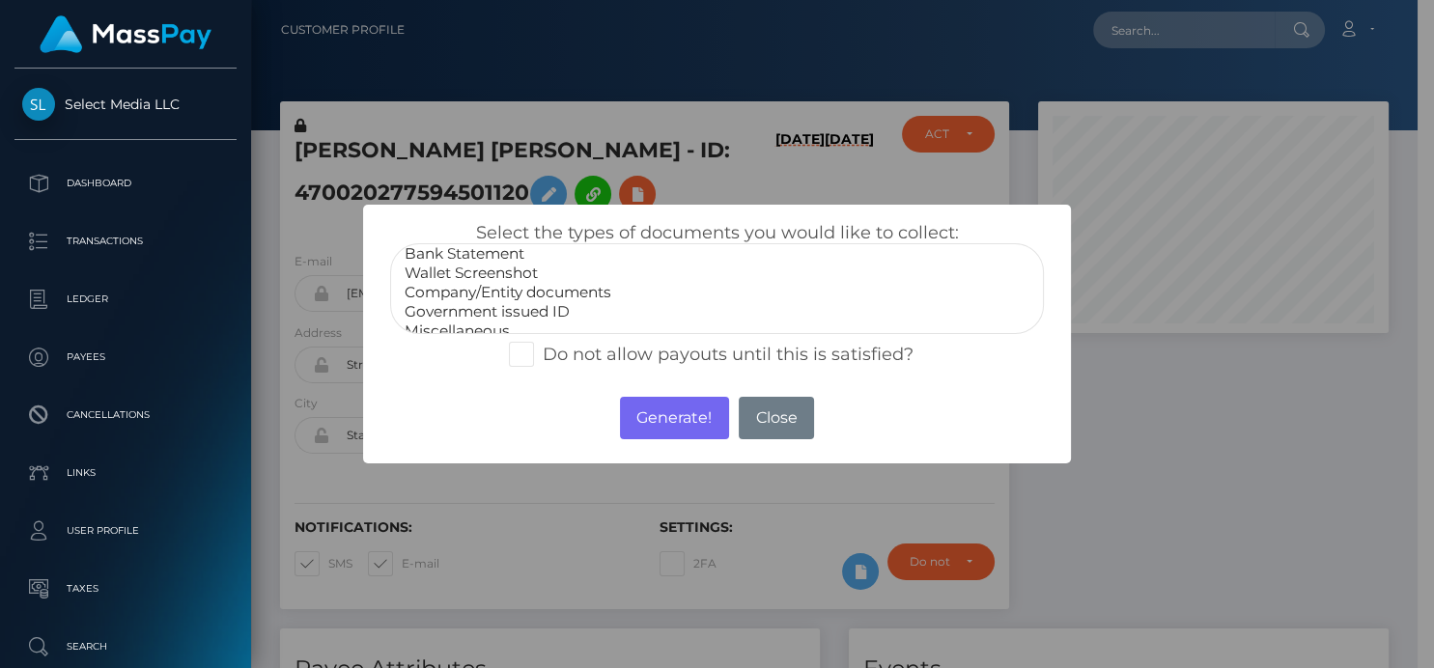
scroll to position [37, 0]
select select "Government issued ID"
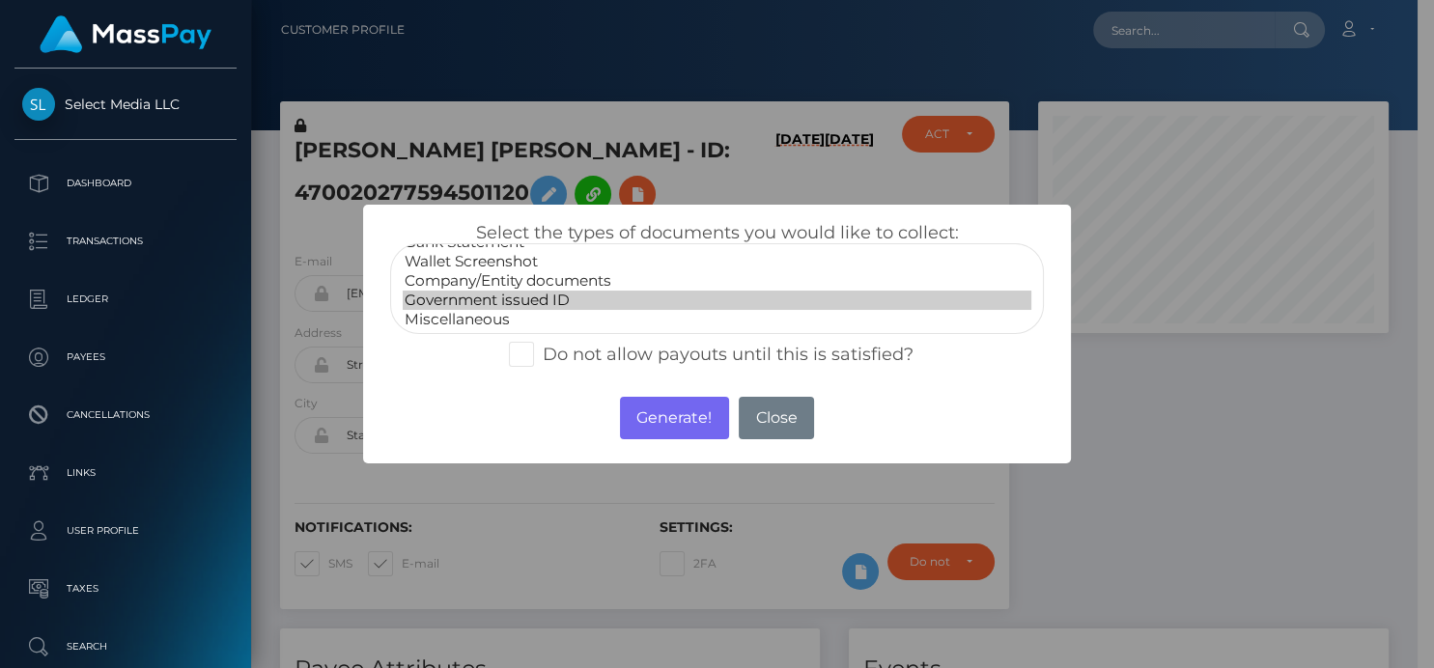
click at [502, 298] on option "Government issued ID" at bounding box center [717, 300] width 628 height 19
click at [657, 419] on button "Generate!" at bounding box center [674, 418] width 109 height 42
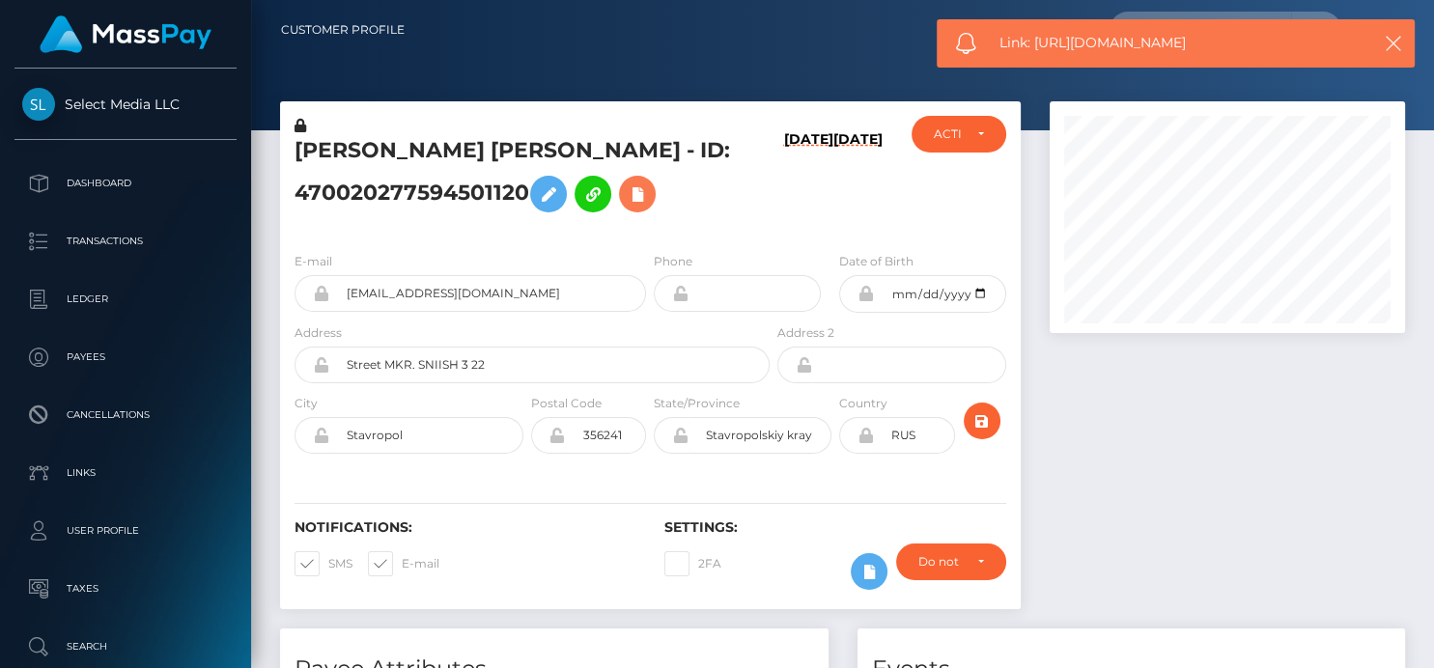
scroll to position [232, 355]
drag, startPoint x: 1307, startPoint y: 43, endPoint x: 1038, endPoint y: 43, distance: 269.4
click at [1038, 43] on span "Link: [URL][DOMAIN_NAME]" at bounding box center [1175, 43] width 352 height 20
copy span "[URL][DOMAIN_NAME]"
click at [645, 193] on icon at bounding box center [637, 195] width 23 height 24
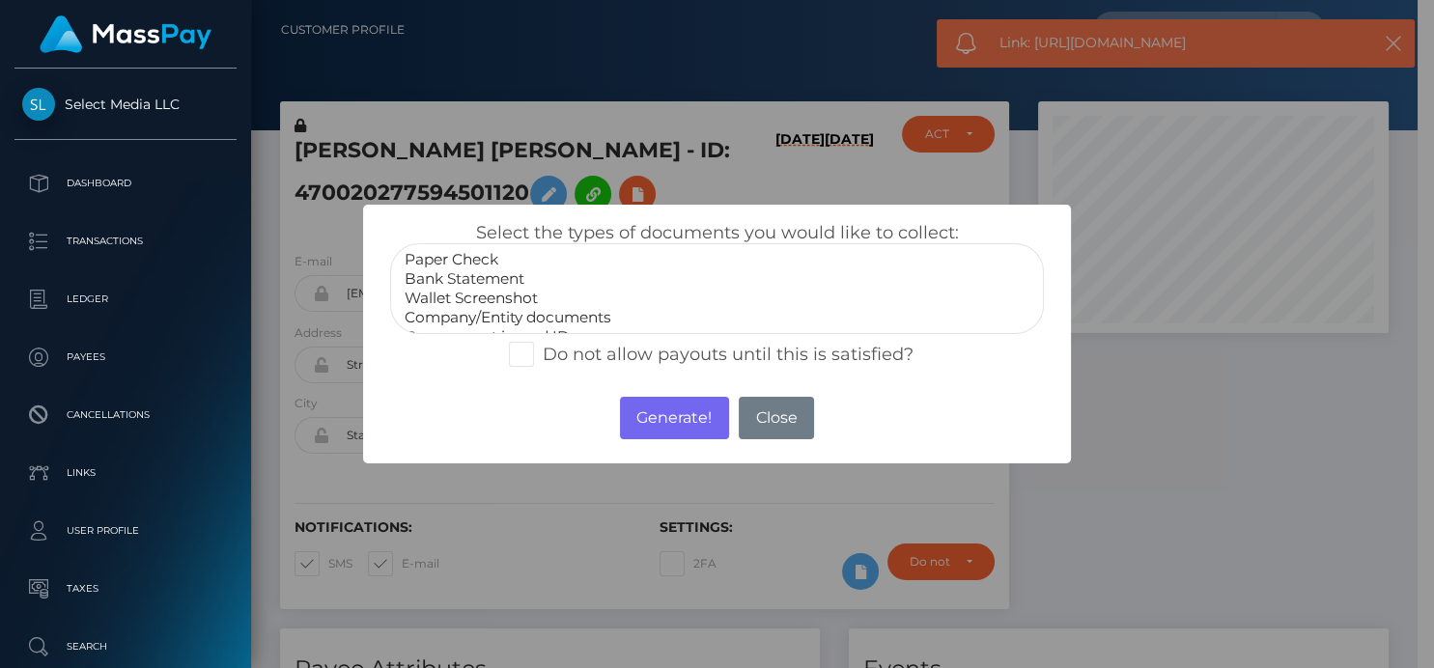
scroll to position [37, 0]
select select "Miscellaneous"
click at [500, 319] on option "Miscellaneous" at bounding box center [717, 319] width 628 height 19
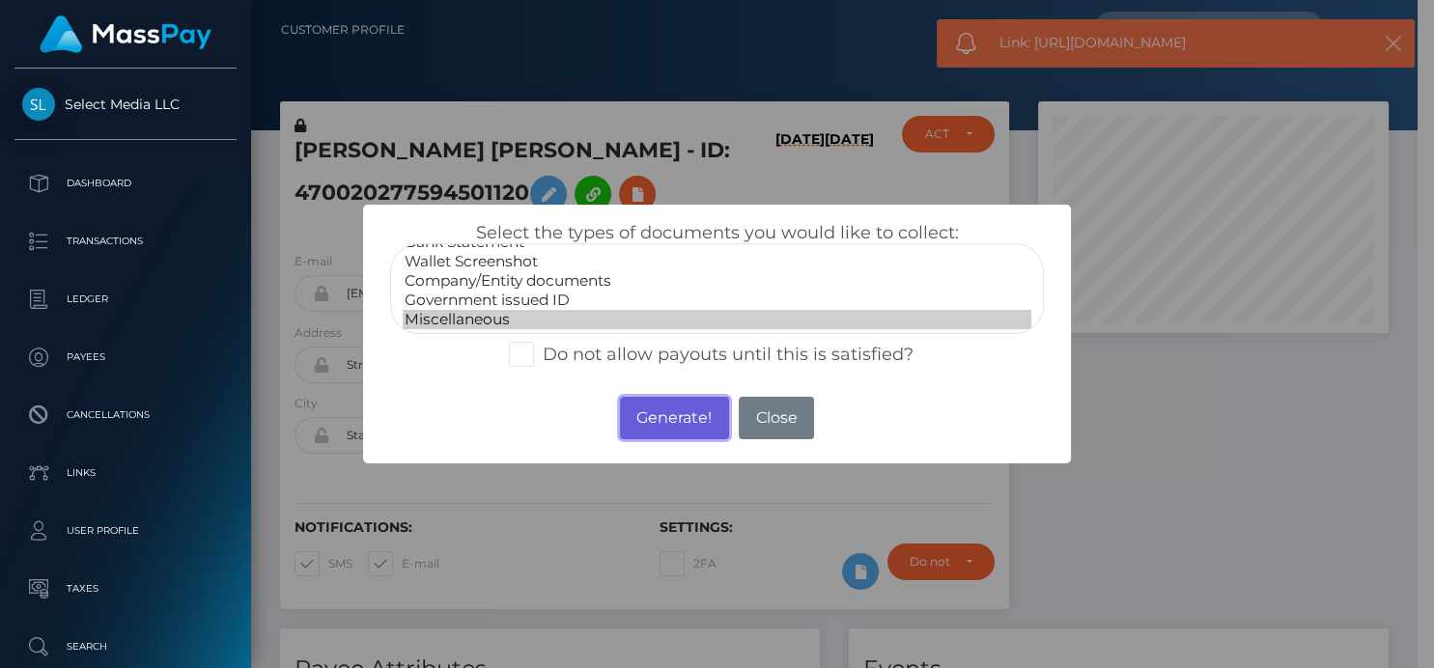
click at [660, 420] on button "Generate!" at bounding box center [674, 418] width 109 height 42
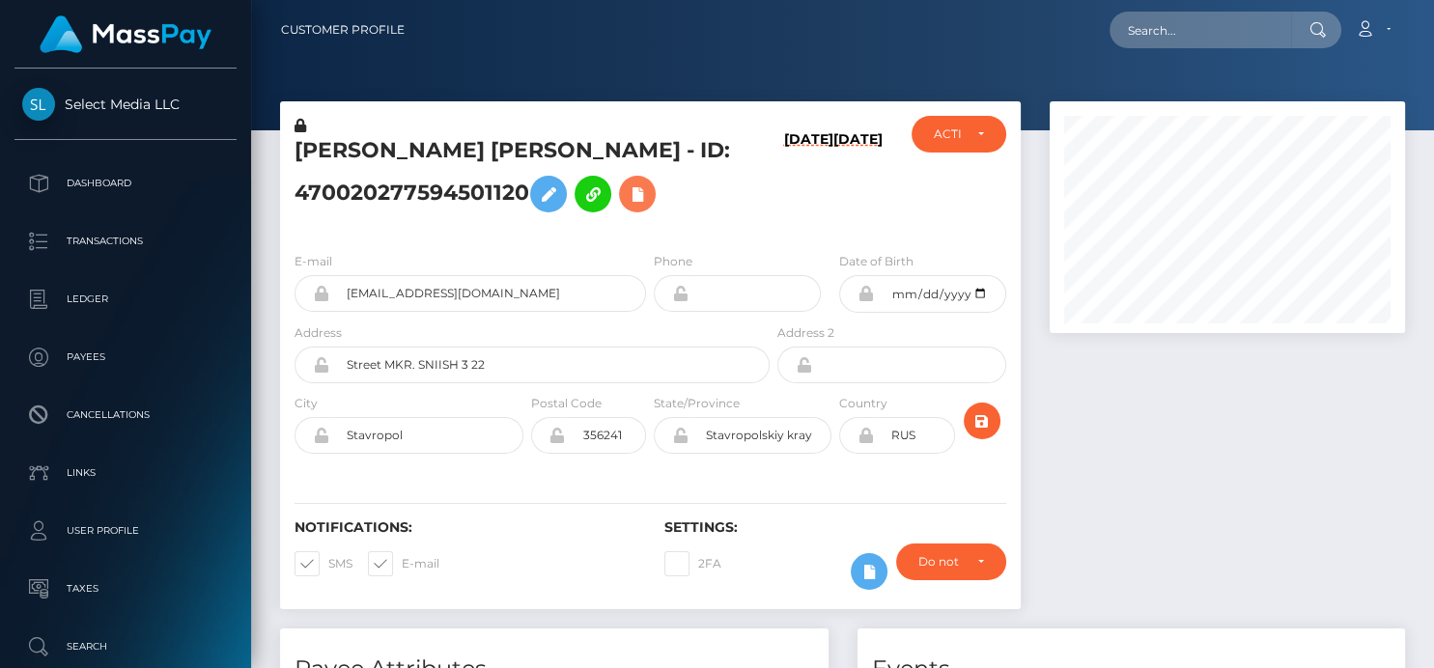
scroll to position [232, 355]
click at [655, 193] on button at bounding box center [637, 194] width 37 height 37
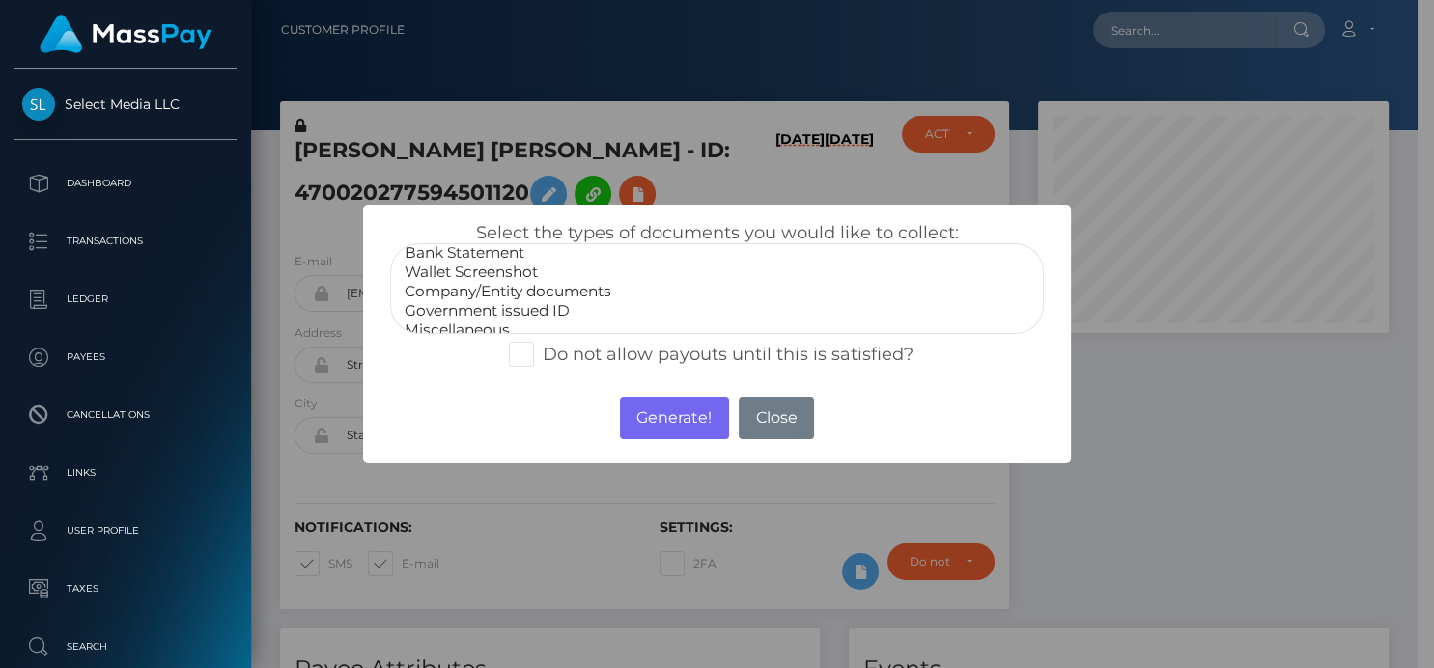
scroll to position [37, 0]
select select "Miscellaneous"
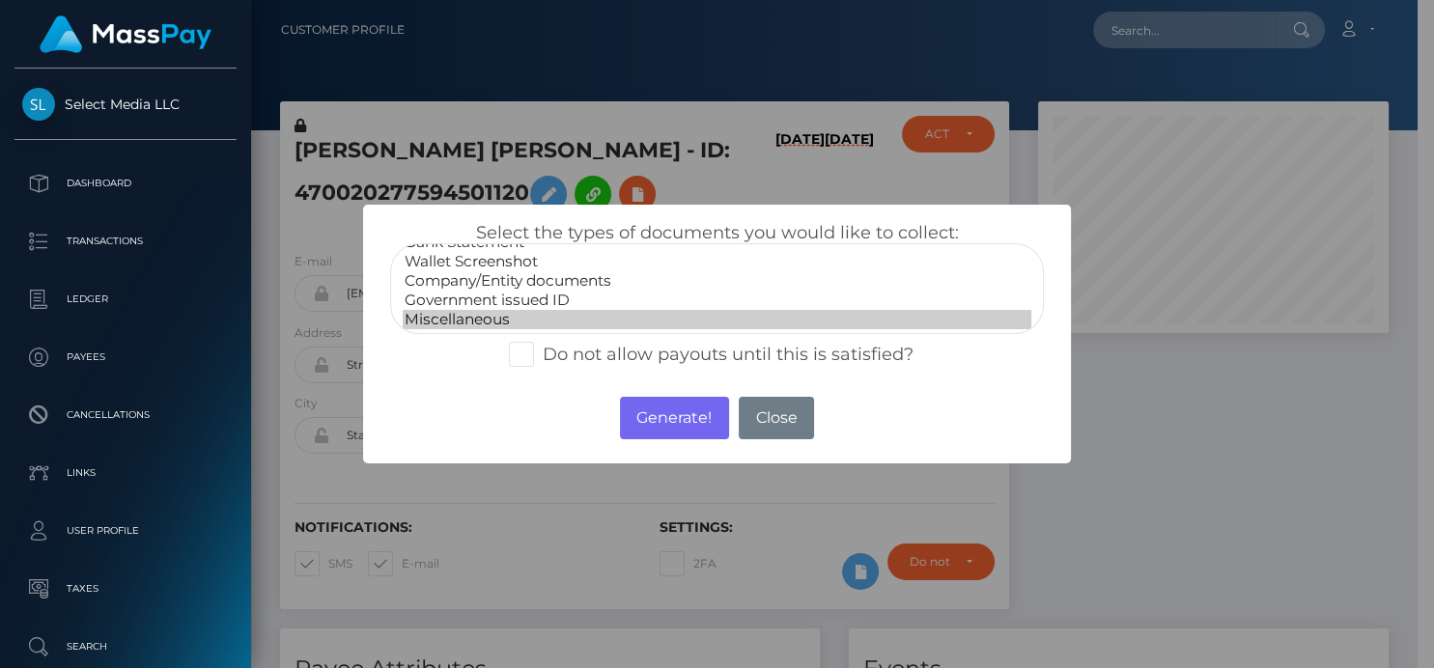
click at [490, 318] on option "Miscellaneous" at bounding box center [717, 319] width 628 height 19
click at [677, 419] on button "Generate!" at bounding box center [674, 418] width 109 height 42
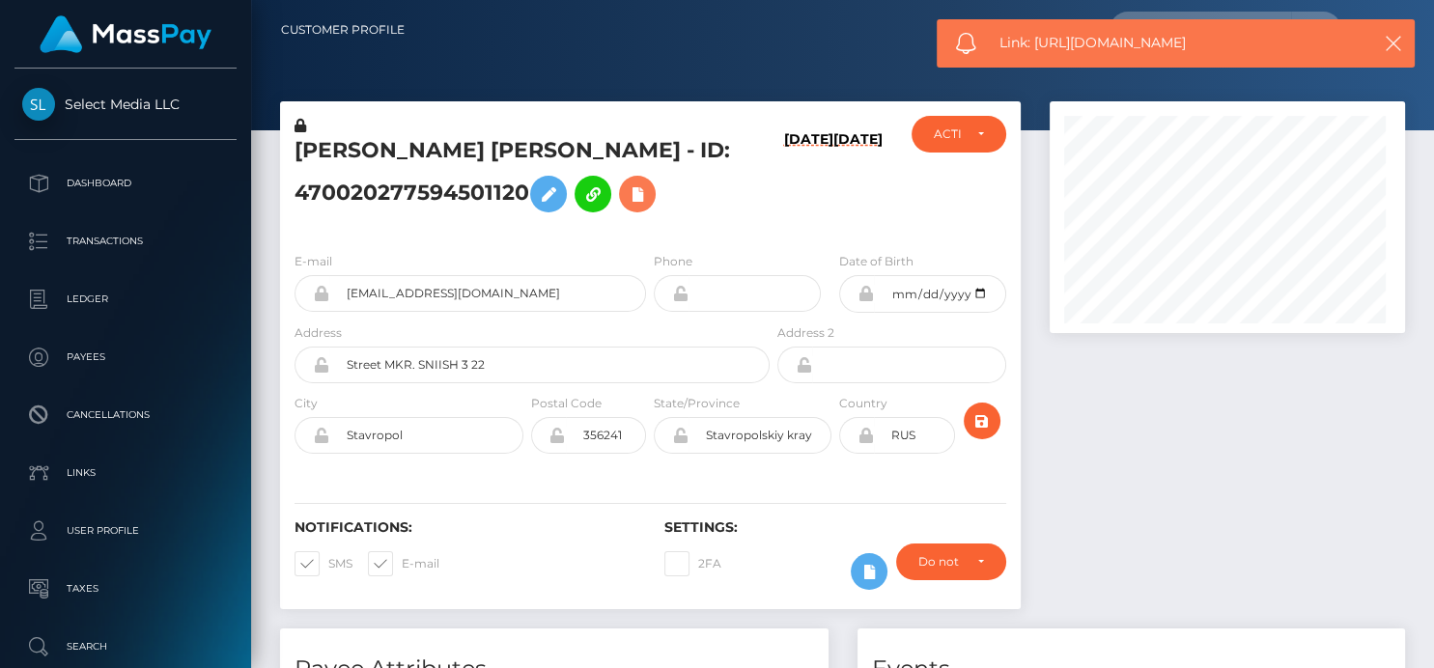
scroll to position [232, 355]
drag, startPoint x: 1222, startPoint y: 45, endPoint x: 1034, endPoint y: 42, distance: 187.4
click at [1034, 42] on span "Link: https://l.maspay.io/ckdMv" at bounding box center [1175, 43] width 352 height 20
copy span "https://l.maspay.io/ckdMv"
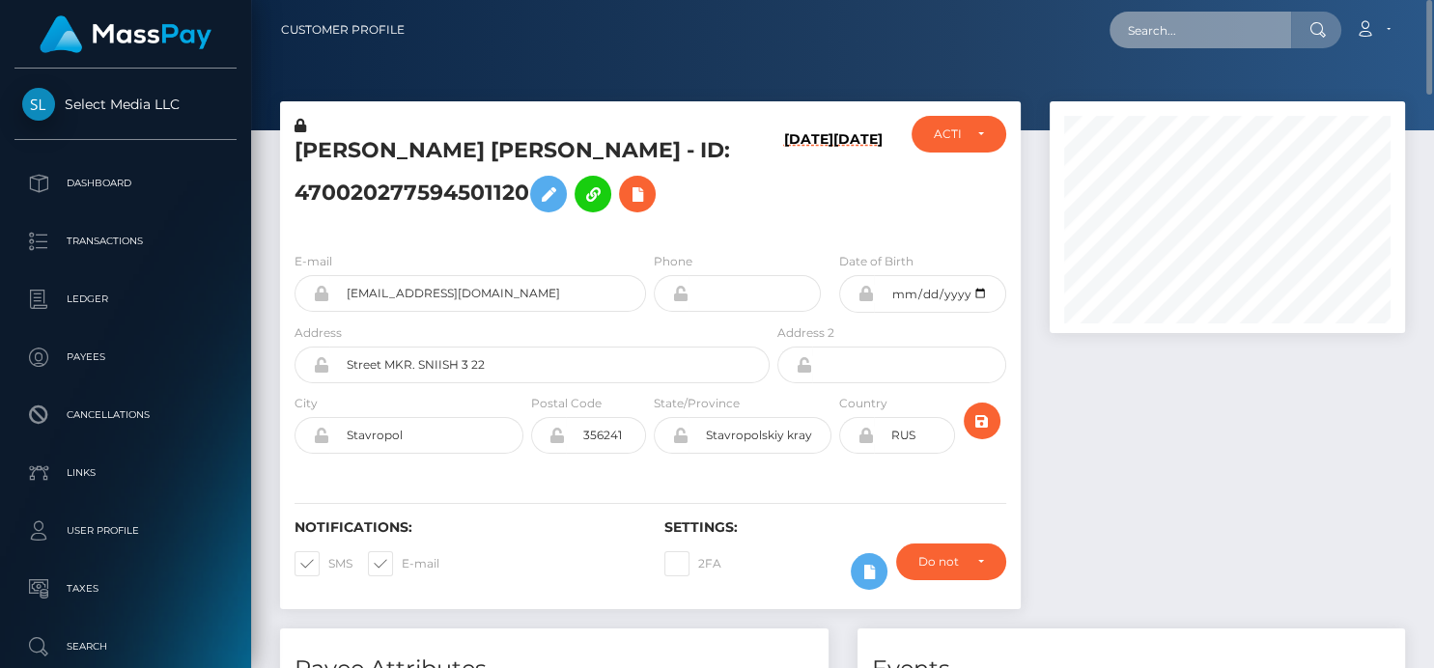
click at [1141, 36] on input "text" at bounding box center [1201, 30] width 182 height 37
paste input "812176713227198464"
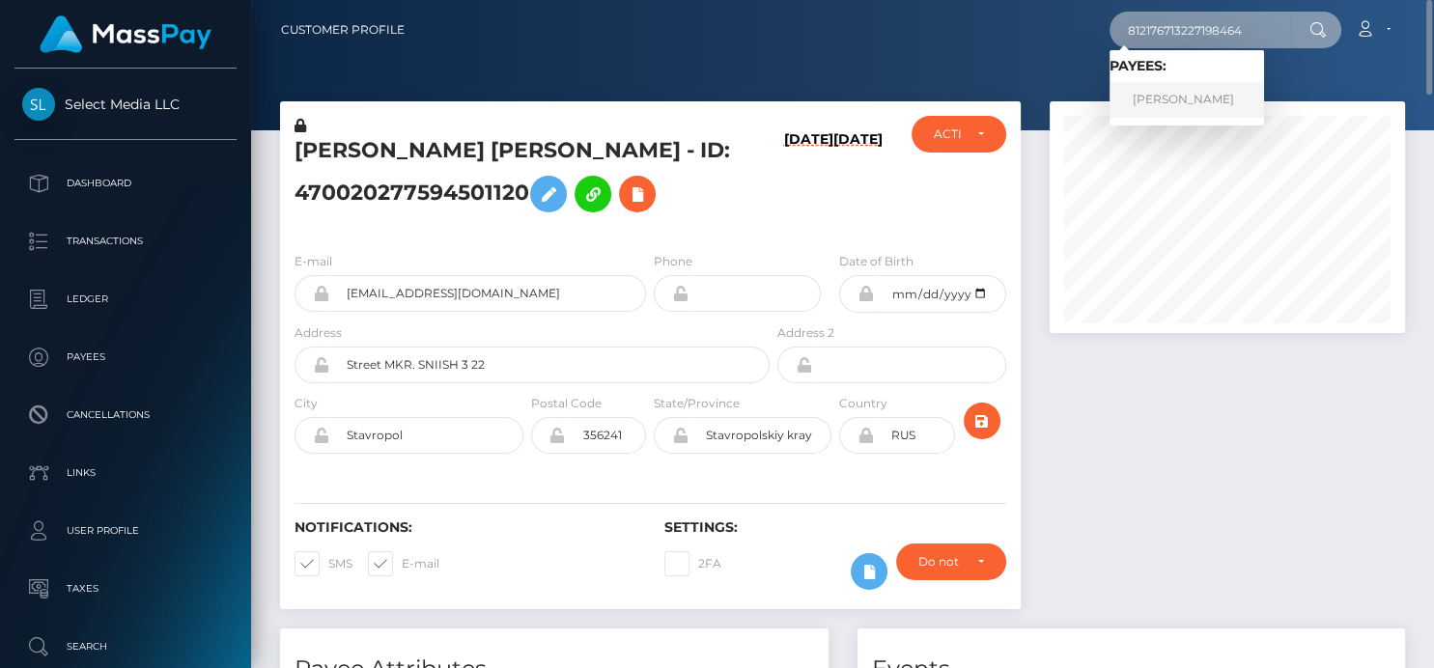
type input "812176713227198464"
click at [1190, 103] on link "YANINA ORTIZ" at bounding box center [1187, 100] width 154 height 36
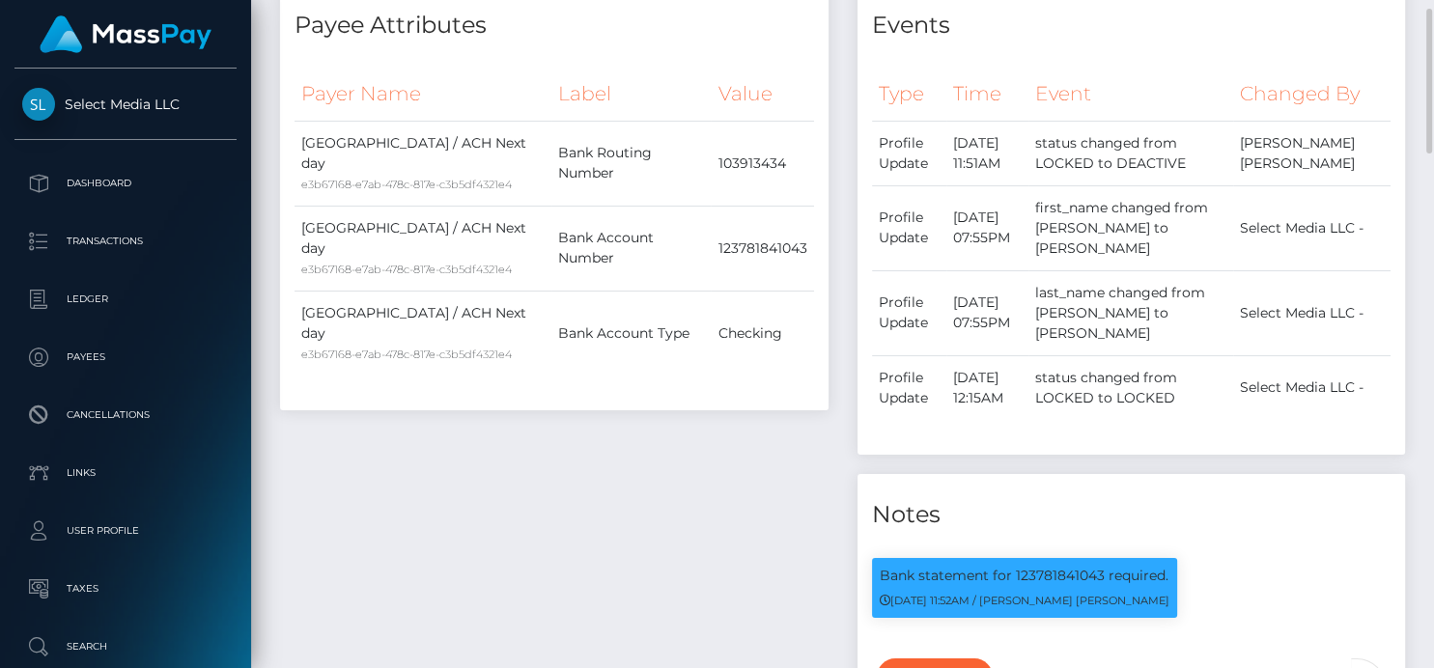
scroll to position [232, 355]
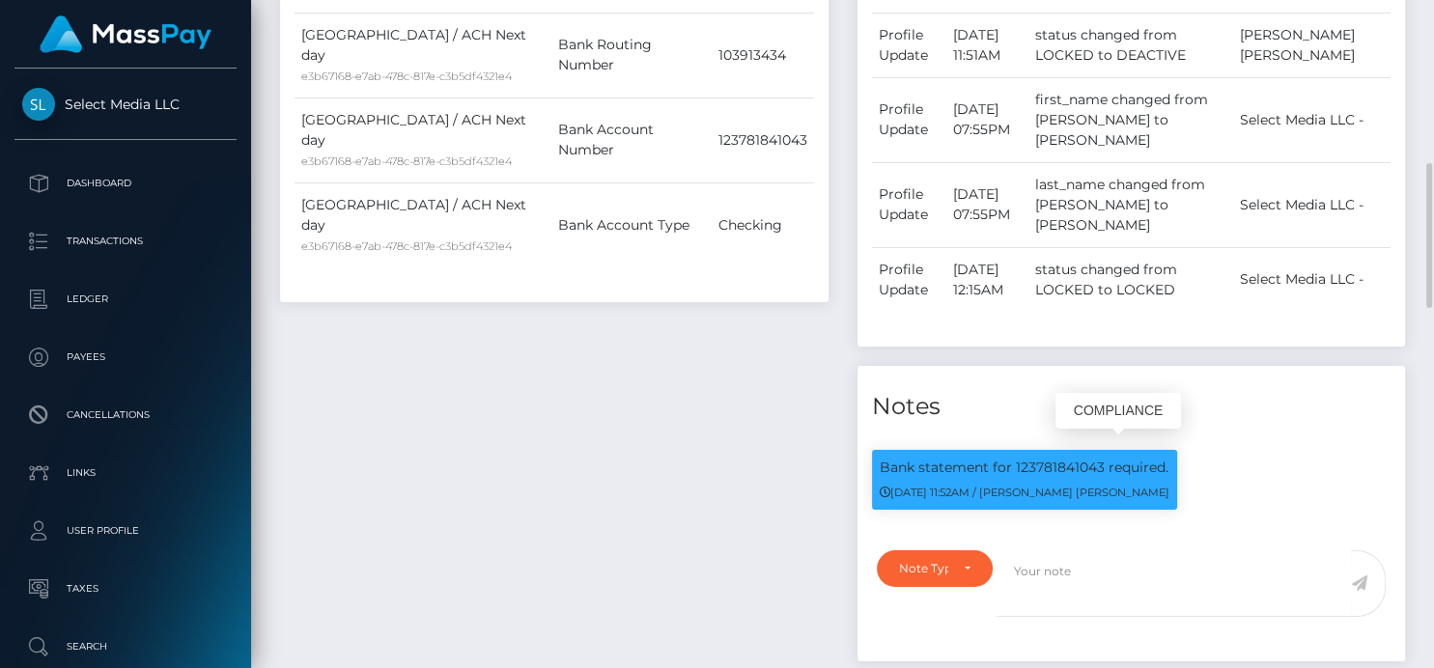
drag, startPoint x: 1100, startPoint y: 456, endPoint x: 877, endPoint y: 456, distance: 223.1
click at [877, 456] on div "Bank statement for 123781841043 required. 09/02/25 11:52AM / Doru Ioan Szikszai" at bounding box center [1024, 480] width 305 height 60
copy p "Bank statement for 123781841043"
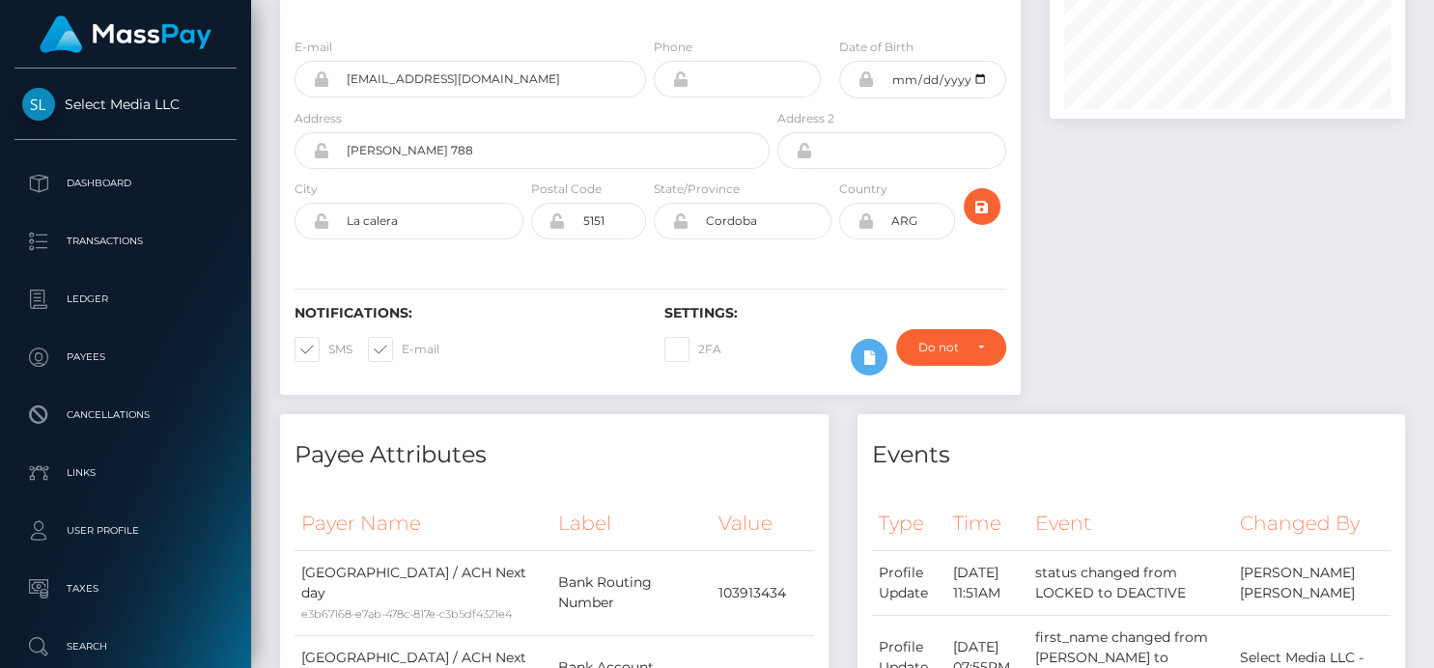
scroll to position [0, 0]
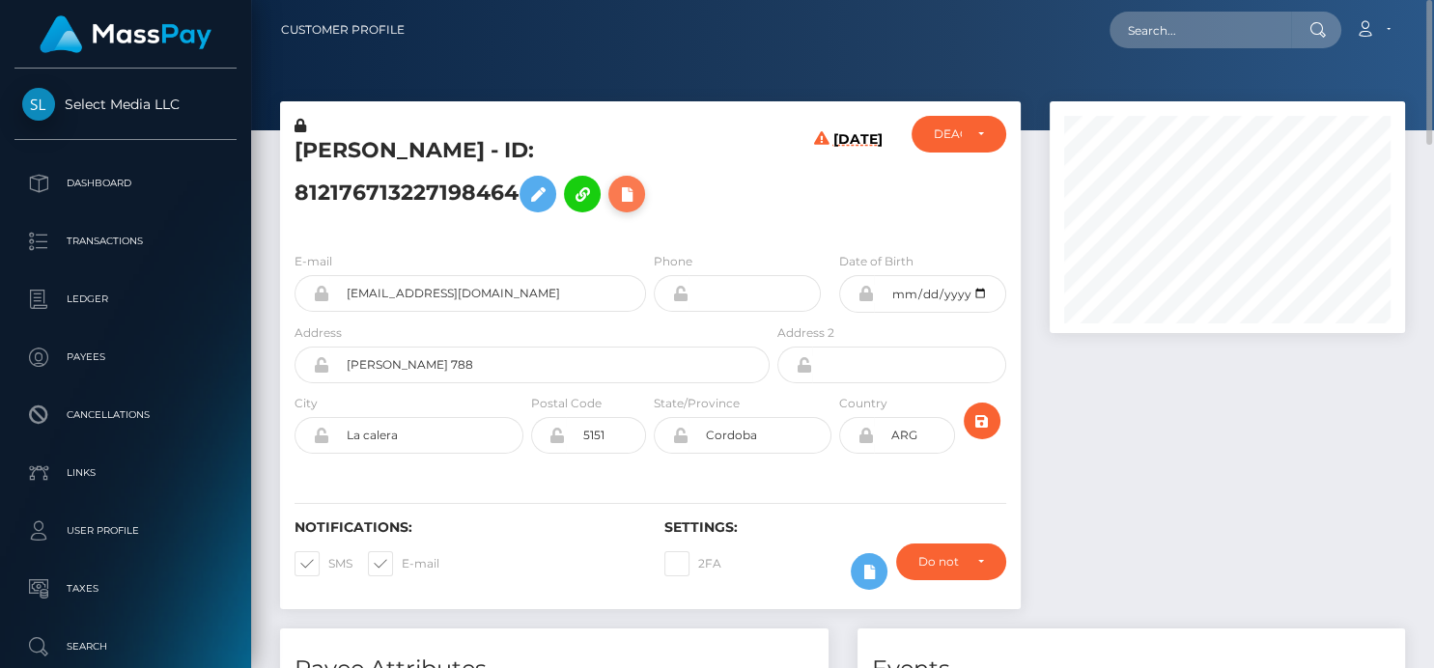
click at [615, 190] on icon at bounding box center [626, 195] width 23 height 24
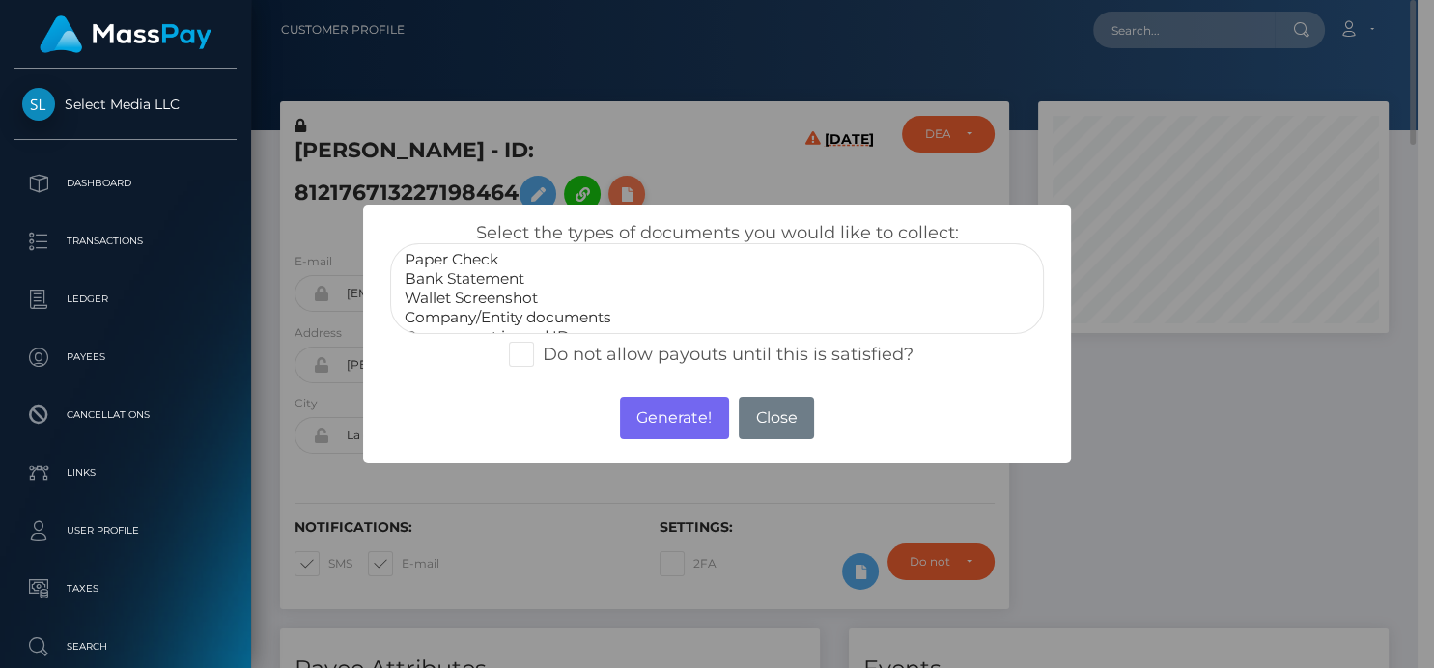
scroll to position [965392, 965273]
select select "Bank Statement"
click at [483, 274] on option "Bank Statement" at bounding box center [717, 278] width 628 height 19
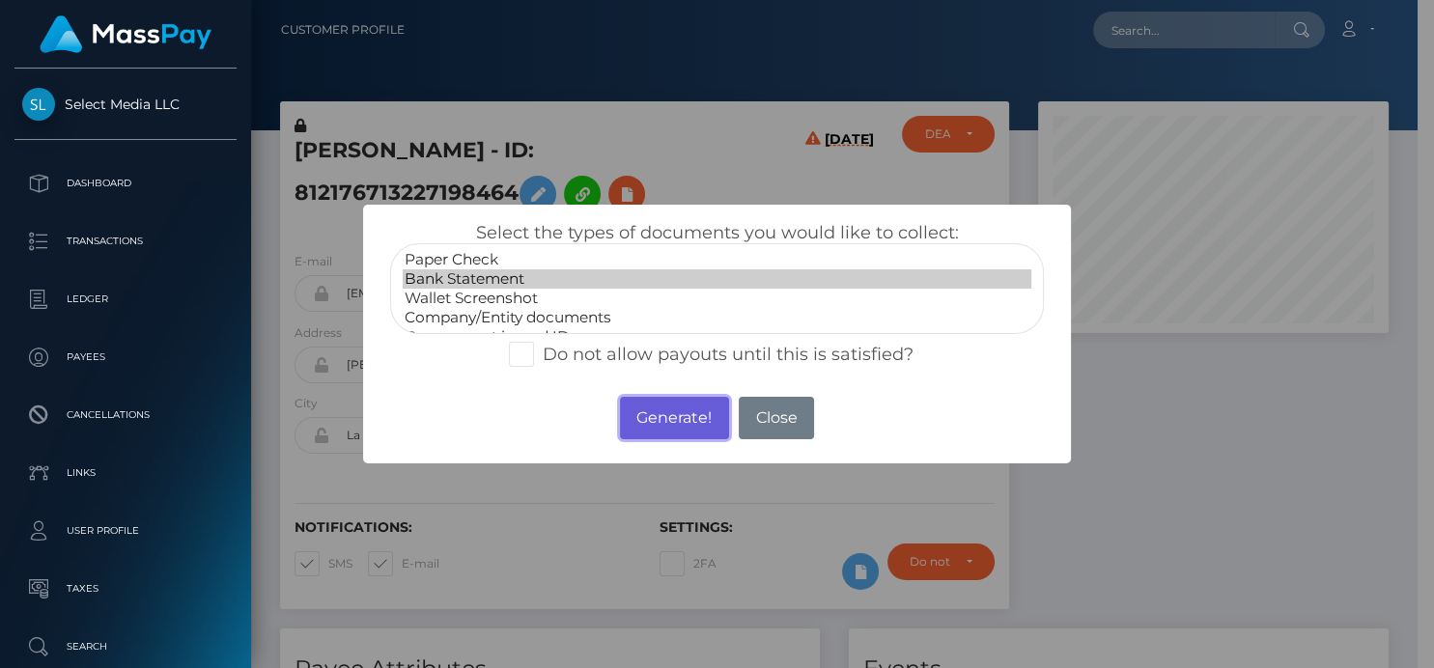
click at [642, 425] on button "Generate!" at bounding box center [674, 418] width 109 height 42
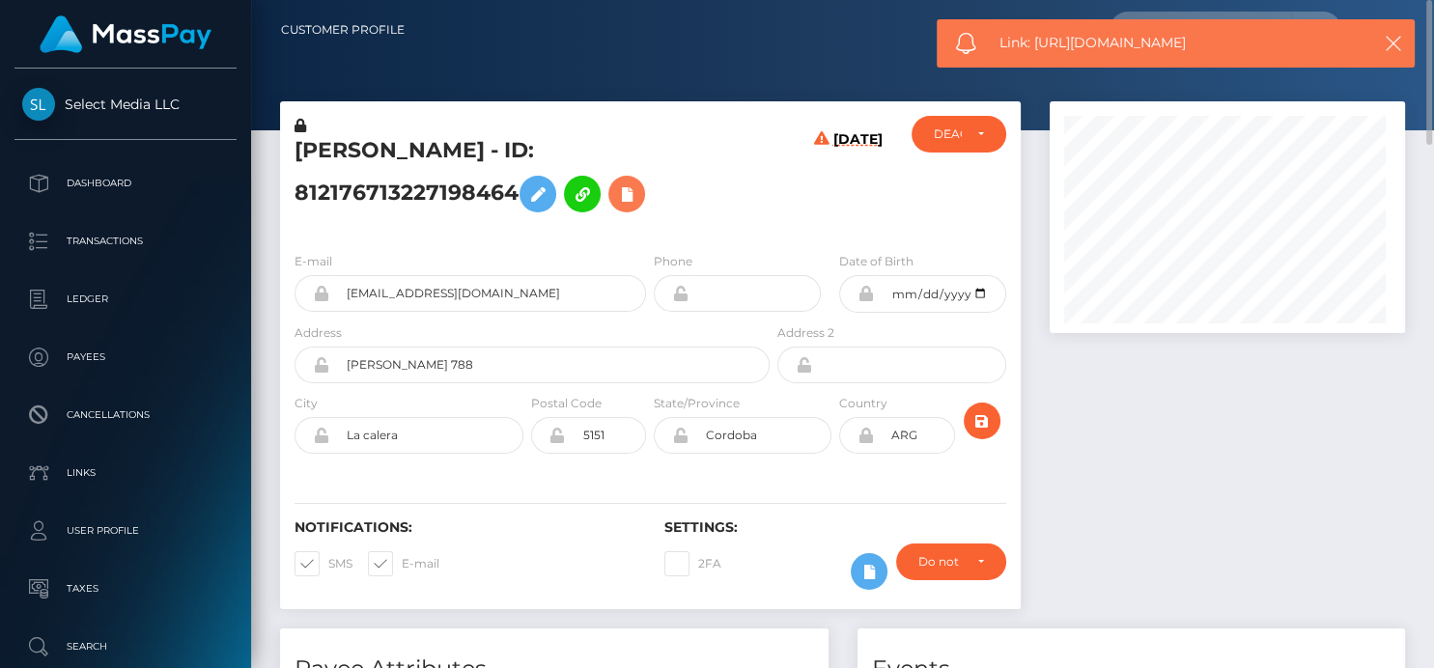
scroll to position [232, 355]
drag, startPoint x: 1216, startPoint y: 51, endPoint x: 1033, endPoint y: 51, distance: 182.5
click at [1033, 51] on span "Link: https://l.maspay.io/0kd1b" at bounding box center [1175, 43] width 352 height 20
copy span "https://l.maspay.io/0kd1b"
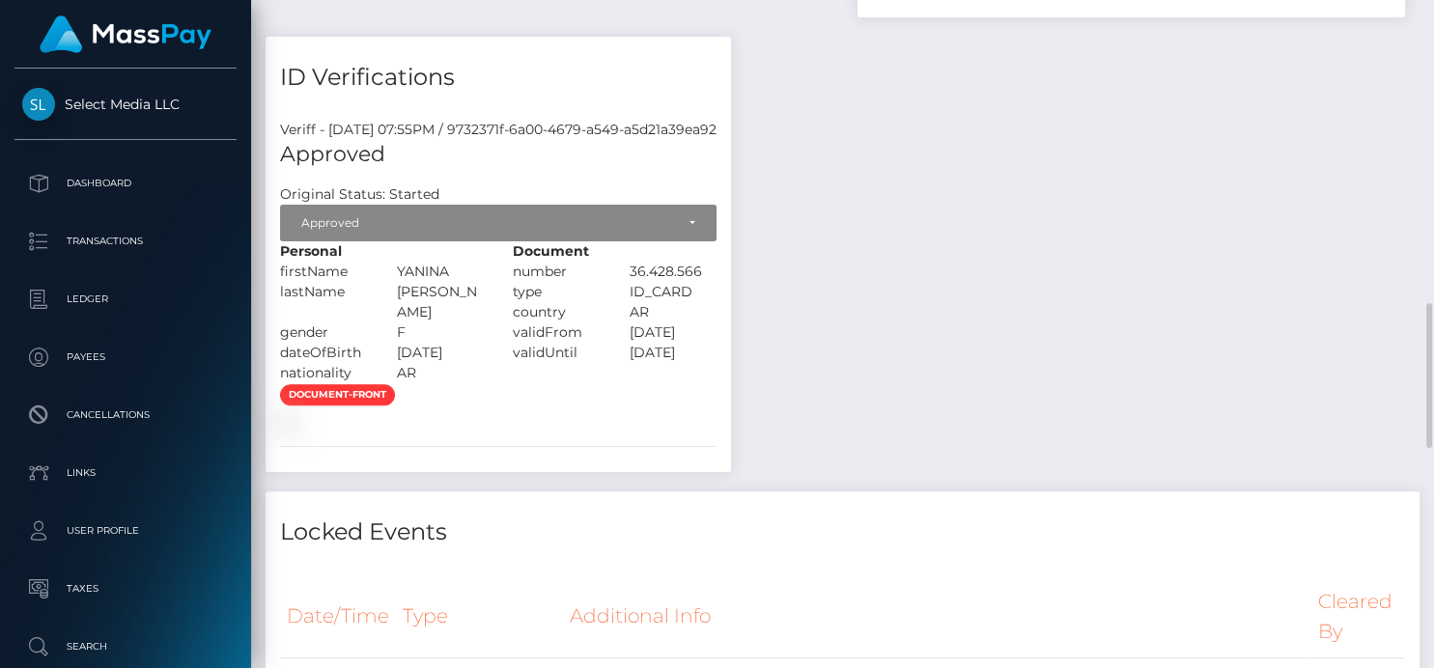
scroll to position [752, 0]
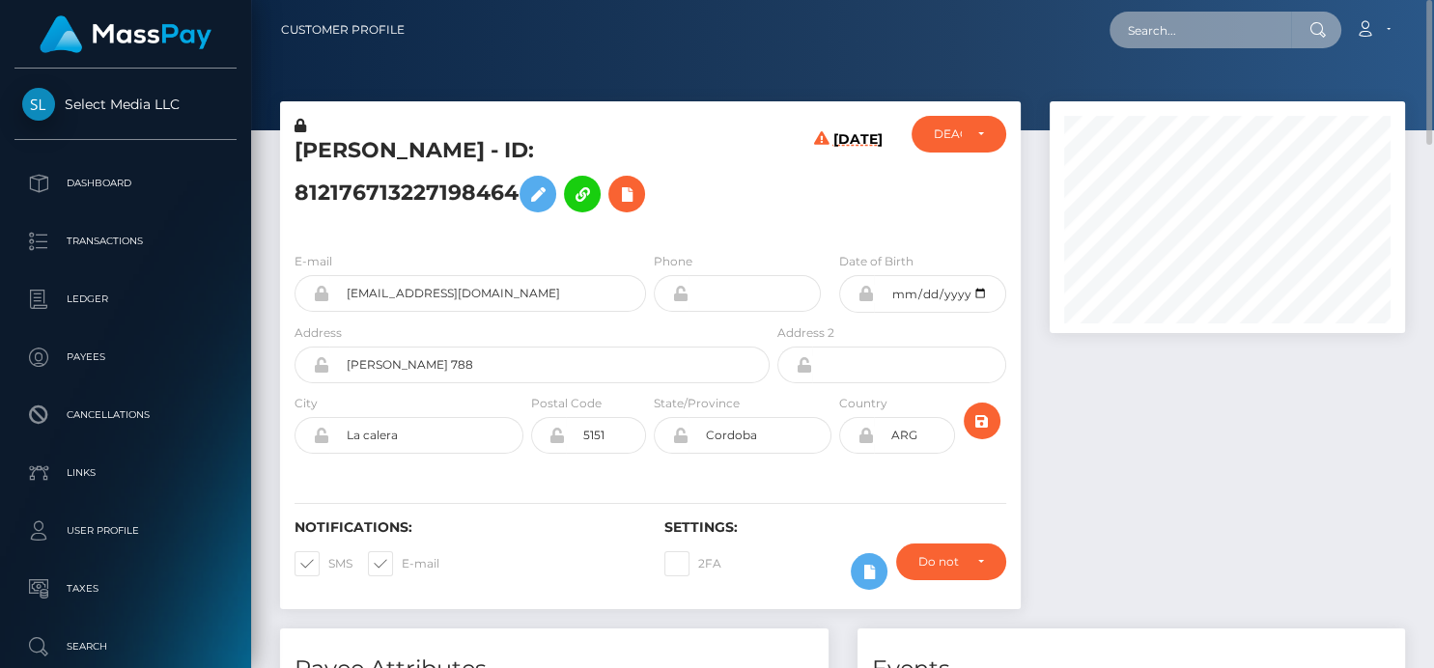
click at [1169, 33] on input "text" at bounding box center [1201, 30] width 182 height 37
paste input "700505881942437888"
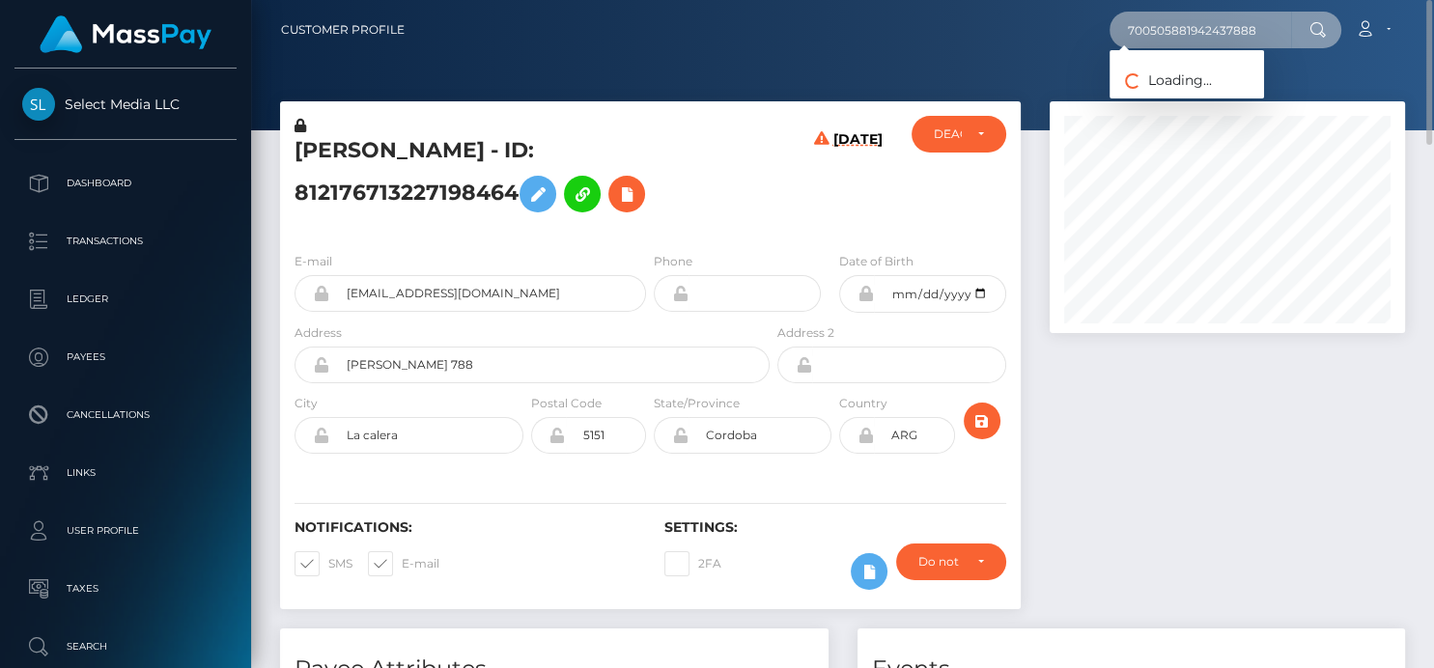
type input "700505881942437888"
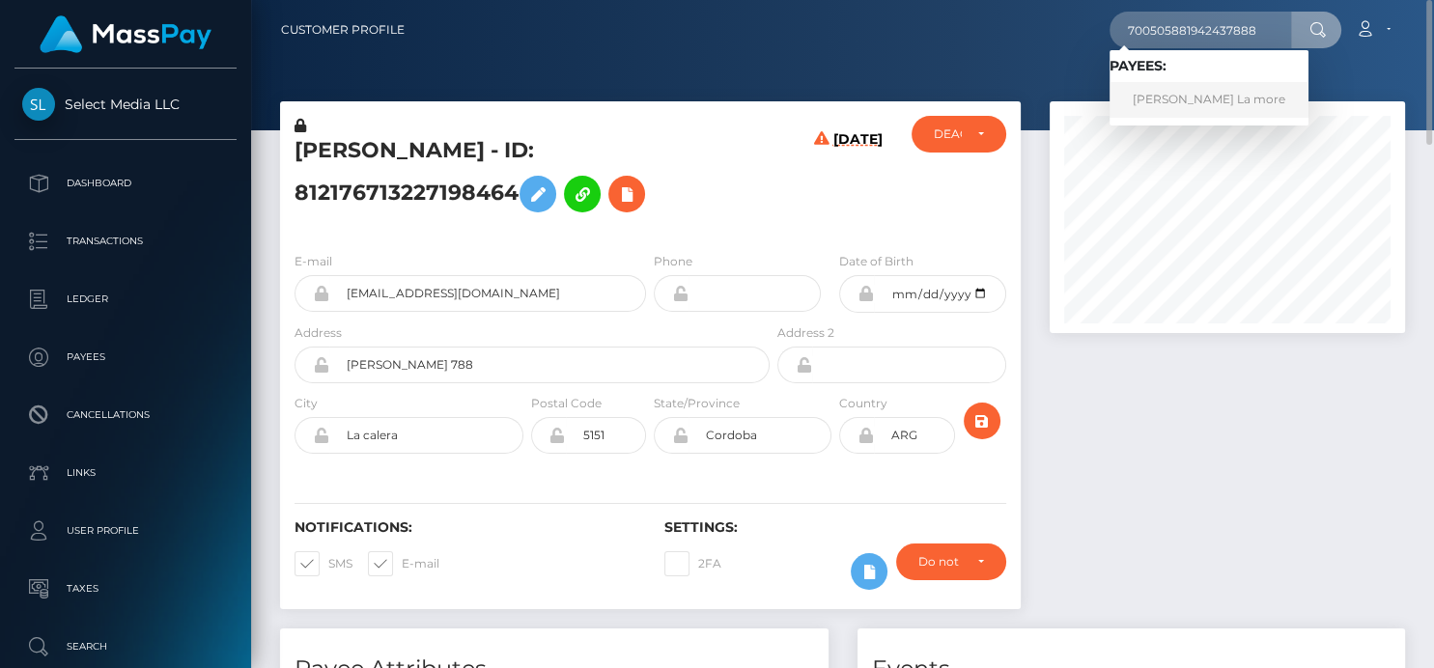
click at [1155, 93] on link "Chanel Kiara La more" at bounding box center [1209, 100] width 199 height 36
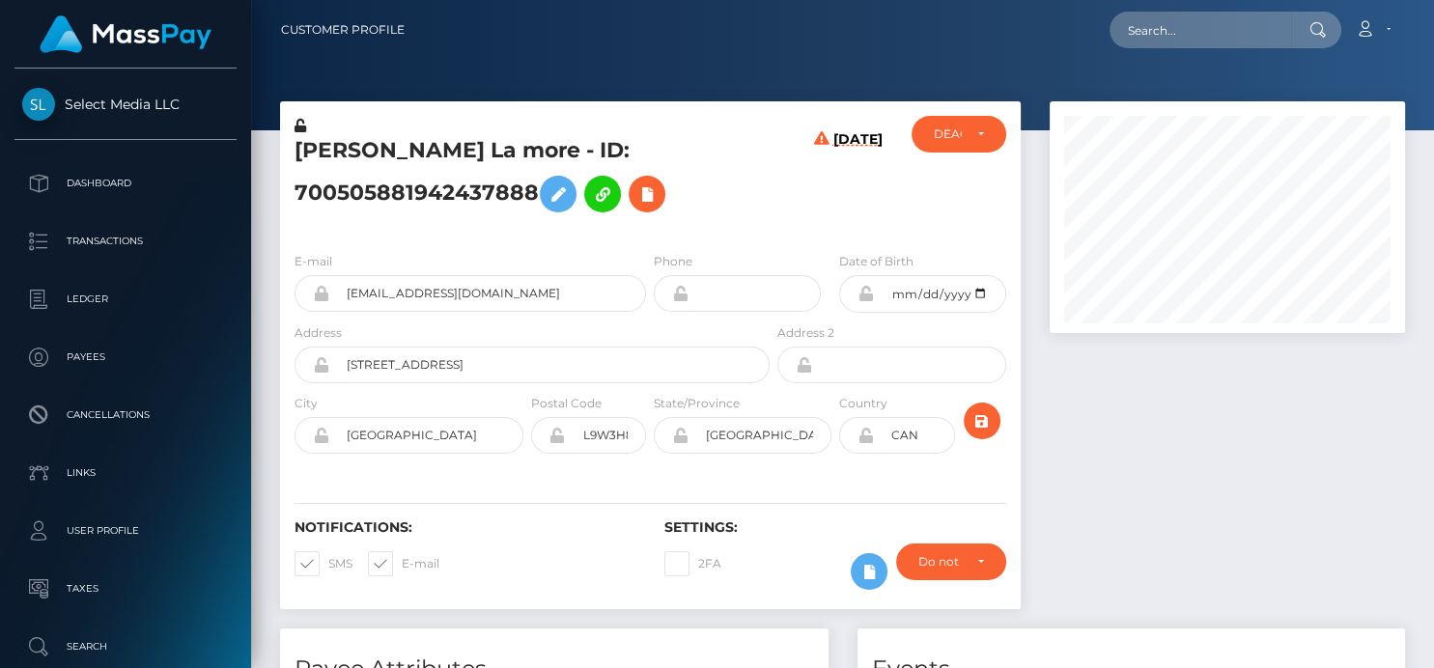
scroll to position [232, 355]
click at [642, 196] on icon at bounding box center [646, 195] width 23 height 24
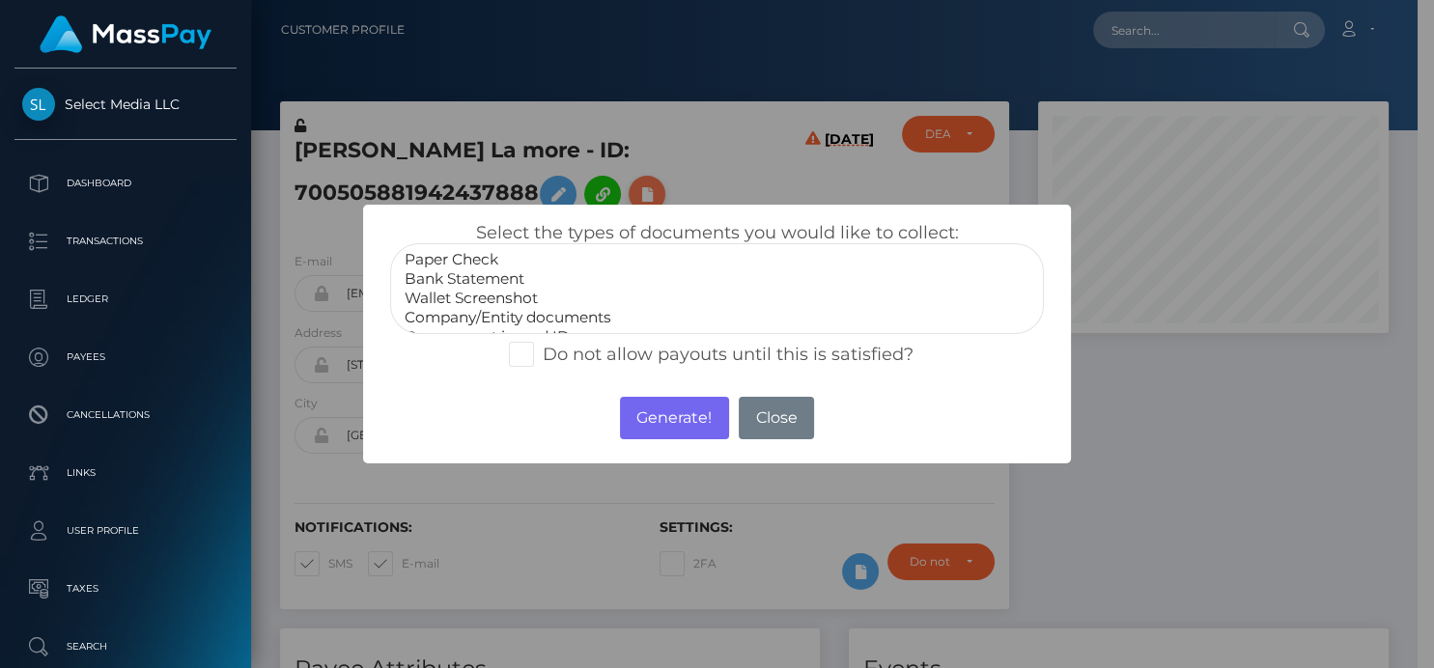
scroll to position [965392, 965273]
select select "Bank Statement"
click at [489, 281] on option "Bank Statement" at bounding box center [717, 278] width 628 height 19
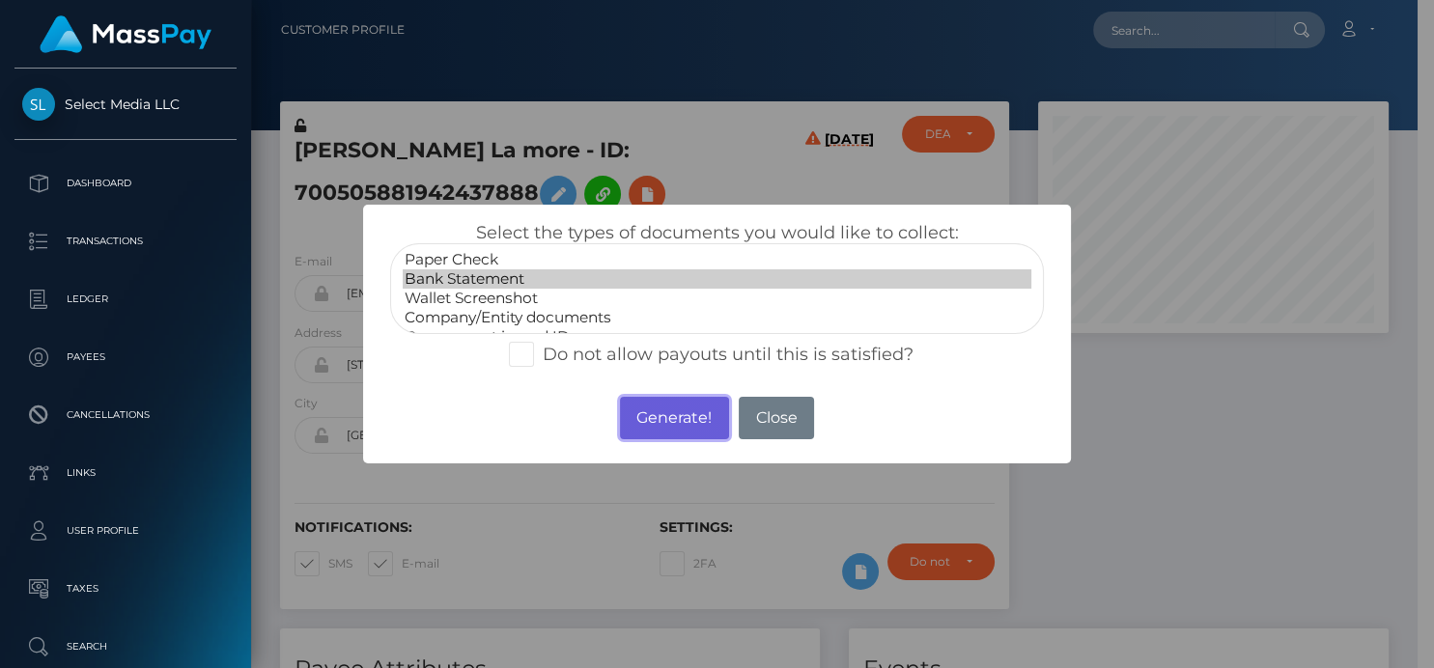
click at [650, 409] on button "Generate!" at bounding box center [674, 418] width 109 height 42
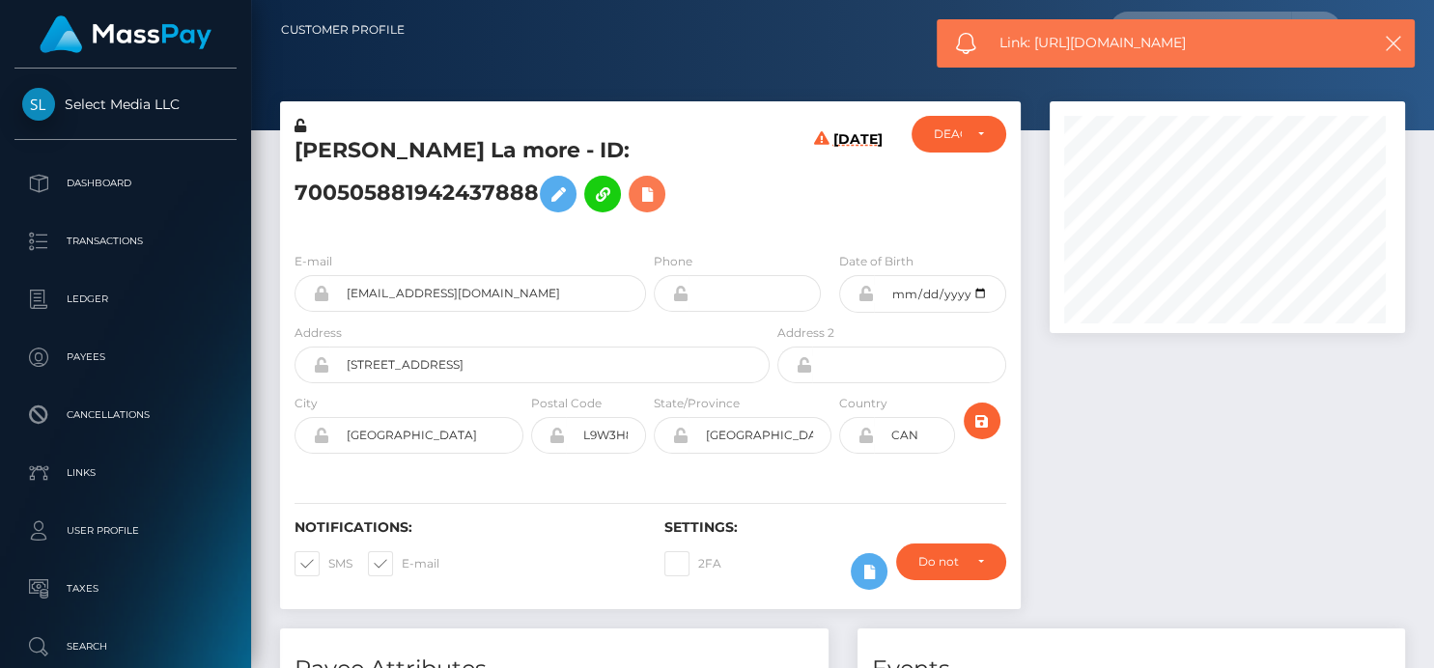
scroll to position [232, 355]
drag, startPoint x: 1114, startPoint y: 43, endPoint x: 1035, endPoint y: 49, distance: 79.4
click at [1035, 49] on span "Link: https://l.maspay.io/ukd0c" at bounding box center [1175, 43] width 352 height 20
copy span "https://l.maspay.io/ukd0c"
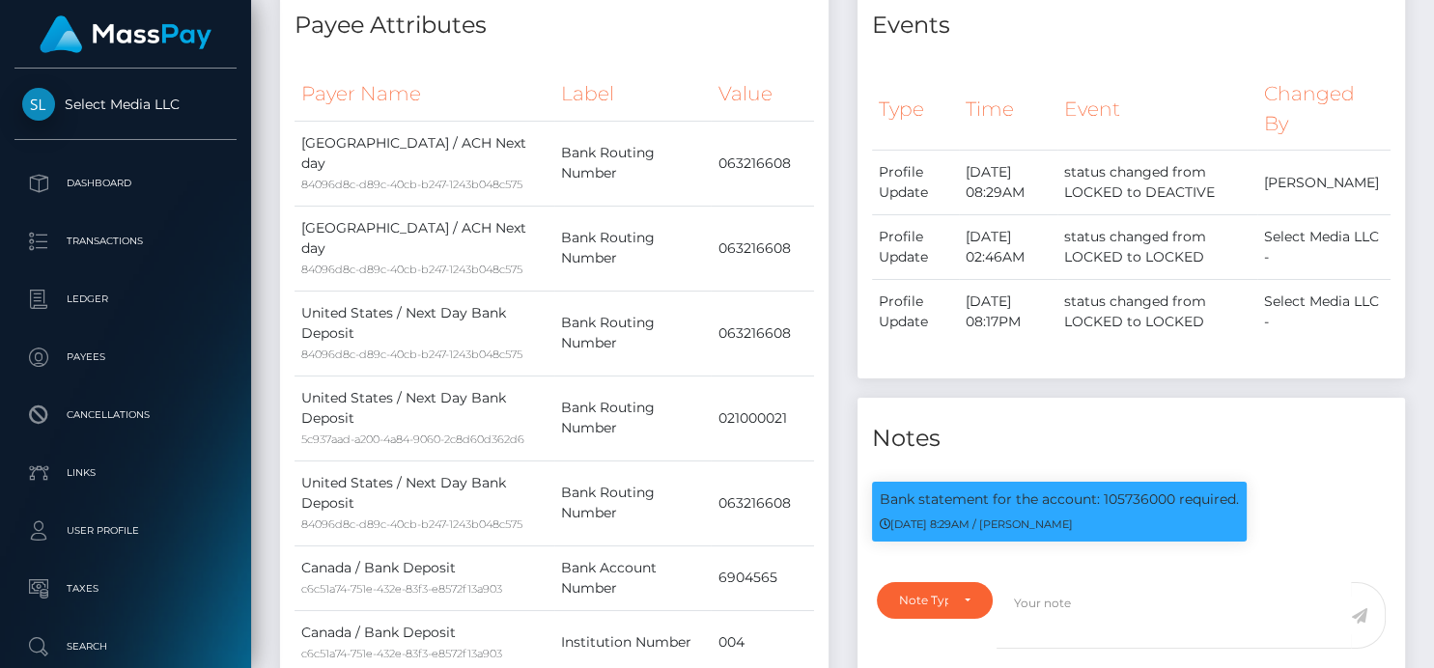
scroll to position [0, 0]
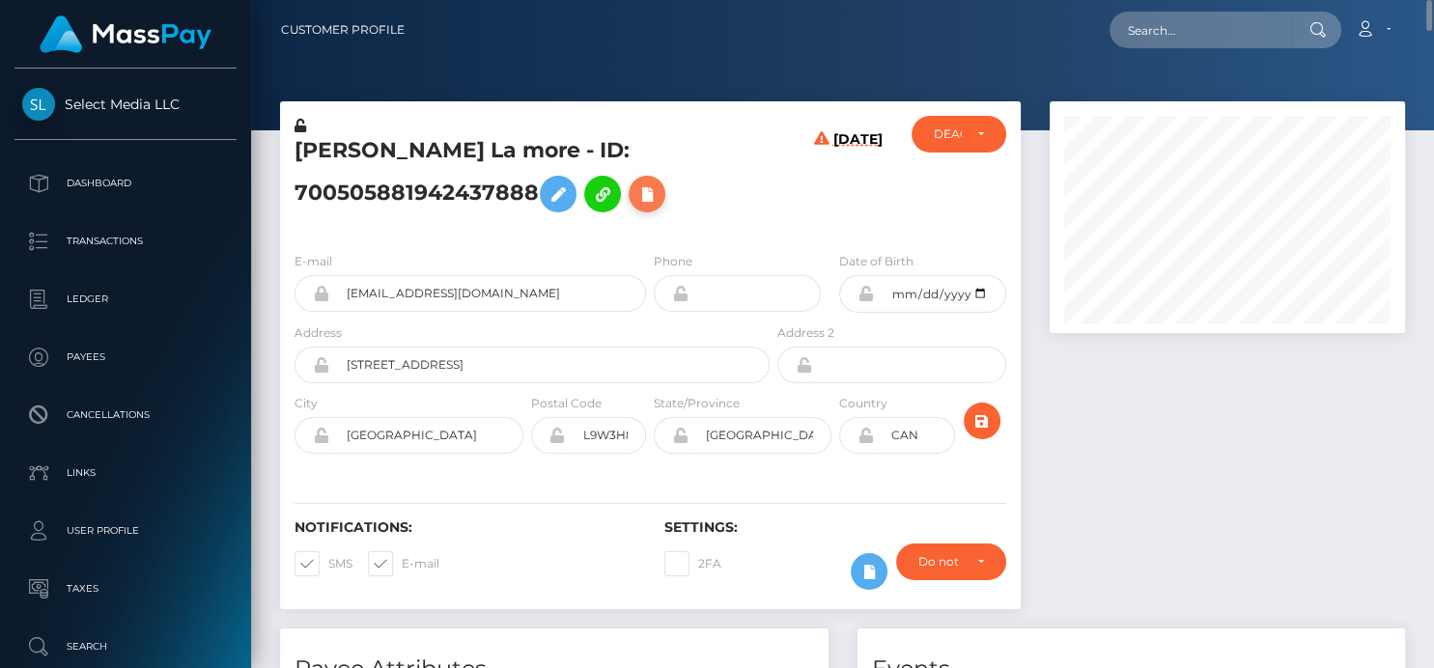
click at [660, 193] on button at bounding box center [647, 194] width 37 height 37
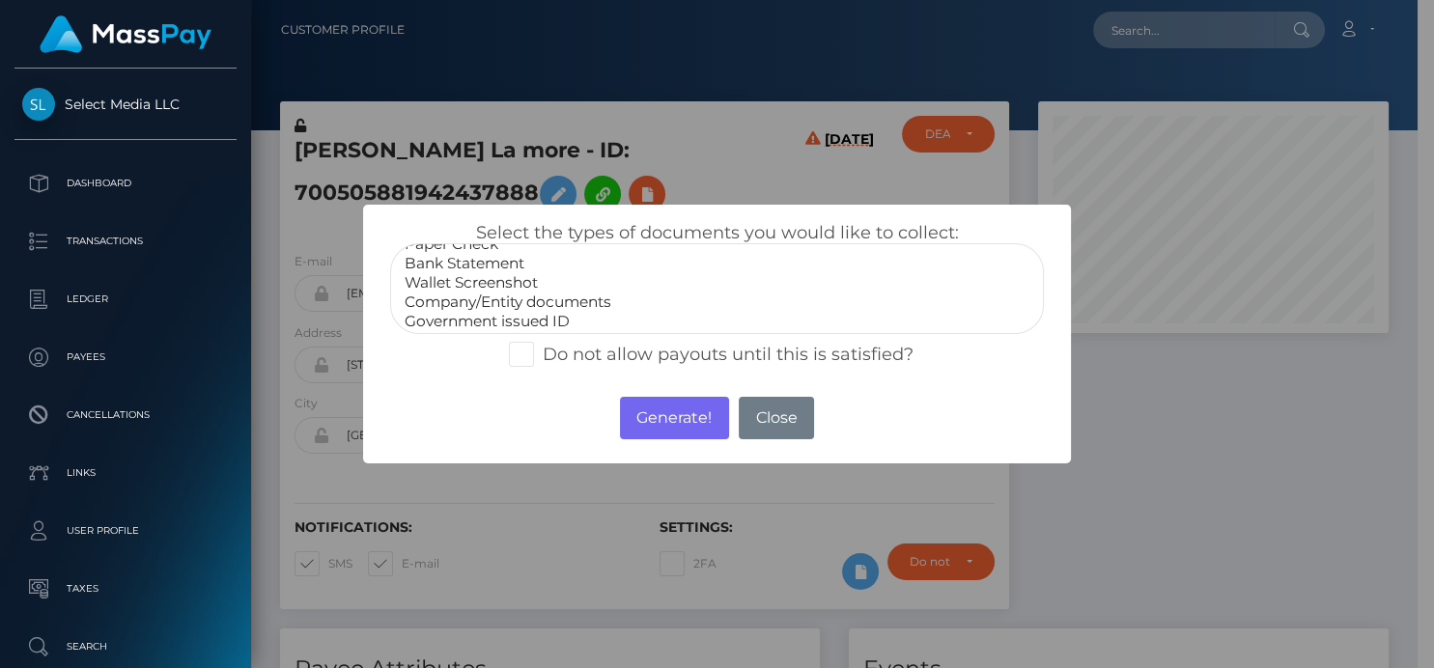
scroll to position [37, 0]
select select "Government issued ID"
click at [521, 298] on option "Government issued ID" at bounding box center [717, 300] width 628 height 19
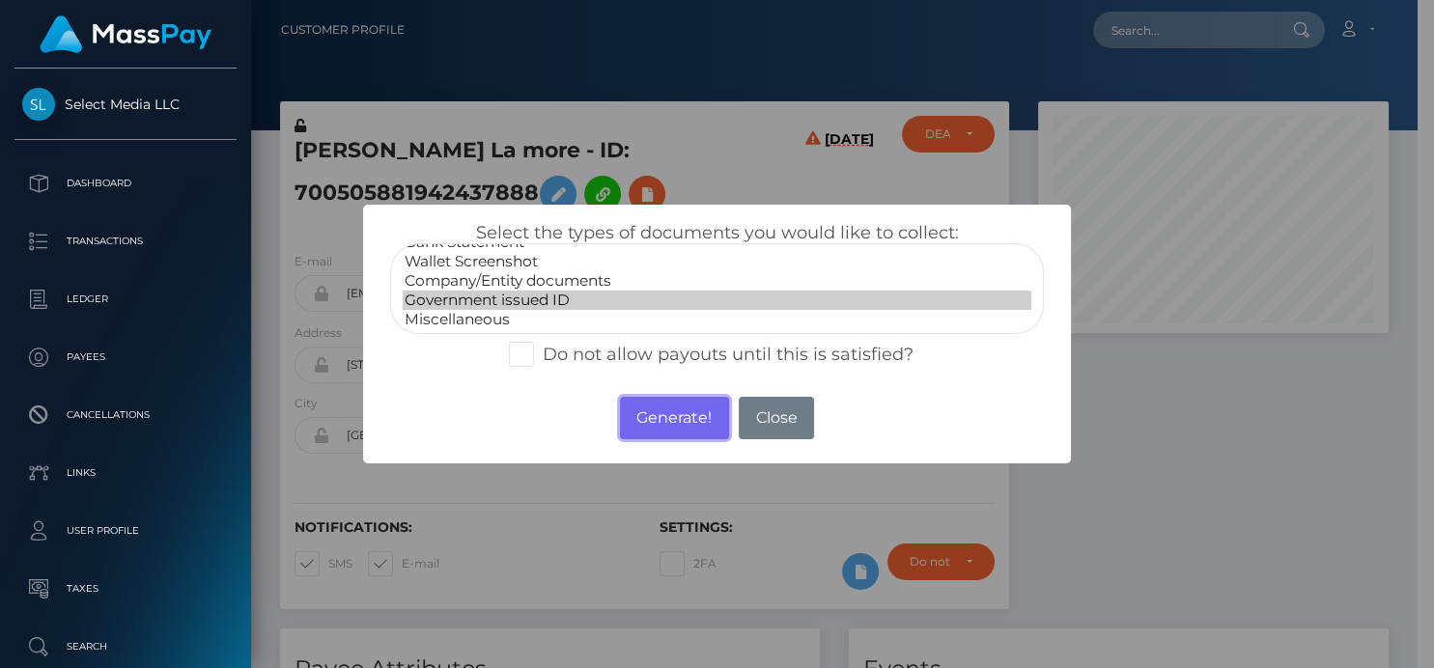
drag, startPoint x: 668, startPoint y: 418, endPoint x: 1079, endPoint y: 75, distance: 534.7
click at [668, 418] on button "Generate!" at bounding box center [674, 418] width 109 height 42
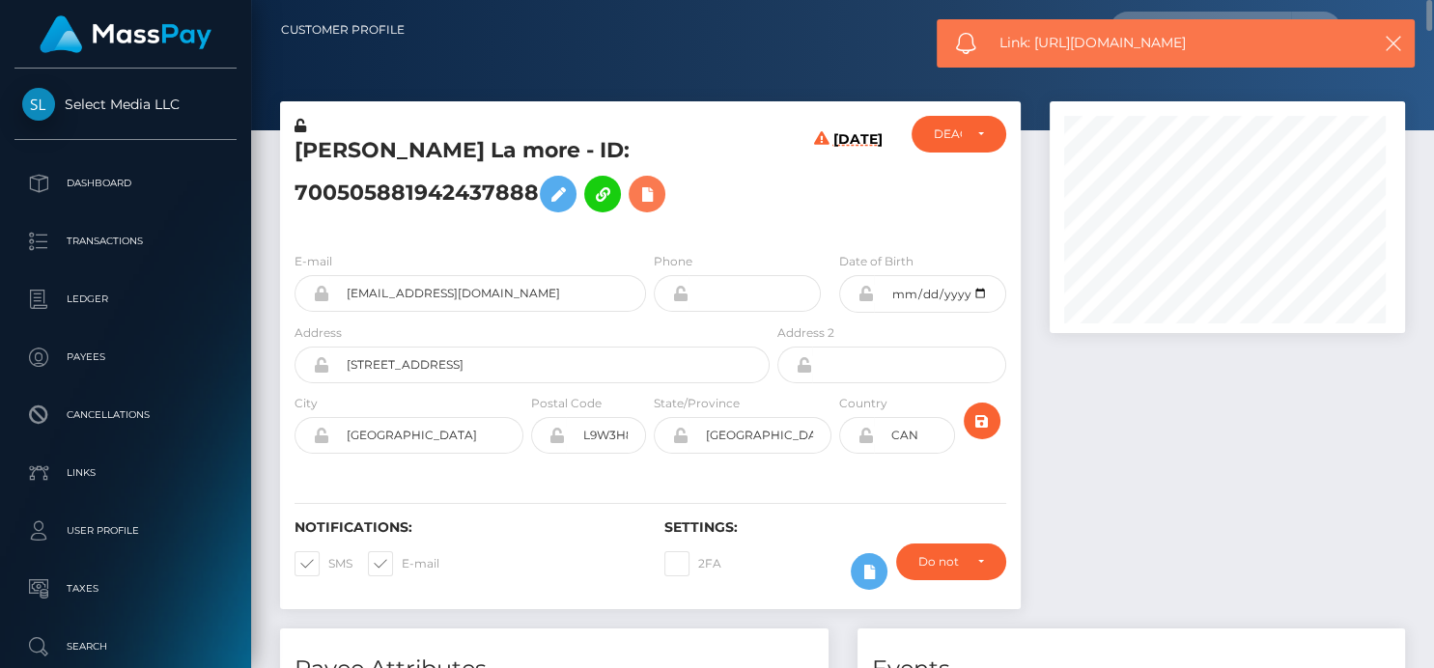
scroll to position [232, 355]
drag, startPoint x: 1259, startPoint y: 46, endPoint x: 1038, endPoint y: 45, distance: 221.1
click at [1038, 45] on span "Link: https://l.maspay.io/vkd20" at bounding box center [1175, 43] width 352 height 20
copy span "https://l.maspay.io/vkd20"
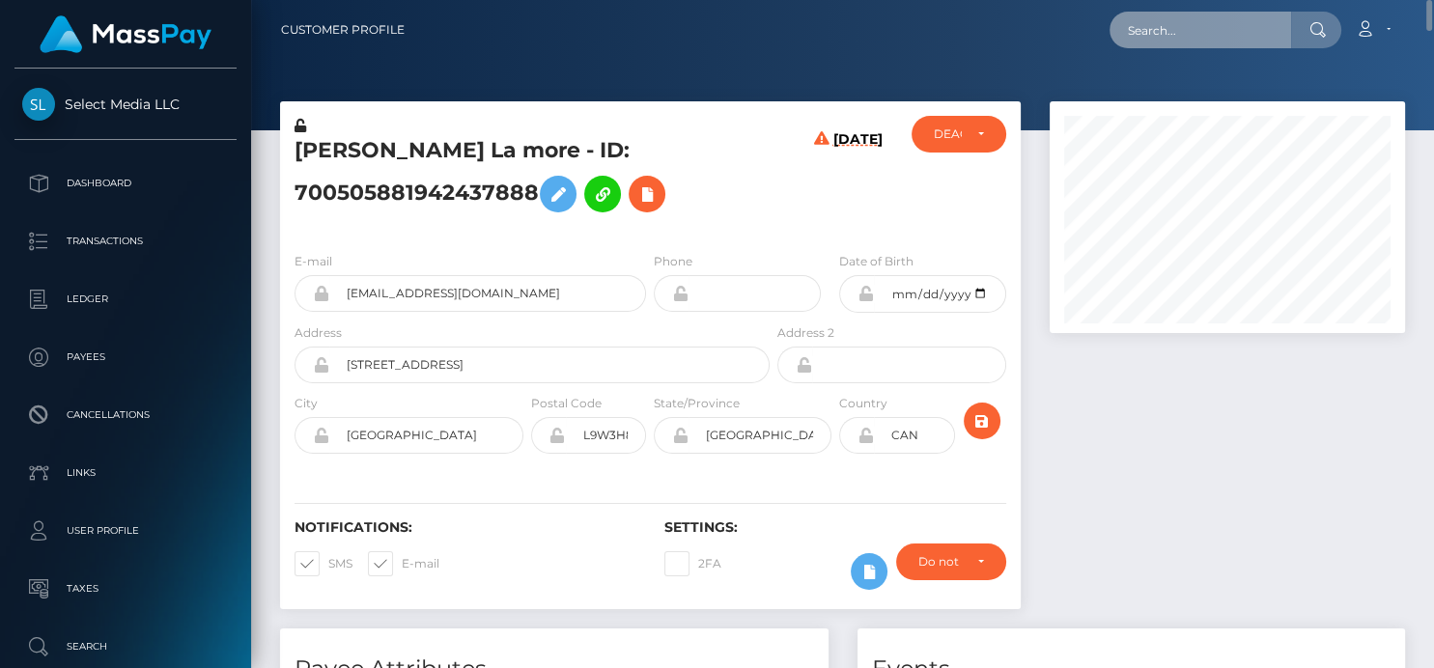
click at [1155, 28] on input "text" at bounding box center [1201, 30] width 182 height 37
paste input "363470789103595520"
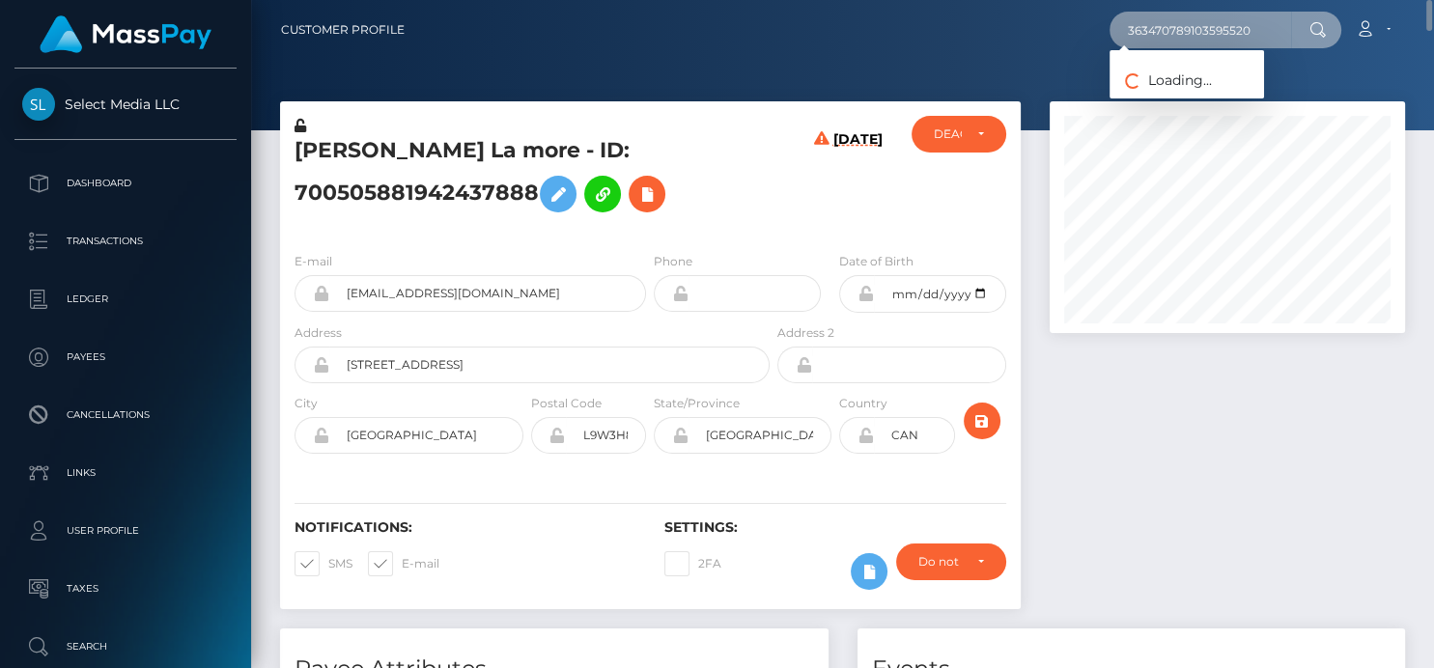
type input "363470789103595520"
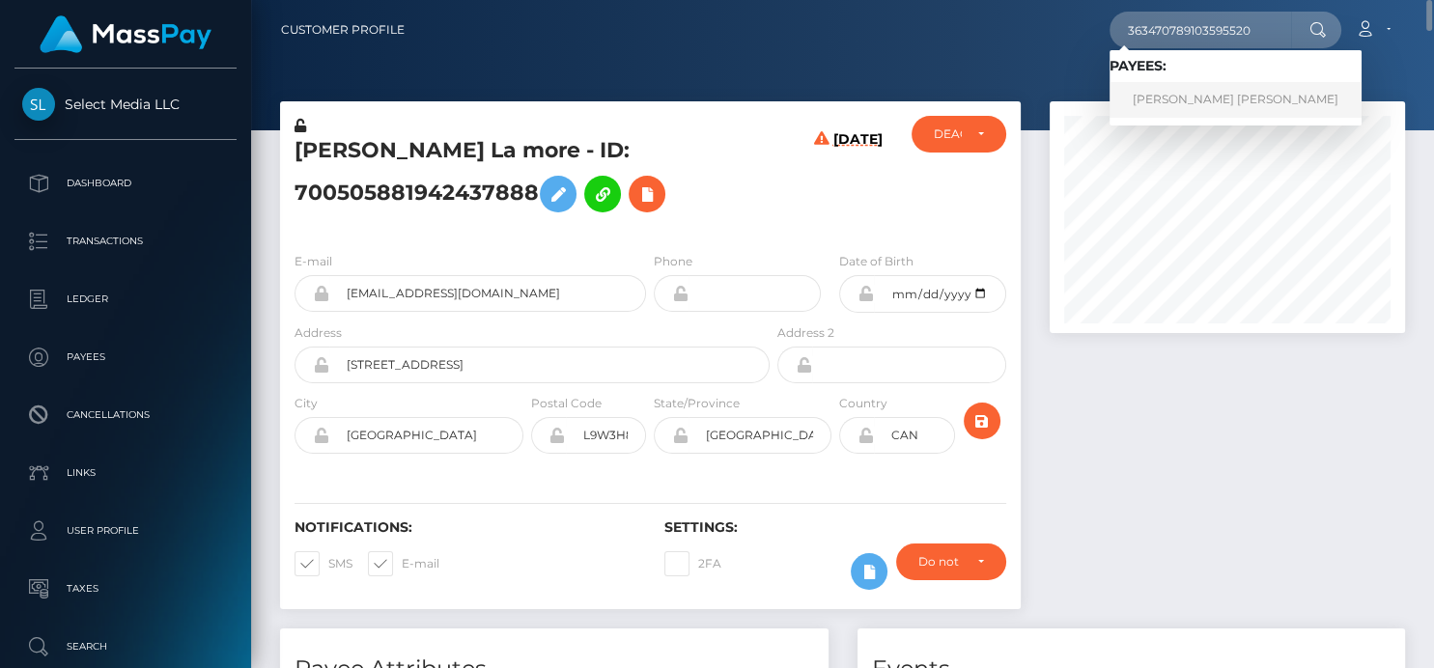
click at [1175, 105] on link "SANJUANITA BERENICE GARCIA GONZALEZ" at bounding box center [1236, 100] width 252 height 36
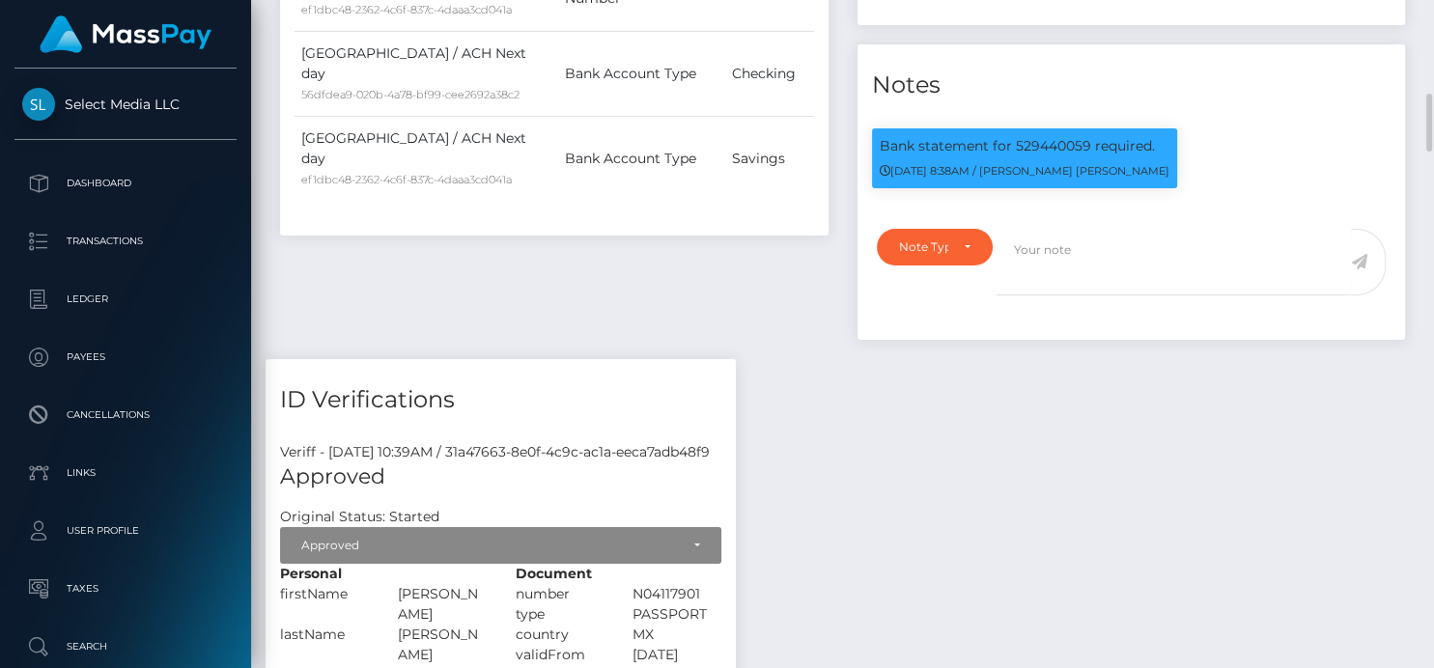
scroll to position [232, 355]
drag, startPoint x: 1096, startPoint y: 245, endPoint x: 875, endPoint y: 258, distance: 221.5
click at [875, 188] on div "Bank statement for 529440059 required. [DATE] 8:38AM / [PERSON_NAME] [PERSON_NA…" at bounding box center [1024, 158] width 305 height 60
copy p "Bank statement for 529440059 r"
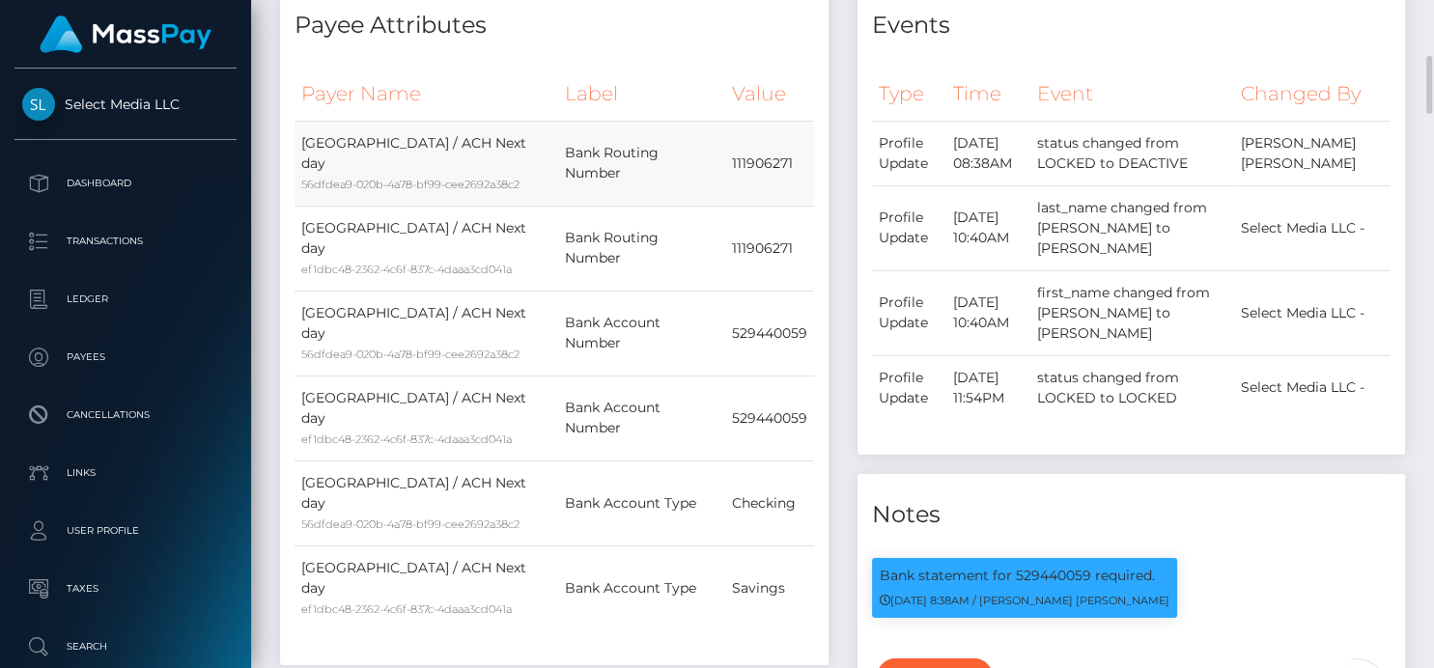
scroll to position [0, 0]
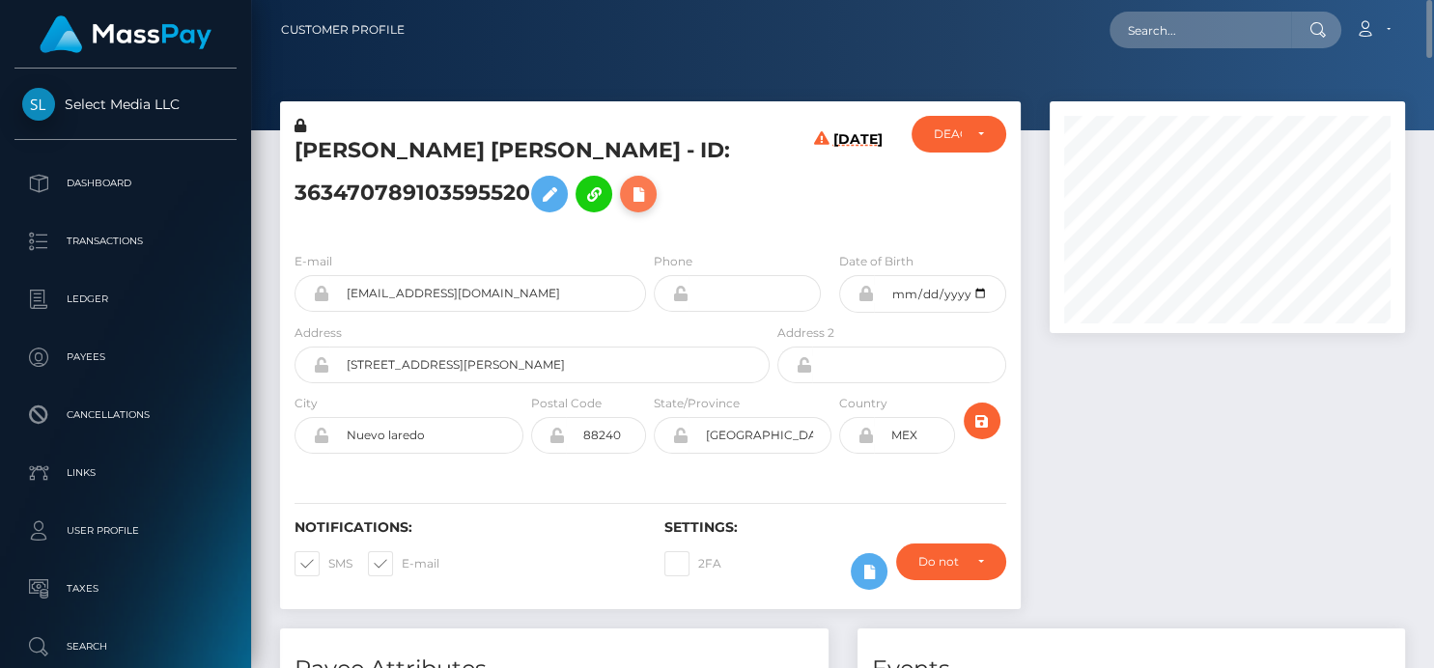
click at [627, 207] on icon at bounding box center [638, 195] width 23 height 24
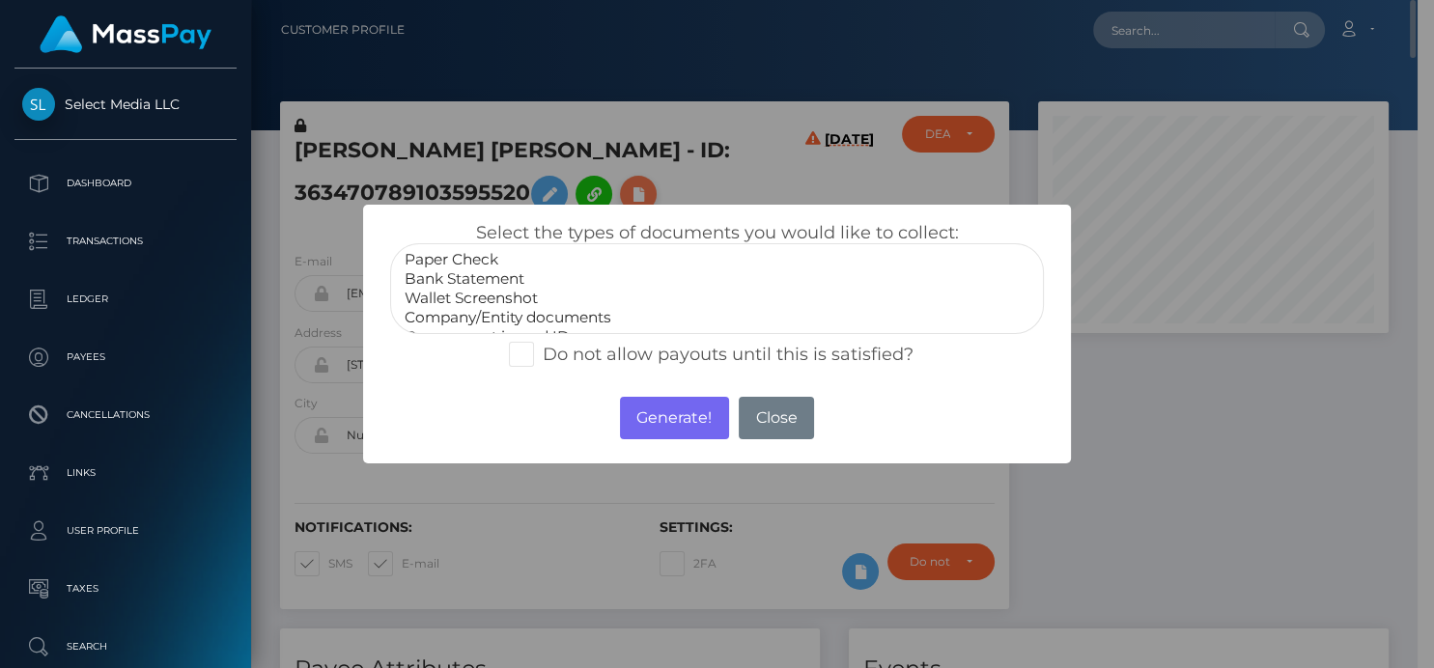
scroll to position [965392, 965273]
select select "Bank Statement"
click at [449, 278] on option "Bank Statement" at bounding box center [717, 278] width 628 height 19
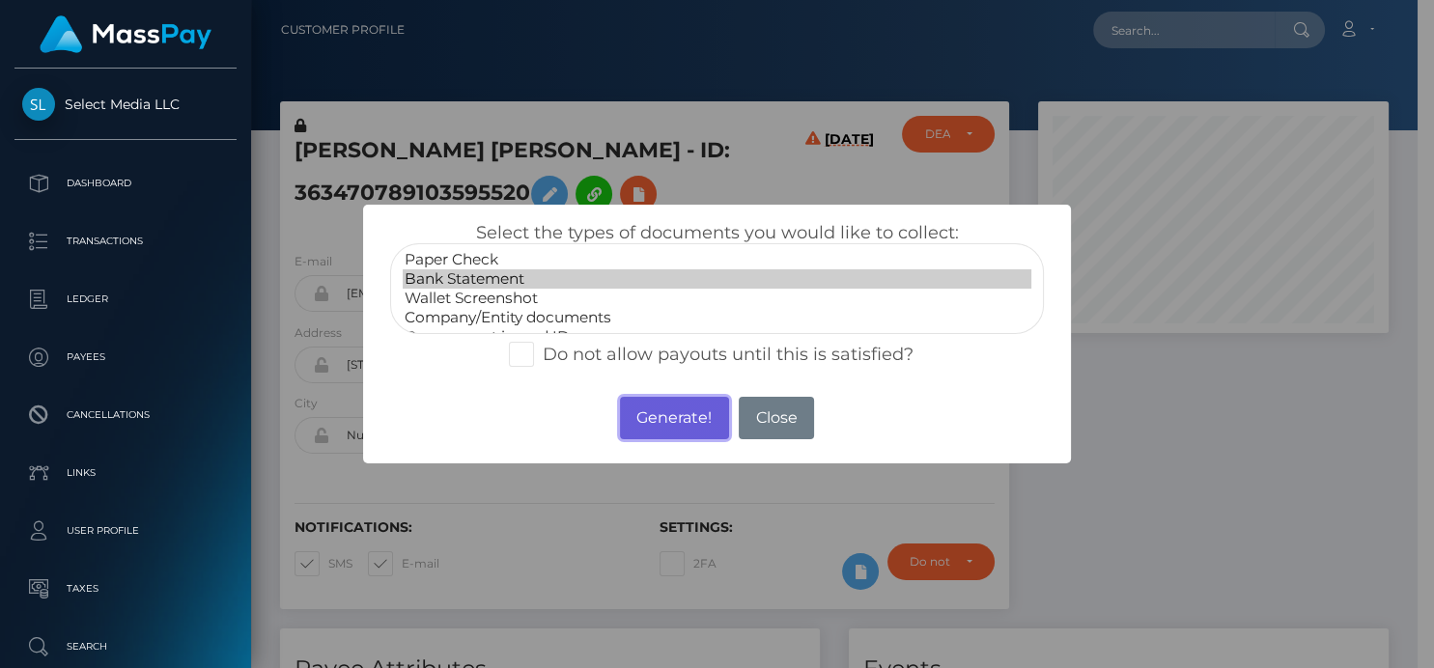
click at [656, 412] on button "Generate!" at bounding box center [674, 418] width 109 height 42
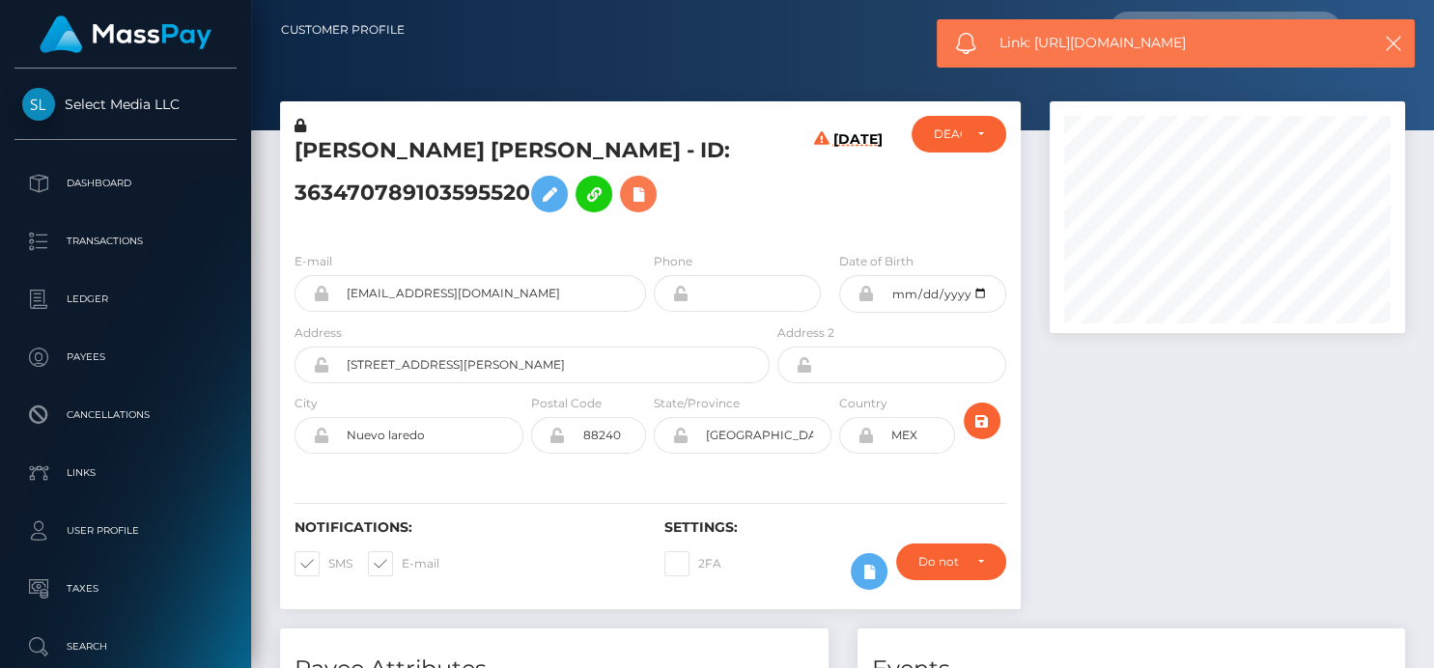
scroll to position [232, 355]
drag, startPoint x: 1220, startPoint y: 34, endPoint x: 1038, endPoint y: 36, distance: 181.5
click at [1038, 36] on span "Link: [URL][DOMAIN_NAME]" at bounding box center [1175, 43] width 352 height 20
copy span "[URL][DOMAIN_NAME]"
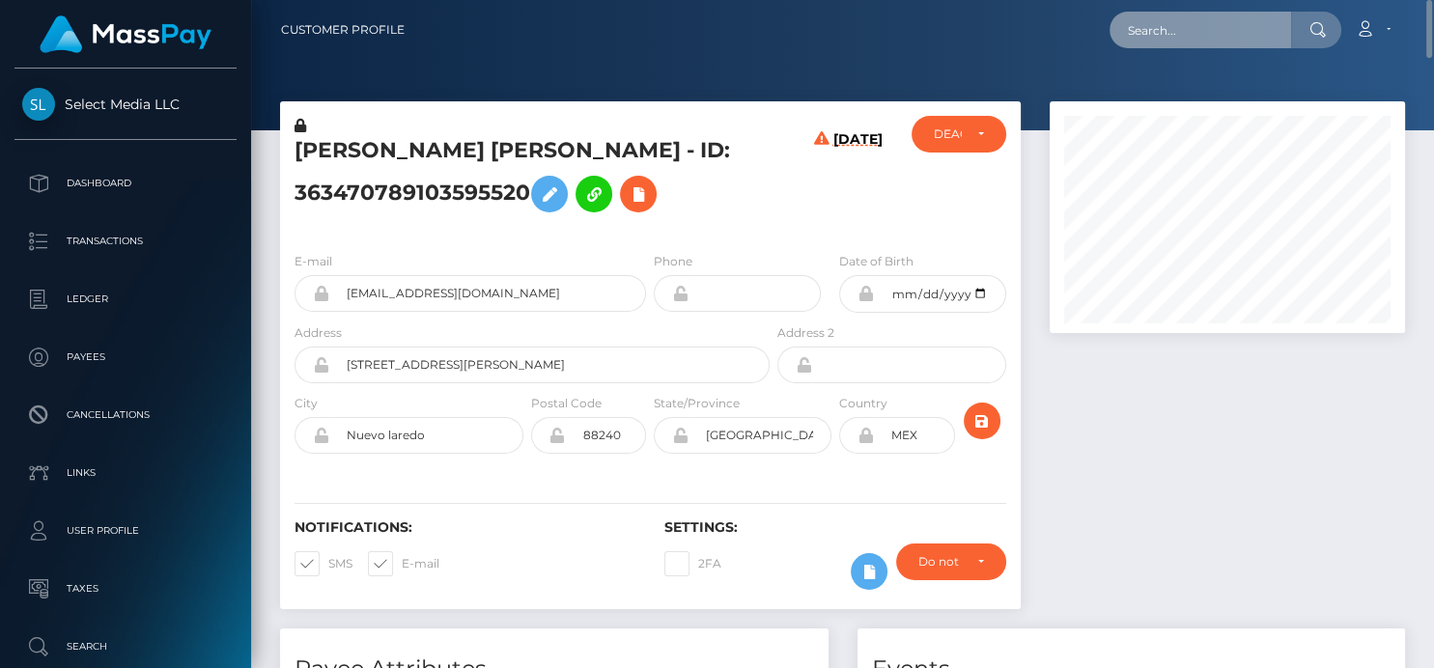
click at [1135, 36] on input "text" at bounding box center [1201, 30] width 182 height 37
paste input "702408202188234752"
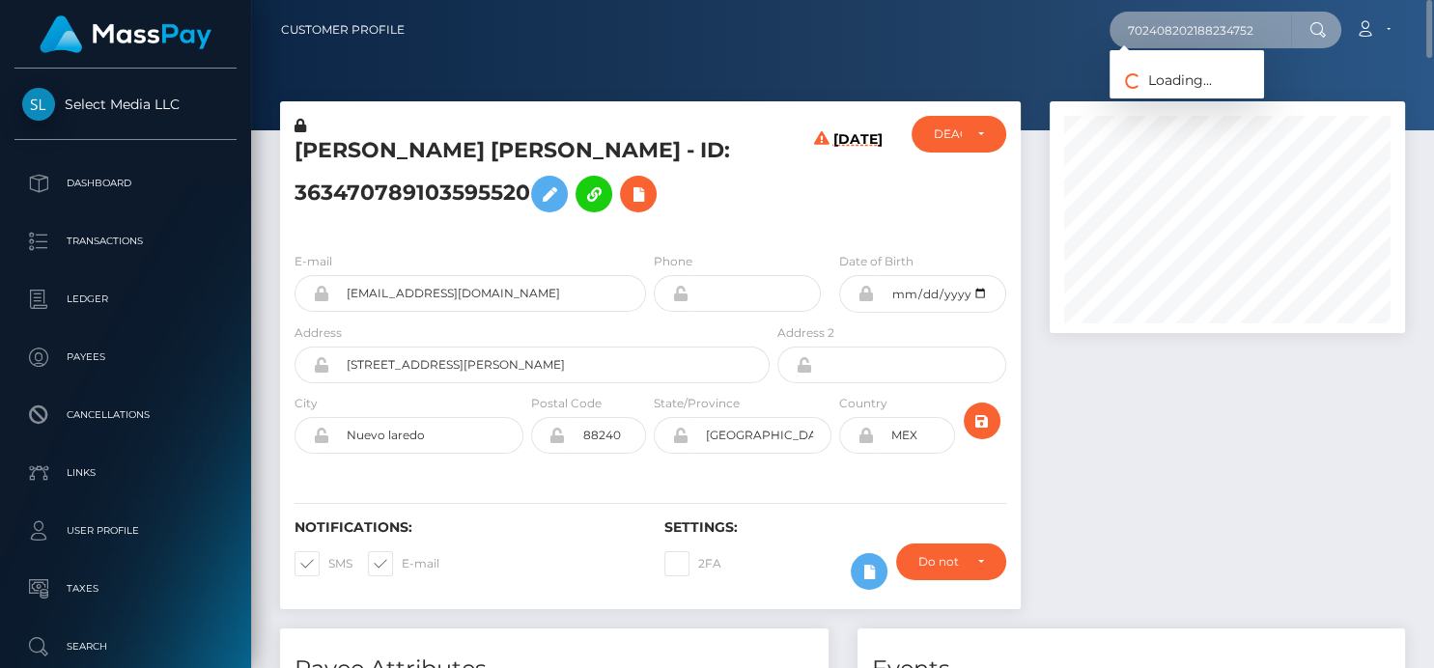
type input "702408202188234752"
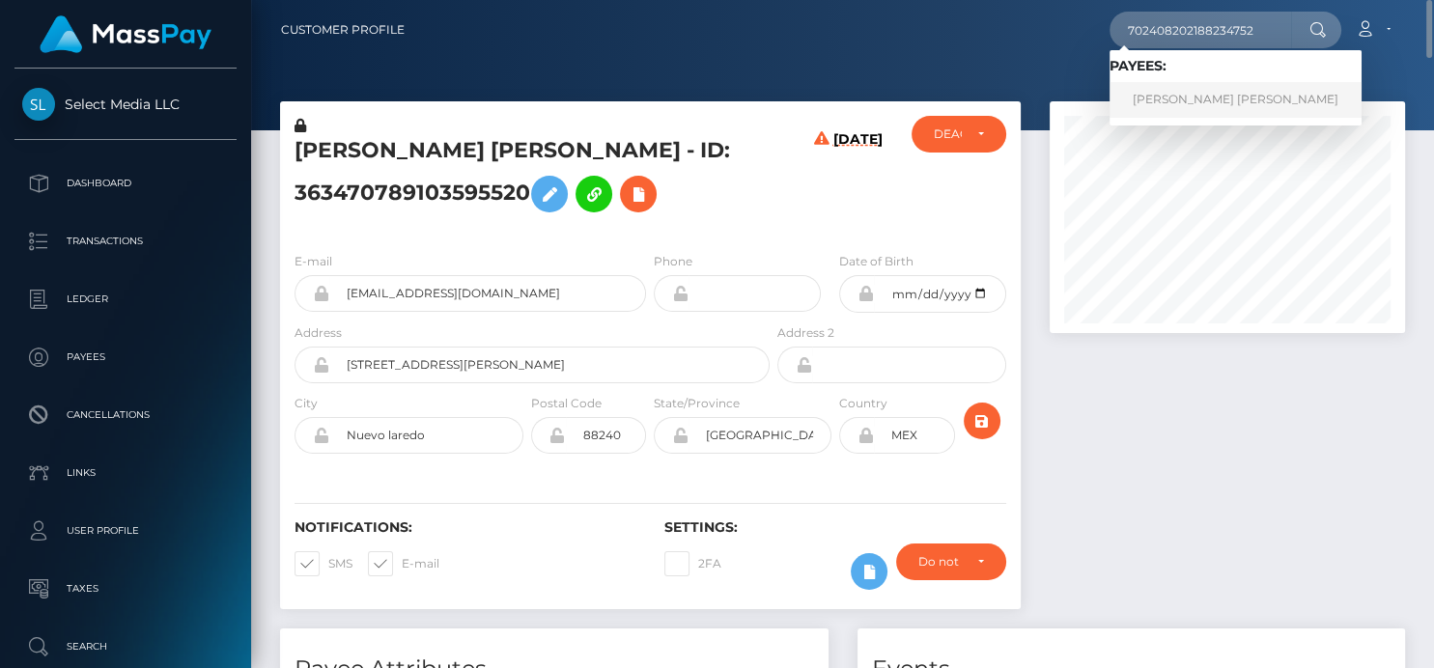
click at [1156, 98] on link "[PERSON_NAME] [PERSON_NAME]" at bounding box center [1236, 100] width 252 height 36
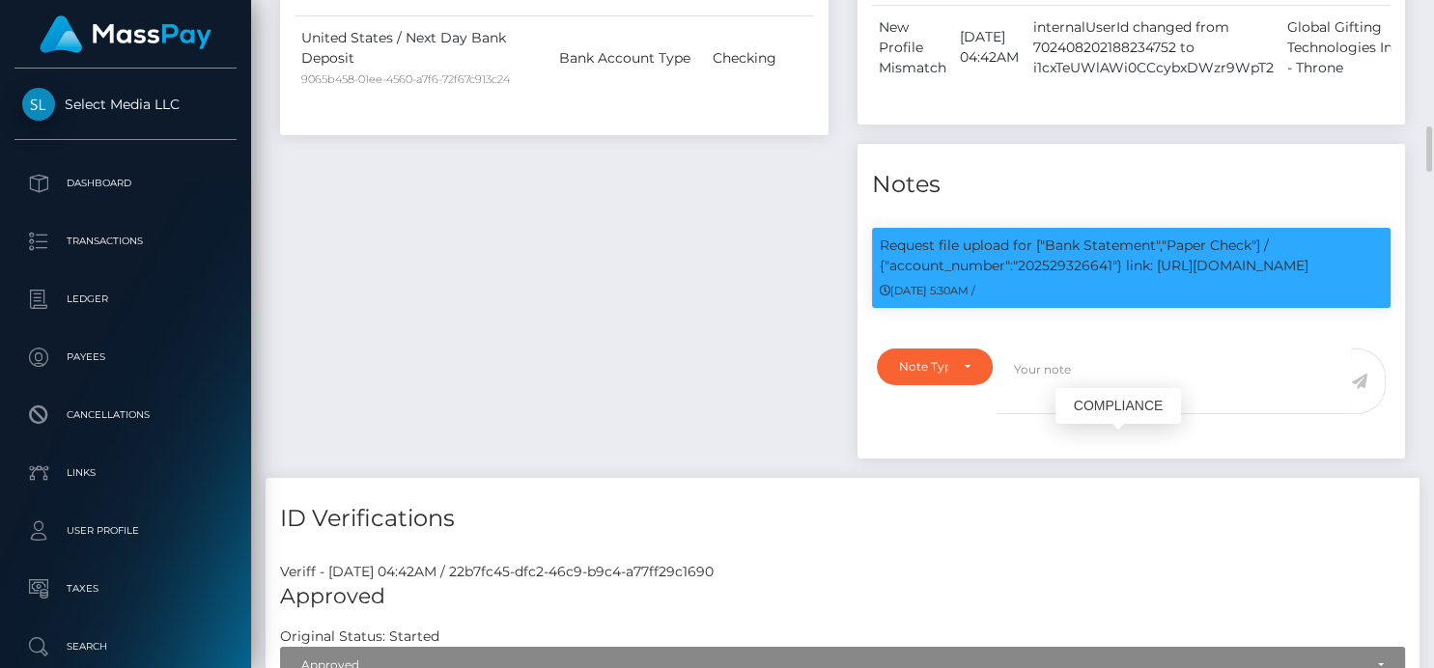
scroll to position [232, 355]
drag, startPoint x: 1016, startPoint y: 473, endPoint x: 1119, endPoint y: 465, distance: 103.6
click at [1119, 276] on p "Request file upload for ["Bank Statement","Paper Check"] / {"account_number":"2…" at bounding box center [1132, 256] width 504 height 41
copy p ""202529326641""
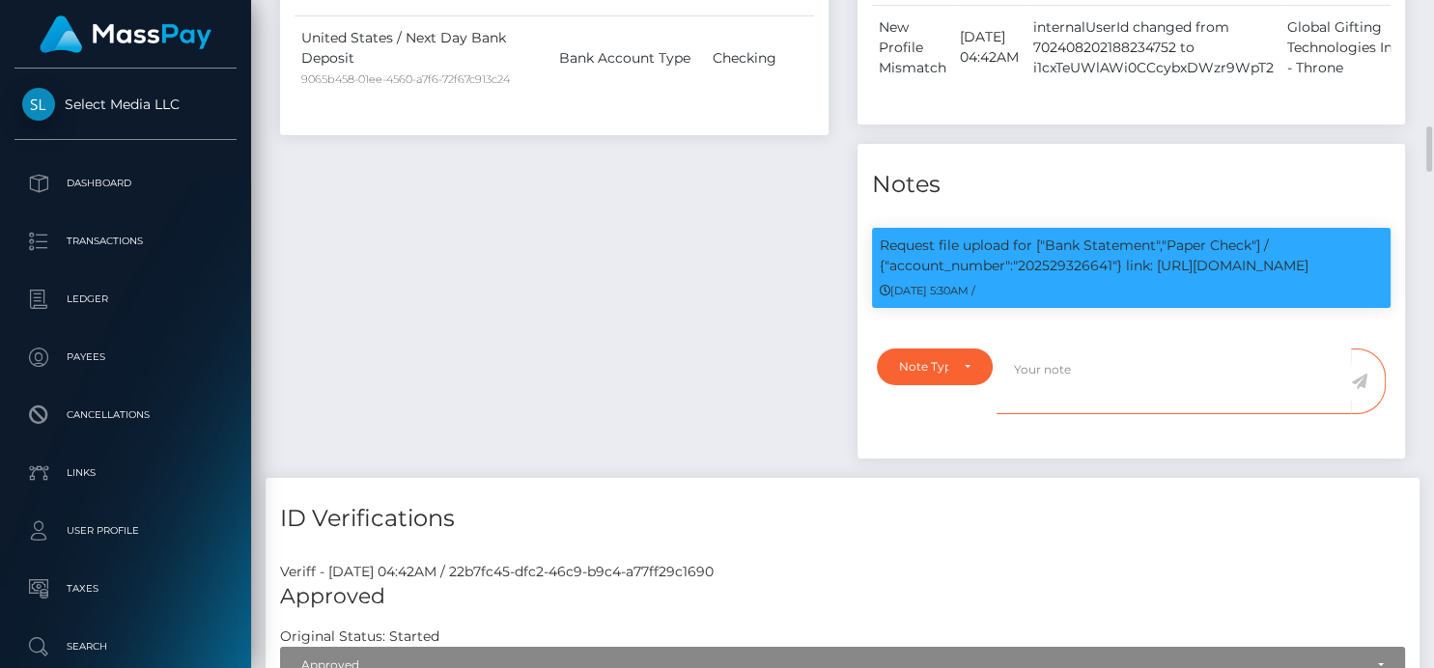
click at [1168, 415] on textarea at bounding box center [1174, 382] width 354 height 67
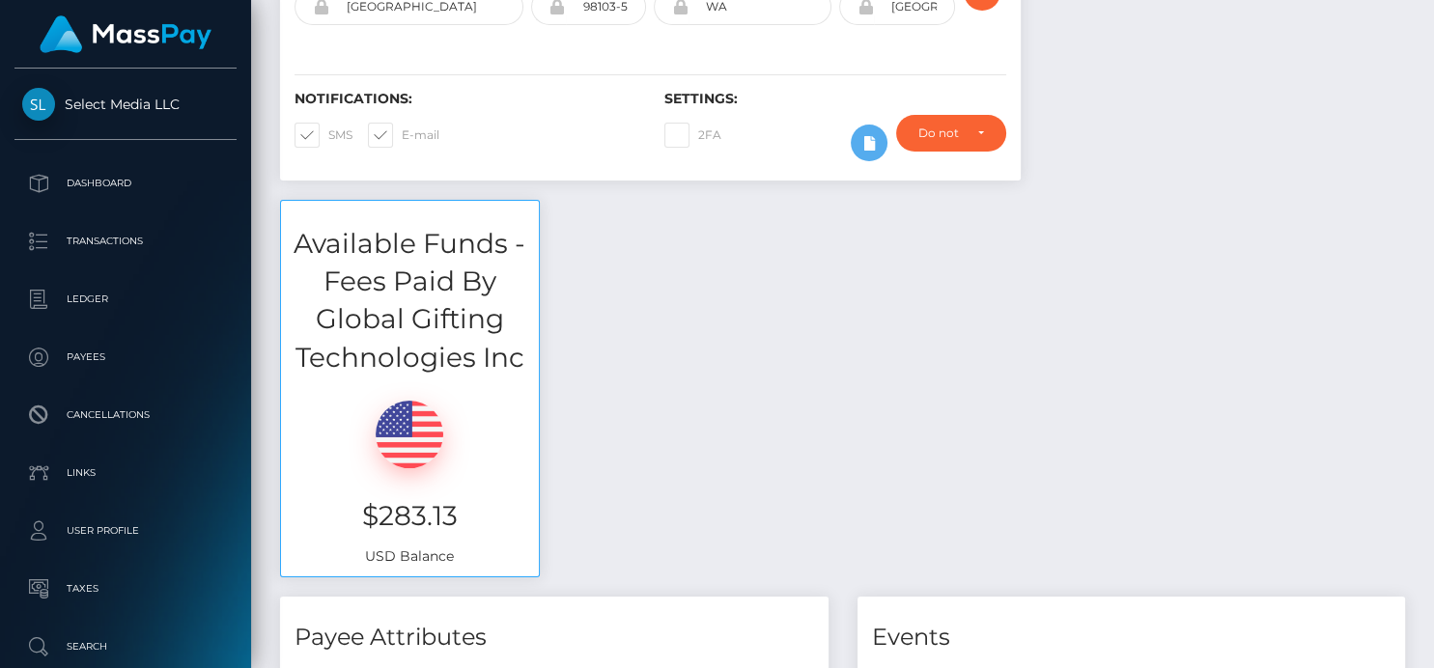
scroll to position [0, 0]
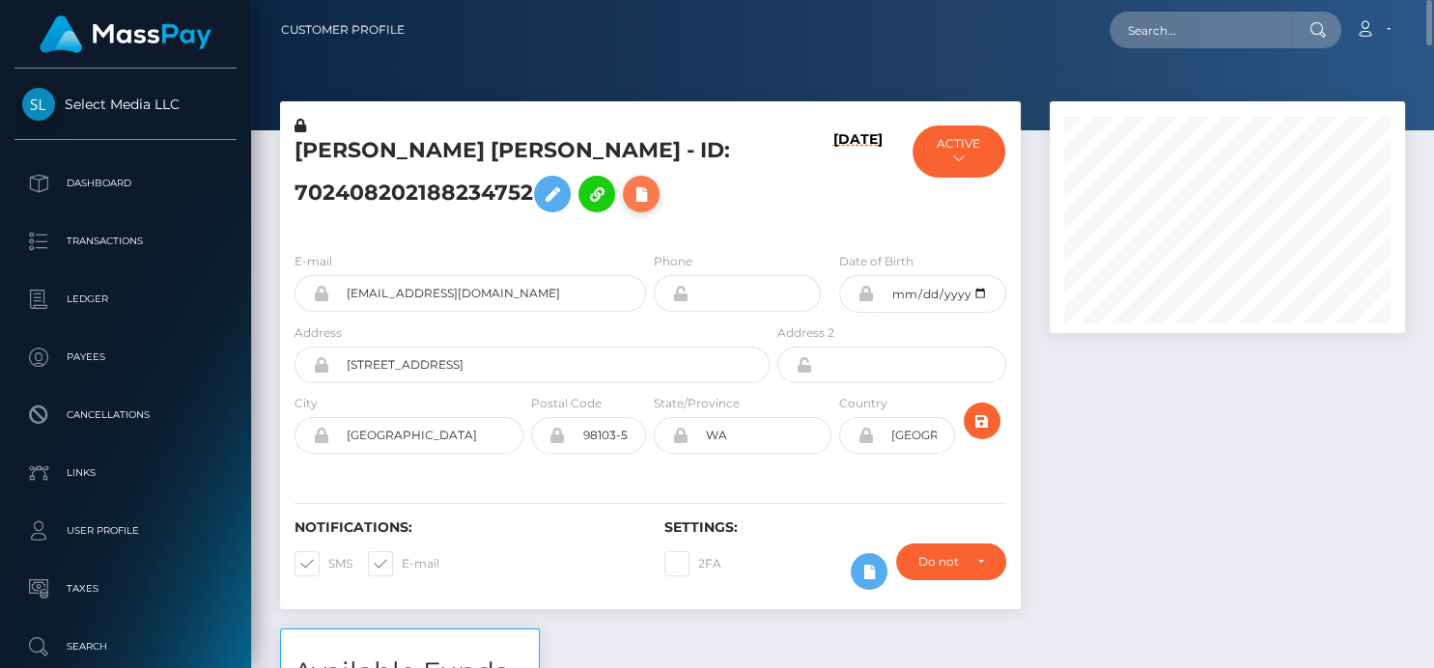
click at [630, 207] on icon at bounding box center [641, 195] width 23 height 24
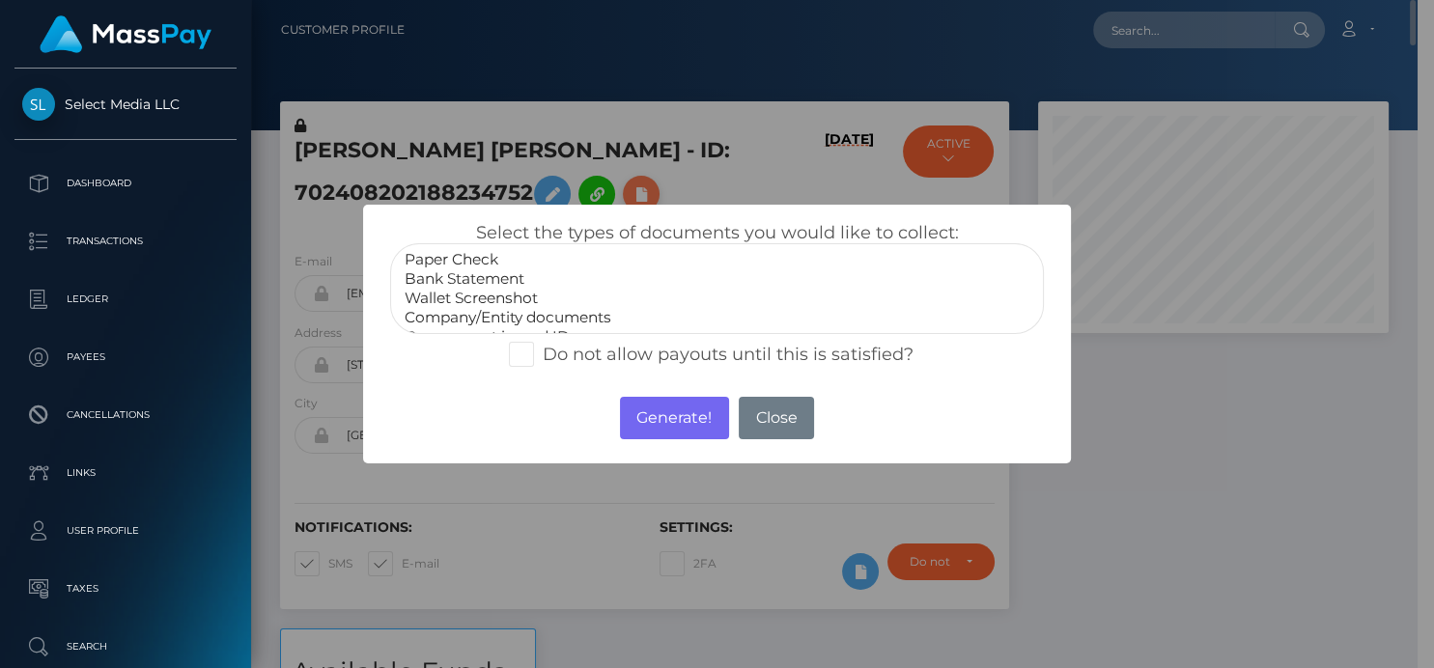
scroll to position [965392, 965273]
select select "Bank Statement"
click at [450, 286] on option "Bank Statement" at bounding box center [717, 278] width 628 height 19
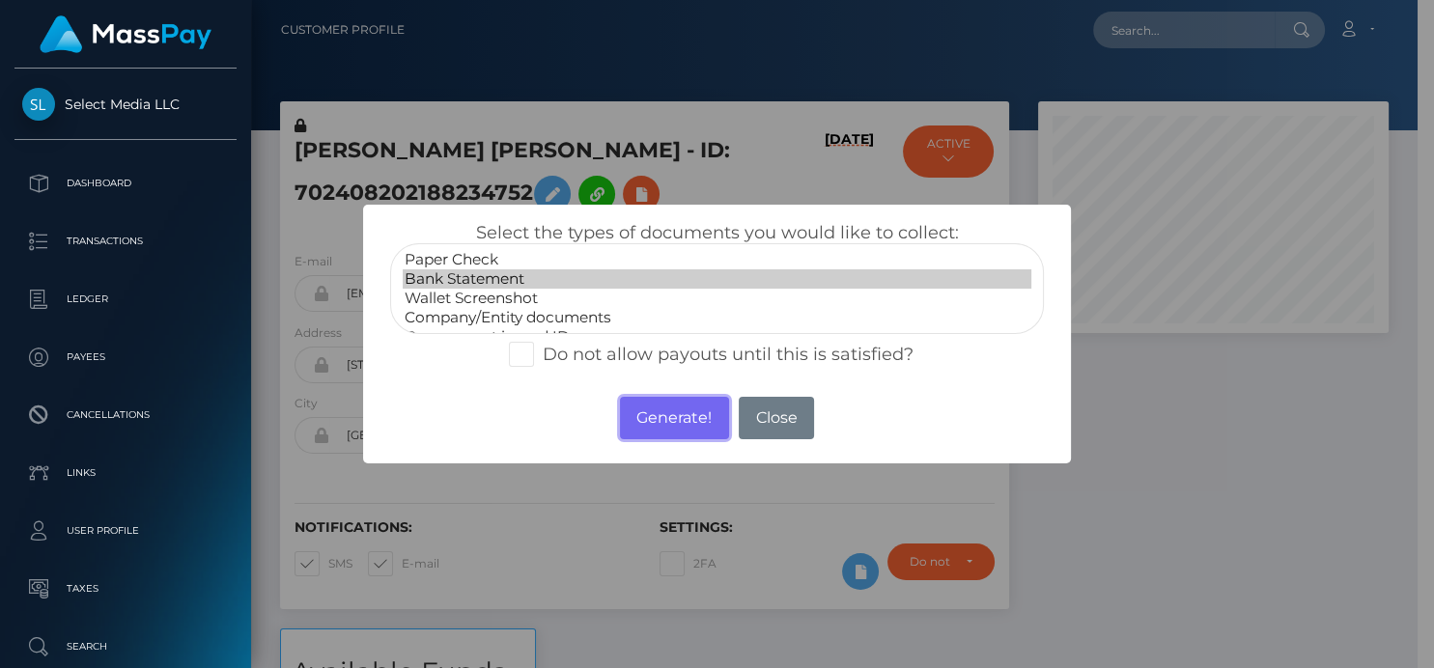
drag, startPoint x: 689, startPoint y: 430, endPoint x: 520, endPoint y: 14, distance: 448.7
click at [689, 428] on button "Generate!" at bounding box center [674, 418] width 109 height 42
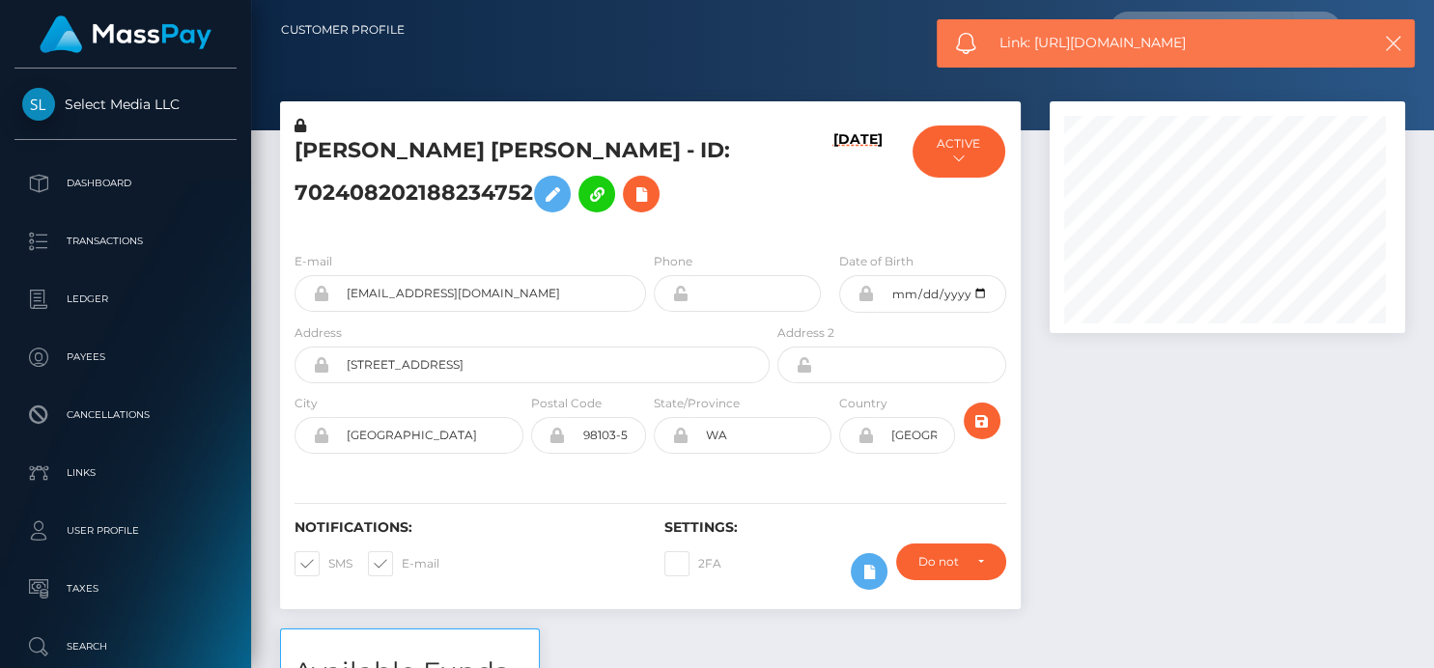
scroll to position [232, 355]
drag, startPoint x: 1234, startPoint y: 34, endPoint x: 1035, endPoint y: 43, distance: 199.2
click at [1035, 43] on span "Link: https://l.maspay.io/Fkd3V" at bounding box center [1175, 43] width 352 height 20
copy span "https://l.maspay.io/Fkd3V"
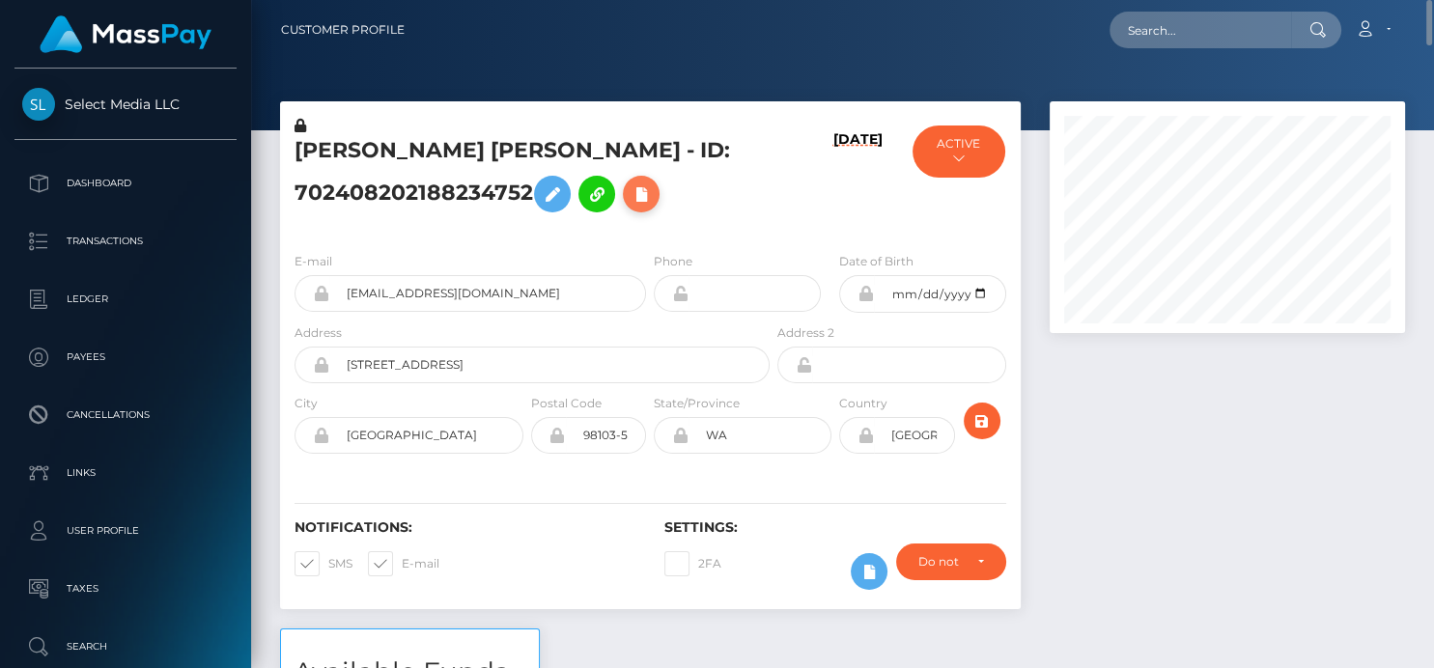
click at [630, 207] on icon at bounding box center [641, 195] width 23 height 24
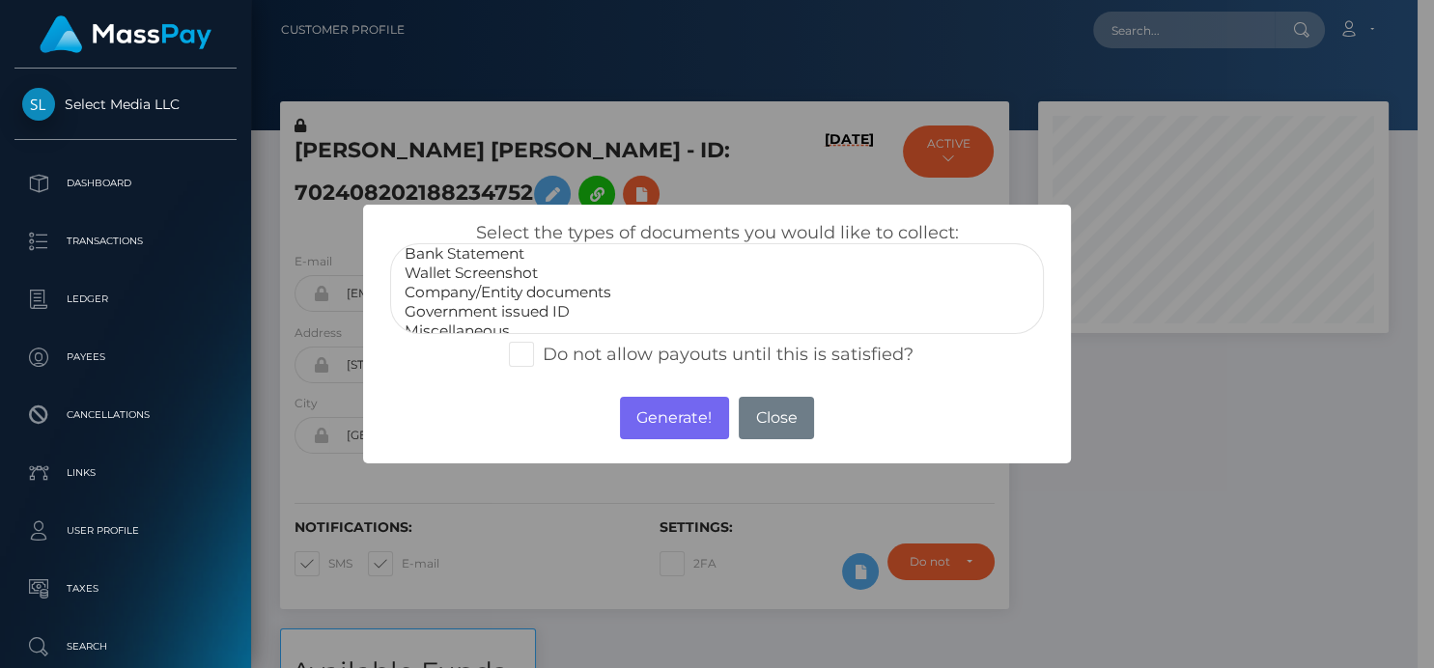
scroll to position [37, 0]
select select "Company/Entity documents"
click at [564, 280] on option "Company/Entity documents" at bounding box center [717, 280] width 628 height 19
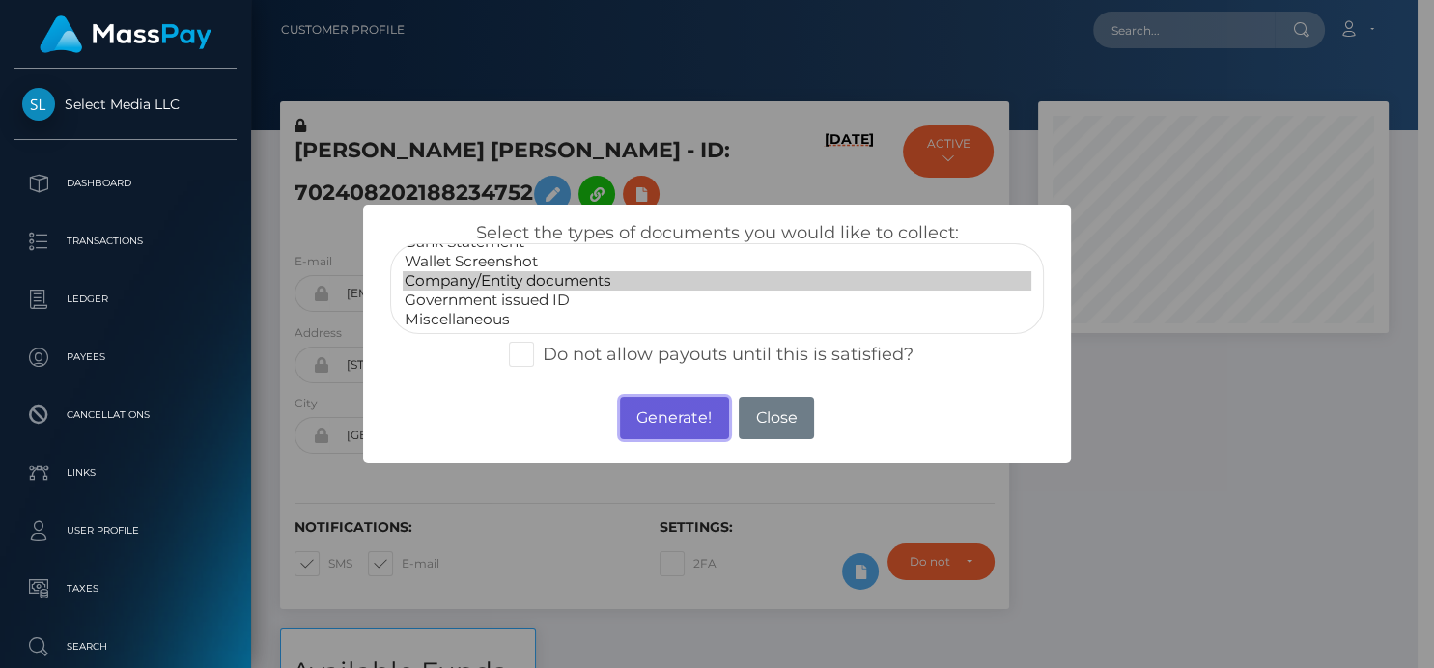
click at [658, 416] on button "Generate!" at bounding box center [674, 418] width 109 height 42
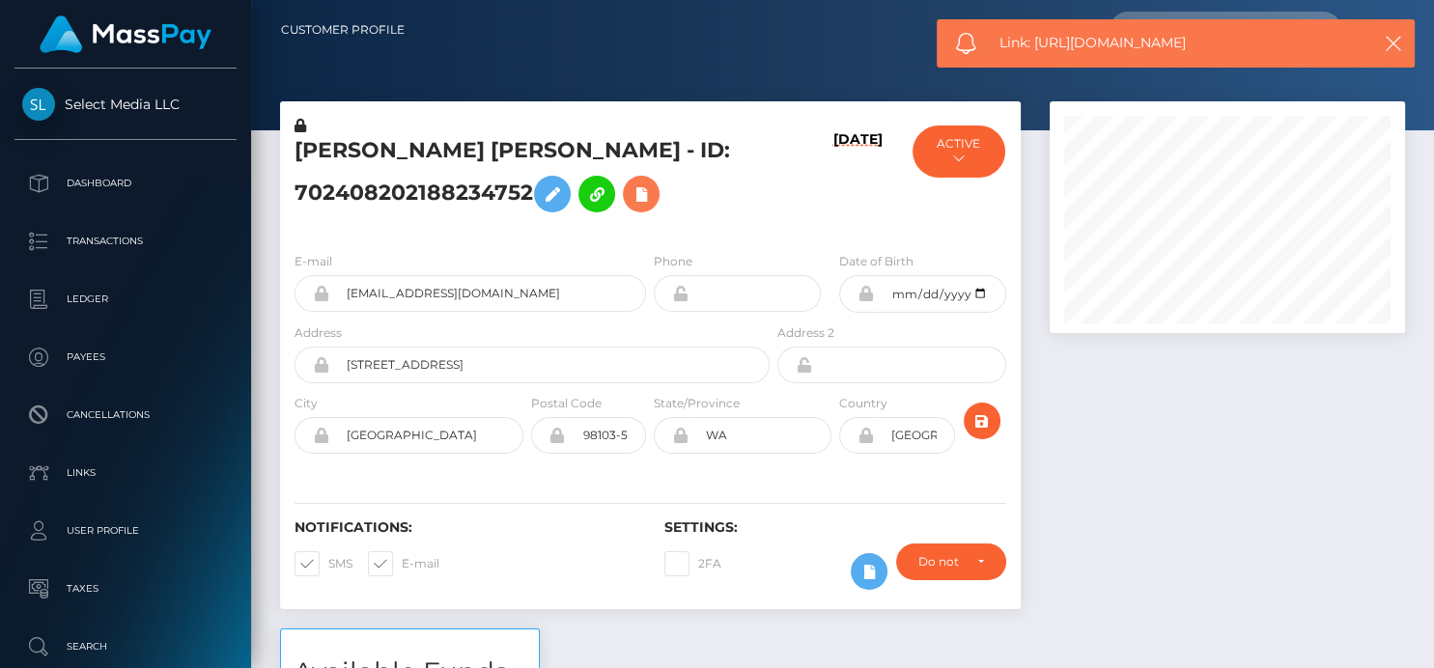
scroll to position [232, 355]
drag, startPoint x: 1286, startPoint y: 52, endPoint x: 1037, endPoint y: 47, distance: 249.2
click at [1037, 47] on span "Link: https://l.maspay.io/okd83" at bounding box center [1175, 43] width 352 height 20
copy span "https://l.maspay.io/okd83"
click at [623, 212] on button at bounding box center [641, 194] width 37 height 37
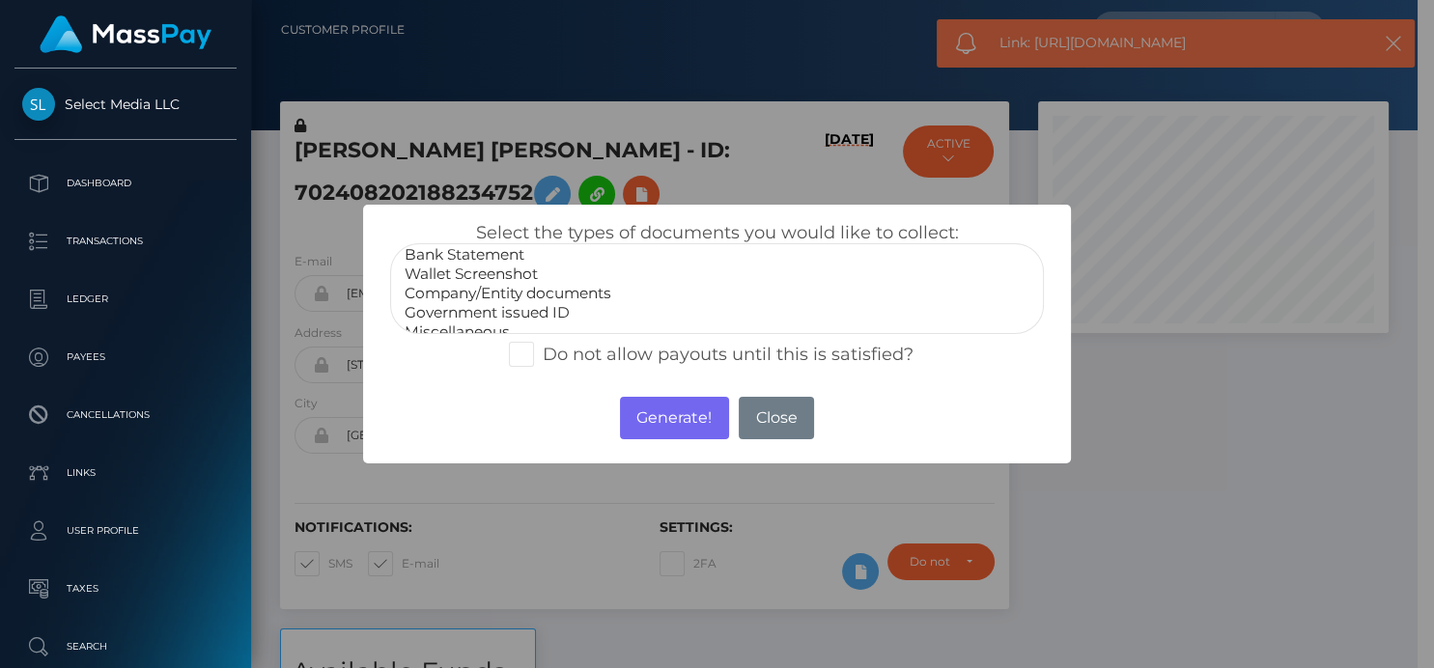
scroll to position [37, 0]
click at [478, 319] on option "Miscellaneous" at bounding box center [717, 319] width 628 height 19
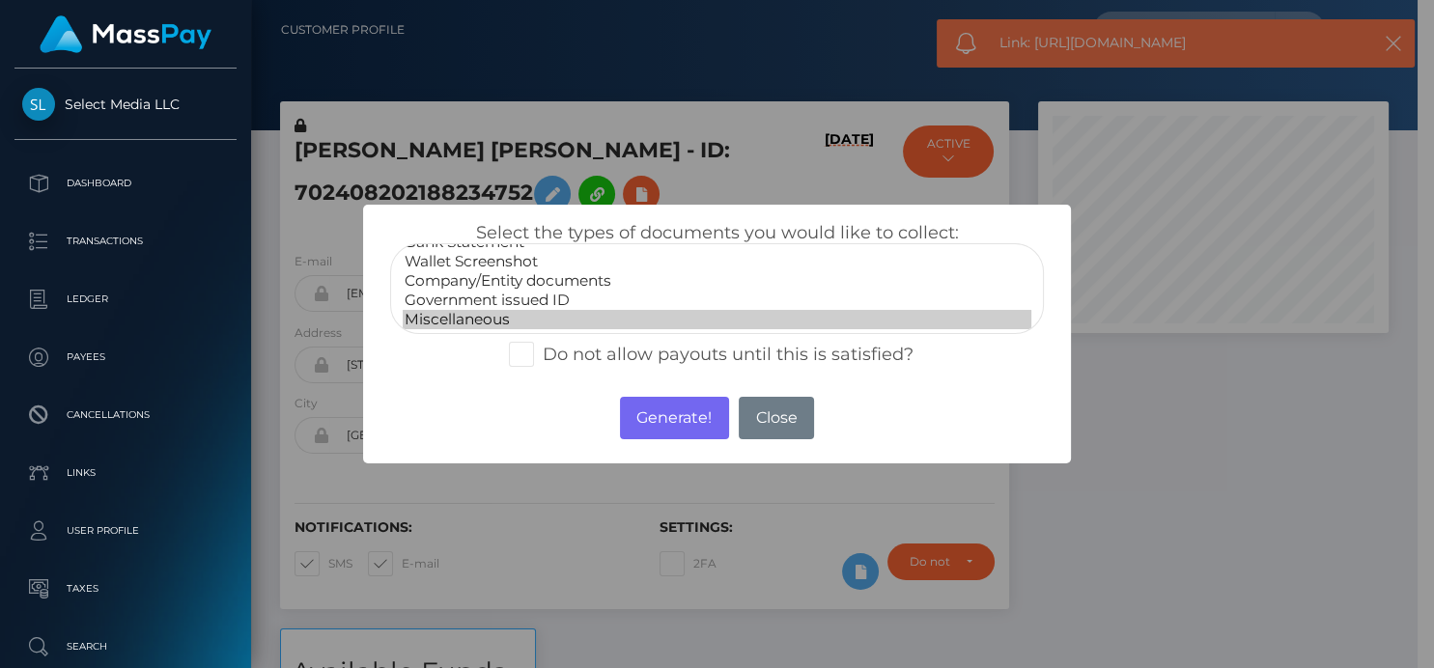
select select "Government issued ID"
click at [492, 299] on option "Government issued ID" at bounding box center [717, 300] width 628 height 19
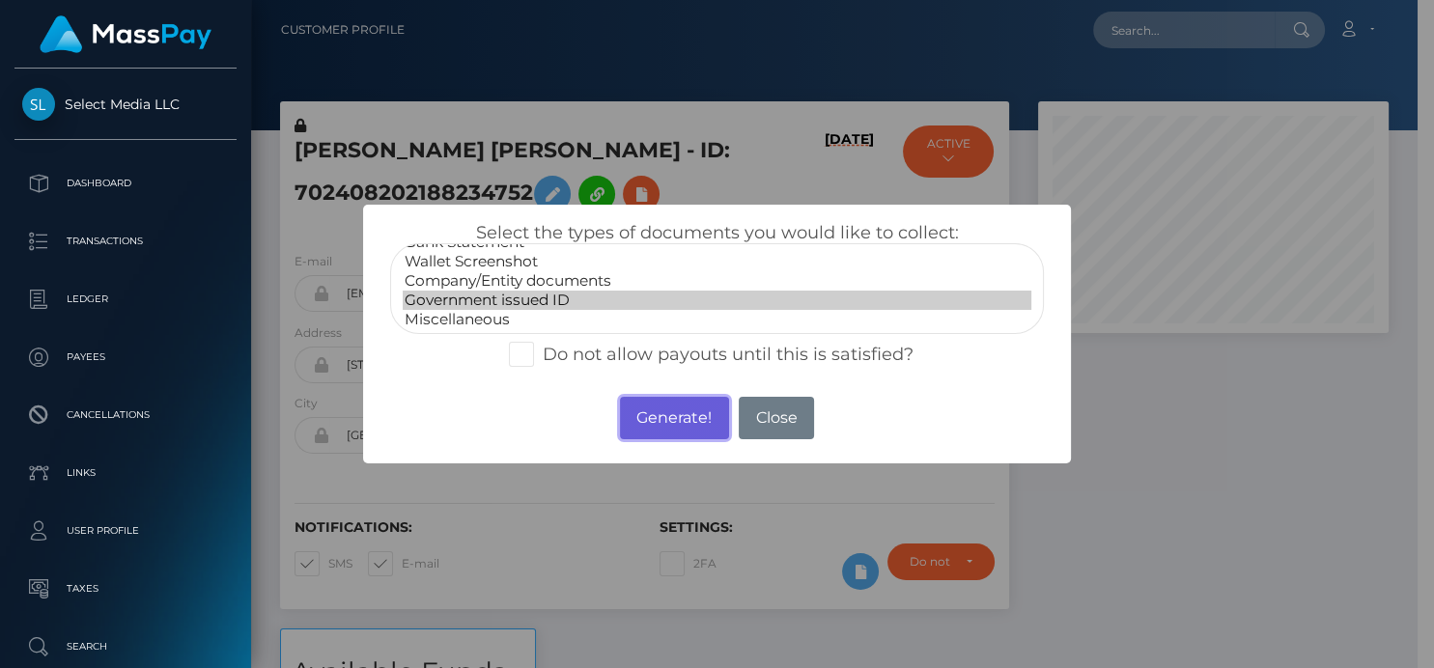
click at [654, 413] on button "Generate!" at bounding box center [674, 418] width 109 height 42
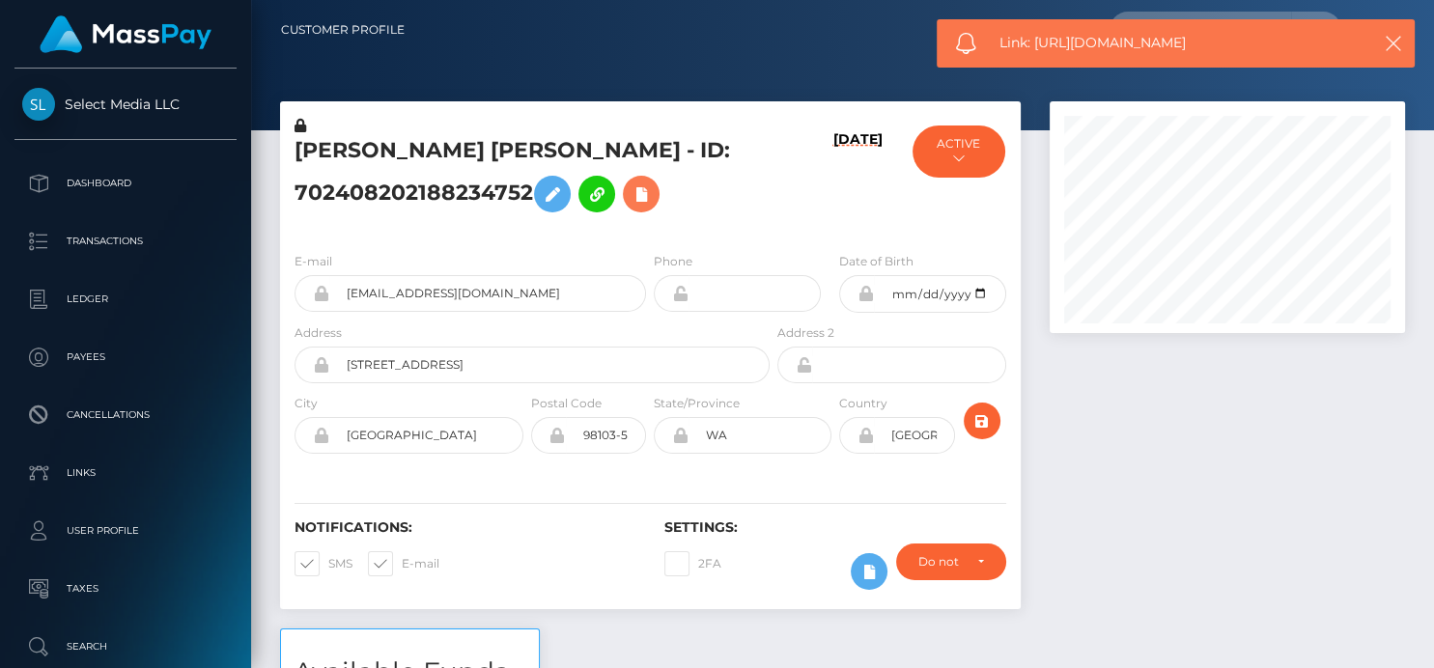
scroll to position [232, 355]
drag, startPoint x: 1216, startPoint y: 46, endPoint x: 1033, endPoint y: 48, distance: 182.5
click at [1033, 48] on span "Link: https://l.maspay.io/nkd48" at bounding box center [1175, 43] width 352 height 20
copy span "https://l.maspay.io/nkd48"
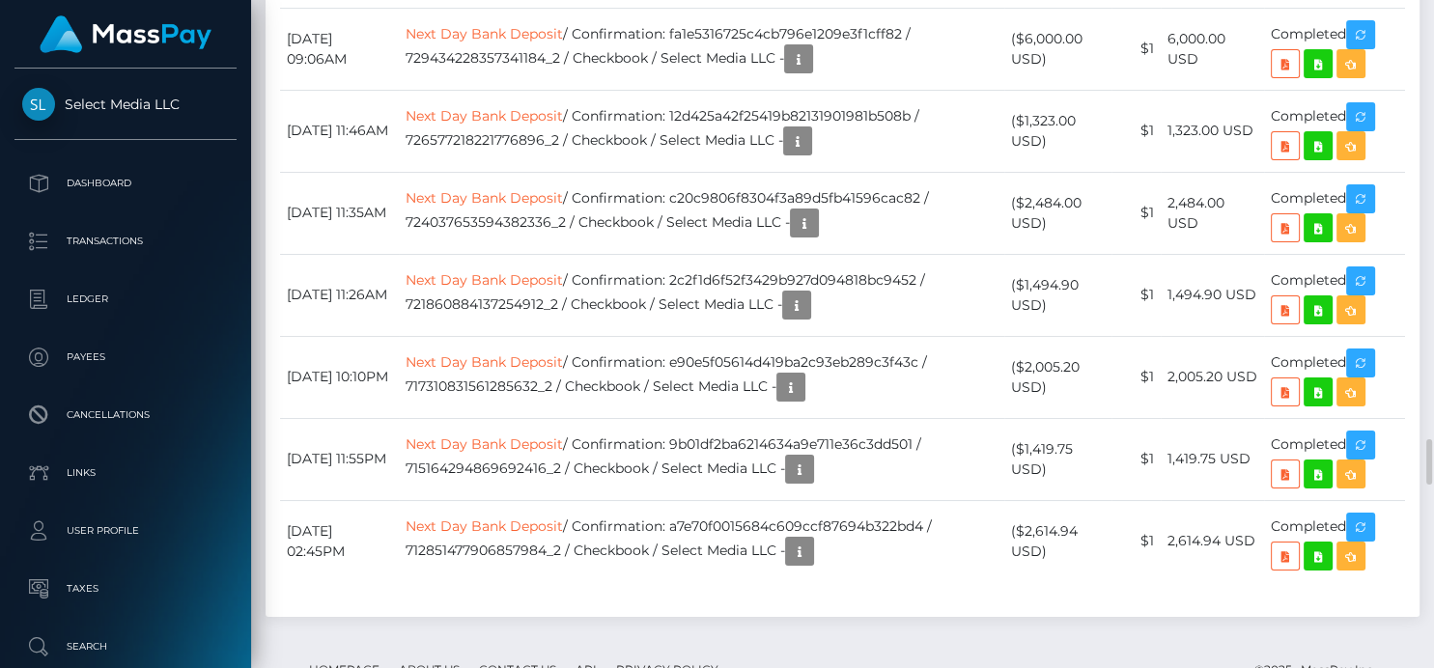
scroll to position [6447, 0]
